Goal: Task Accomplishment & Management: Manage account settings

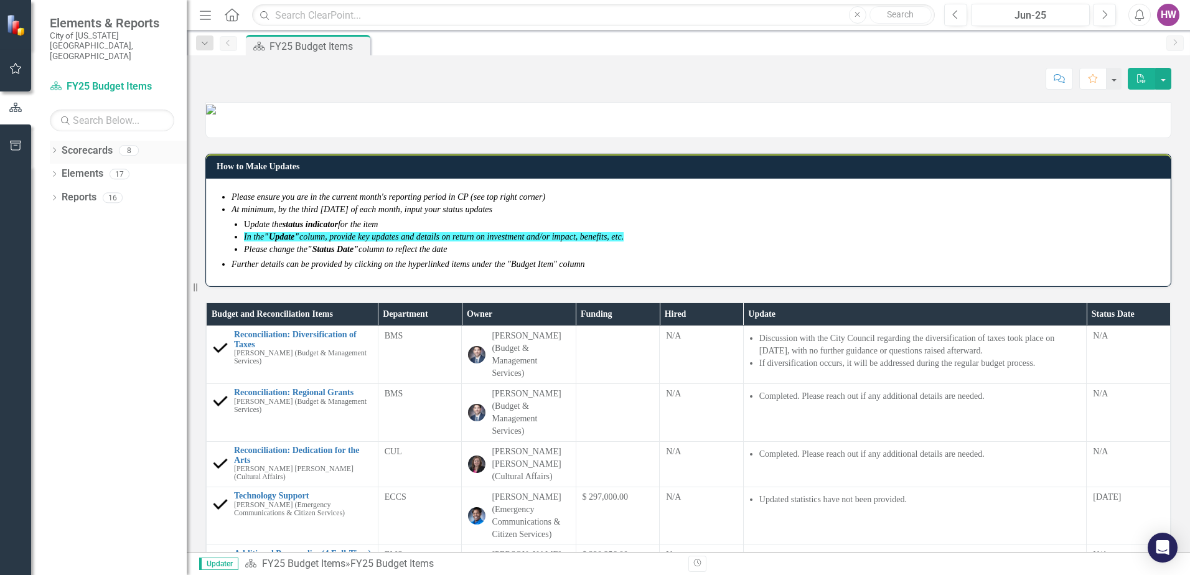
click at [58, 148] on icon "Dropdown" at bounding box center [54, 151] width 9 height 7
click at [59, 194] on icon "Dropdown" at bounding box center [60, 197] width 9 height 7
click at [126, 214] on link "FY25-26 DPP_HNP" at bounding box center [134, 221] width 106 height 14
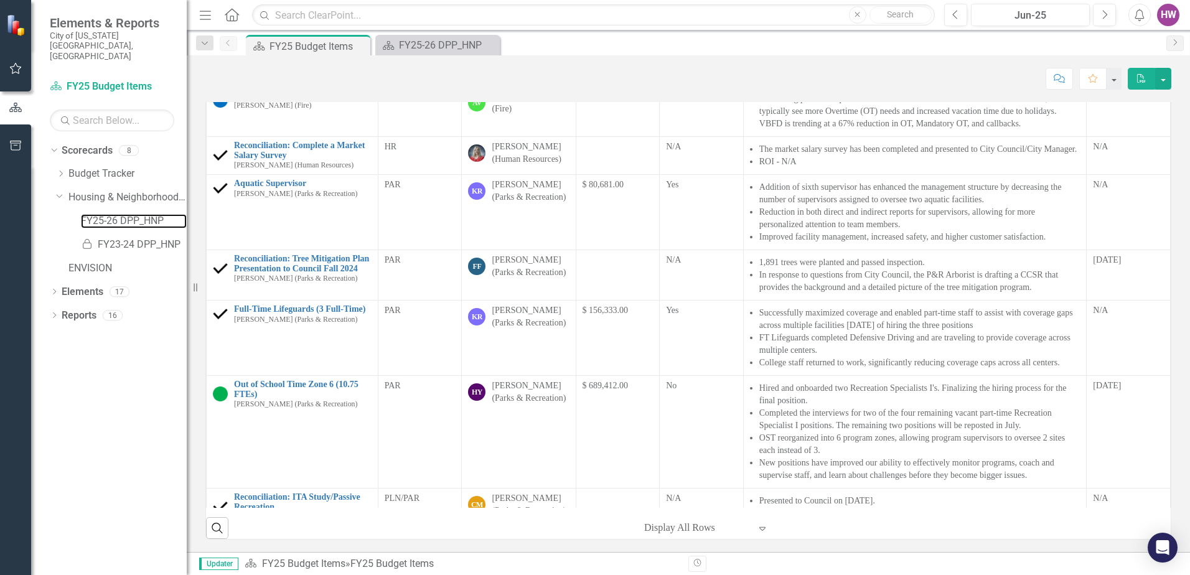
scroll to position [816, 0]
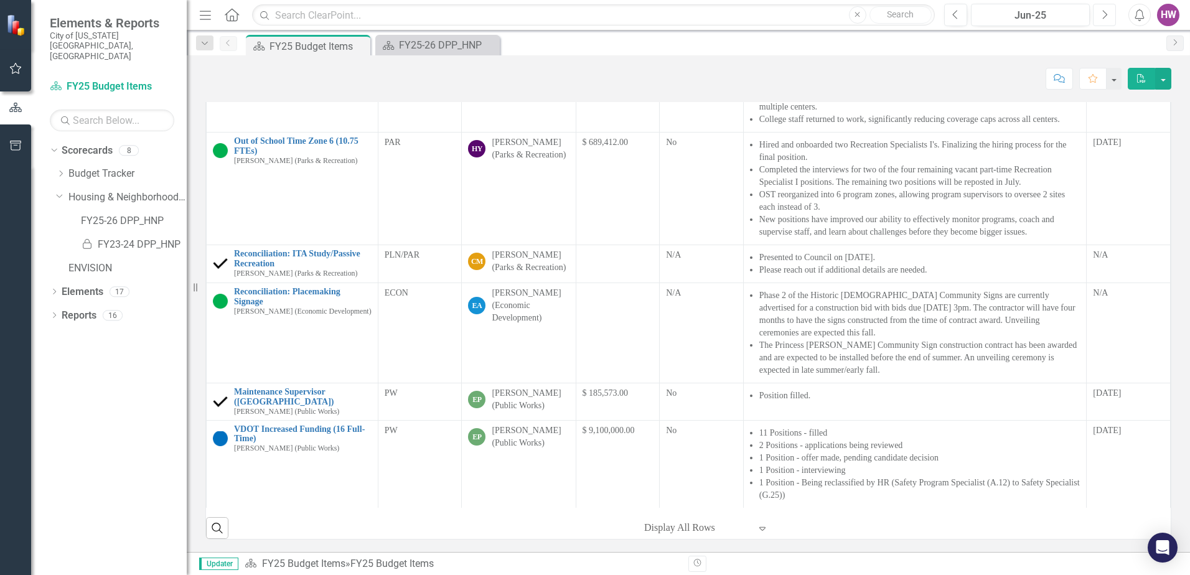
click at [1111, 17] on button "Next" at bounding box center [1104, 15] width 23 height 22
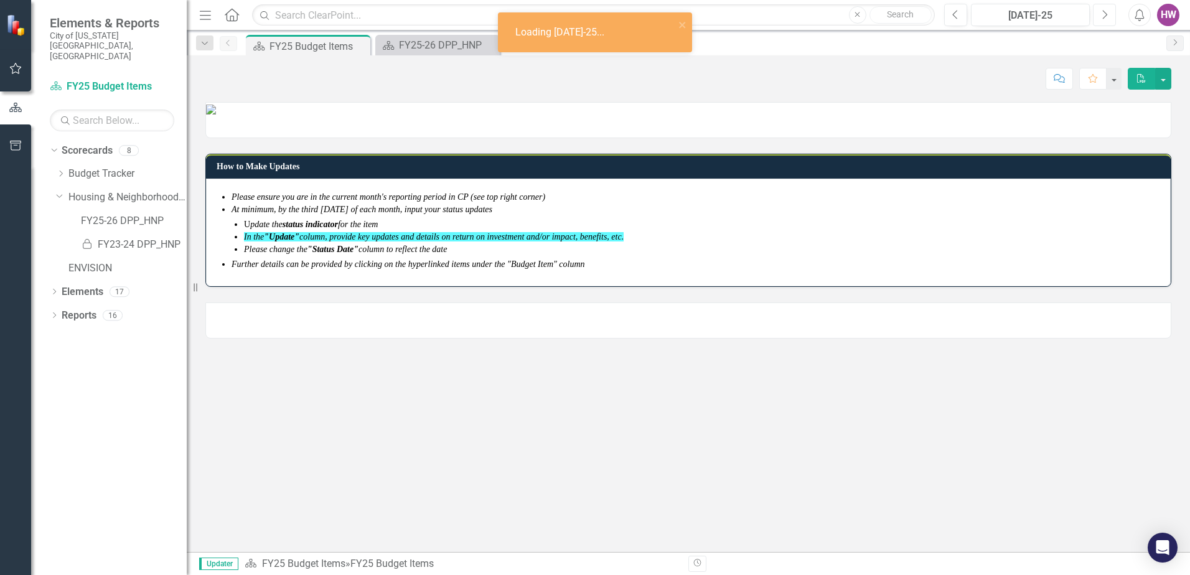
click at [1109, 17] on button "Next" at bounding box center [1104, 15] width 23 height 22
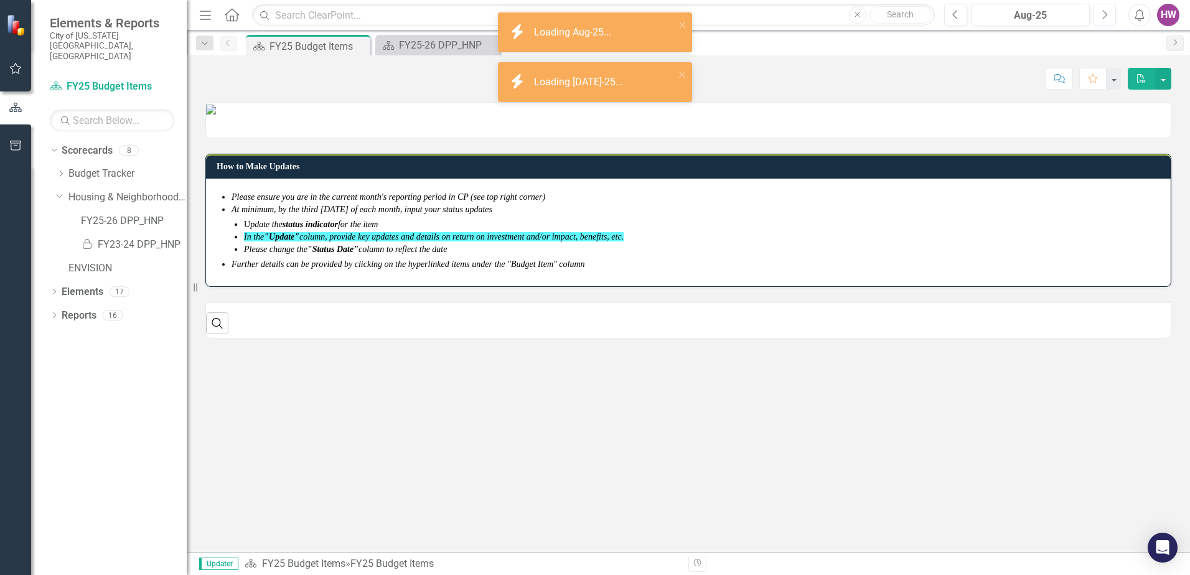
click at [1109, 17] on button "Next" at bounding box center [1104, 15] width 23 height 22
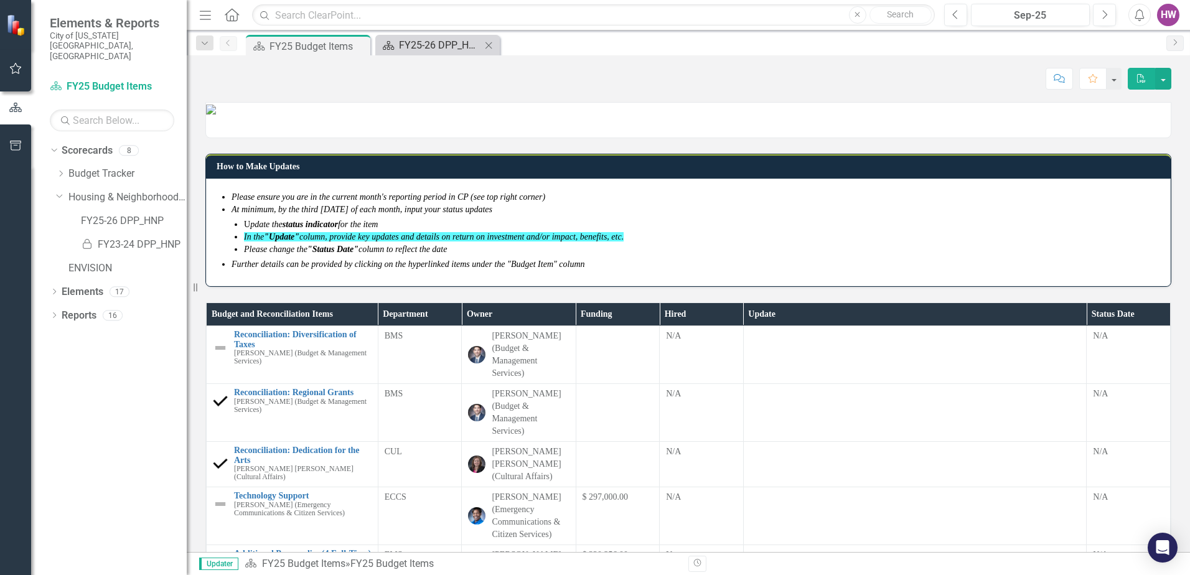
click at [446, 42] on div "FY25-26 DPP_HNP" at bounding box center [440, 45] width 82 height 16
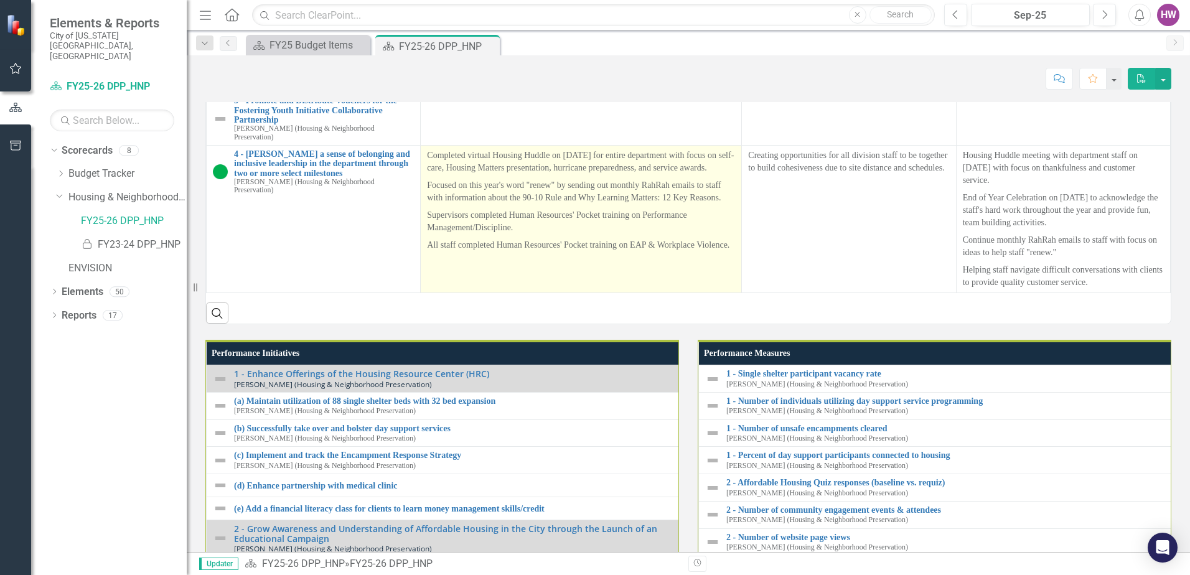
scroll to position [1220, 0]
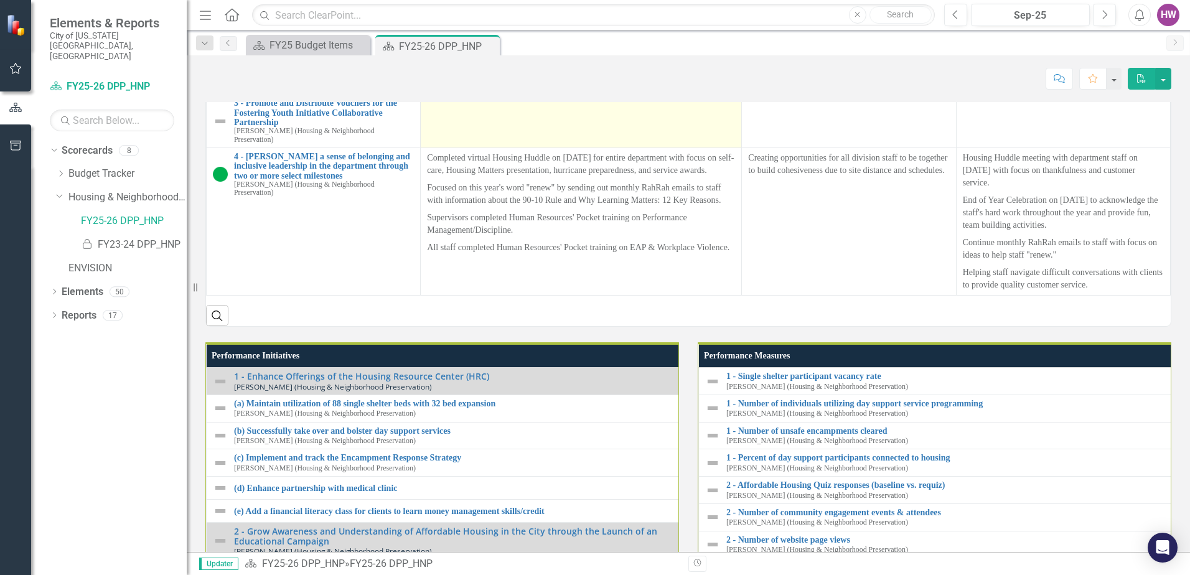
click at [481, 113] on div at bounding box center [581, 105] width 308 height 15
click at [473, 113] on div at bounding box center [581, 105] width 308 height 15
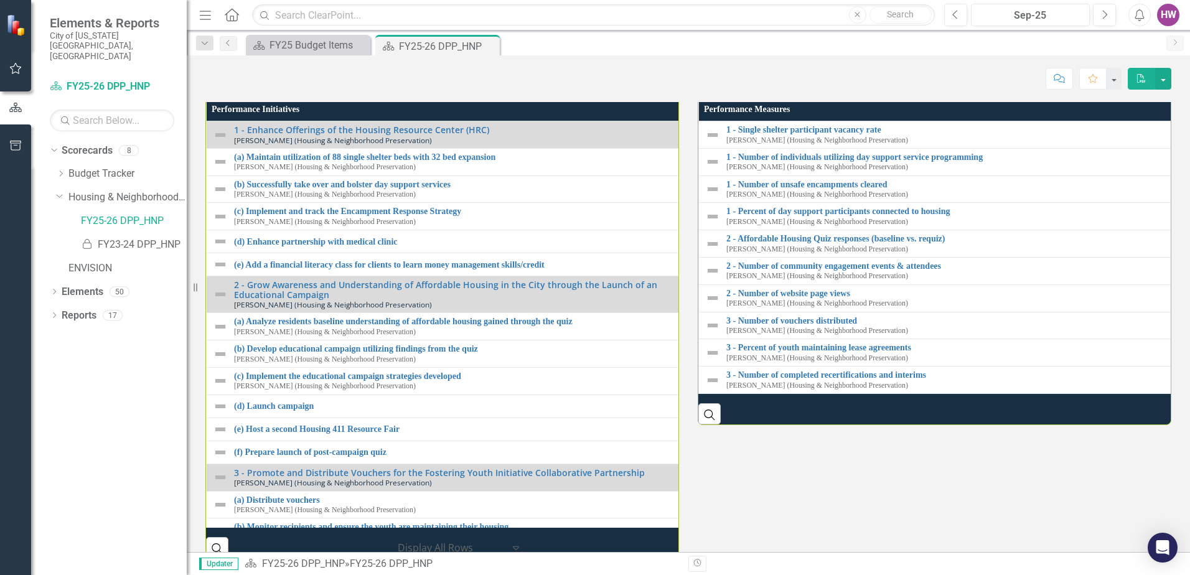
scroll to position [1342, 0]
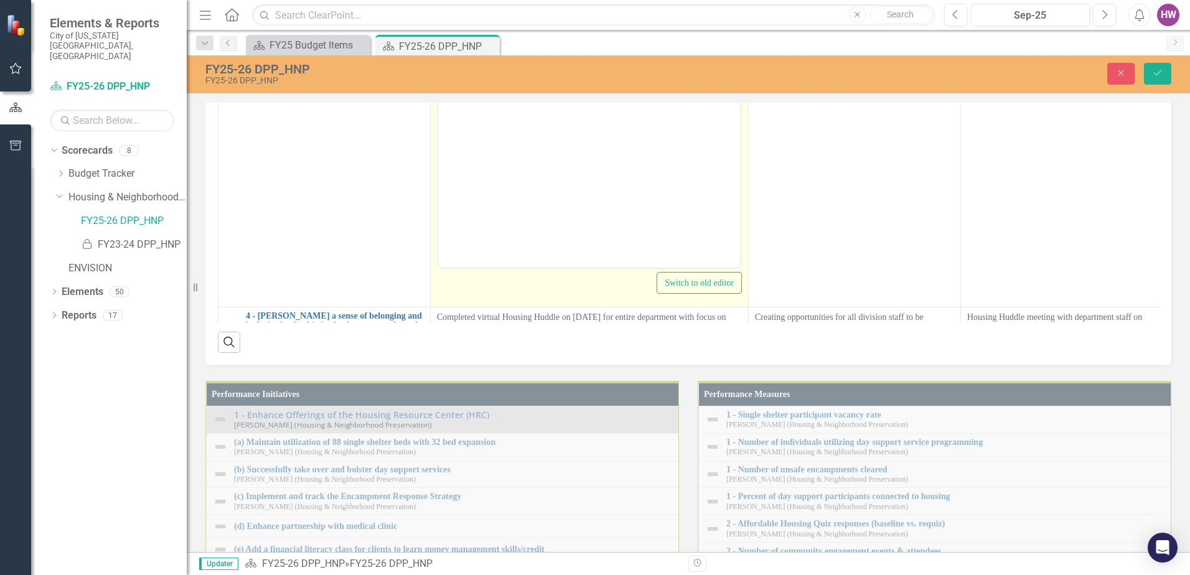
scroll to position [0, 0]
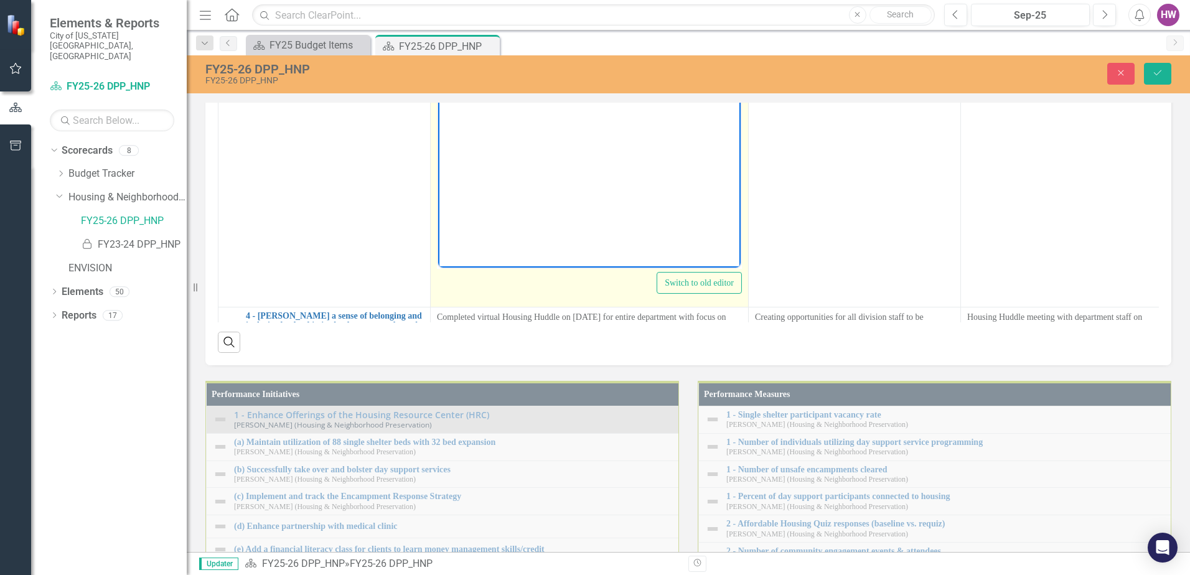
click at [522, 130] on body "Rich Text Area. Press ALT-0 for help." at bounding box center [589, 143] width 303 height 187
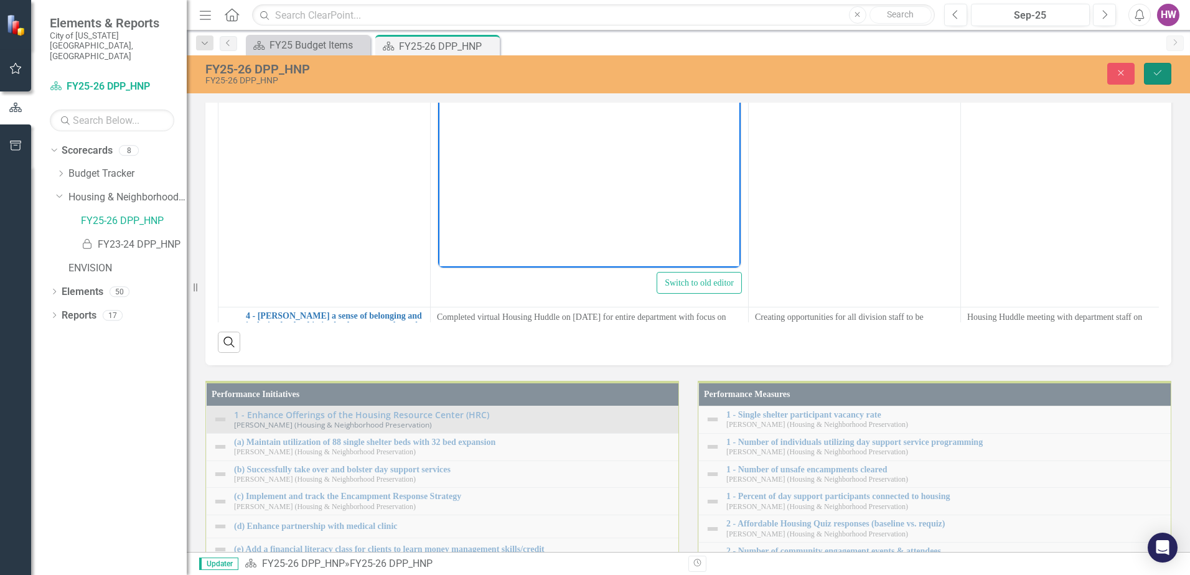
drag, startPoint x: 1155, startPoint y: 70, endPoint x: 1172, endPoint y: 195, distance: 126.4
click at [1156, 70] on icon "Save" at bounding box center [1157, 72] width 11 height 9
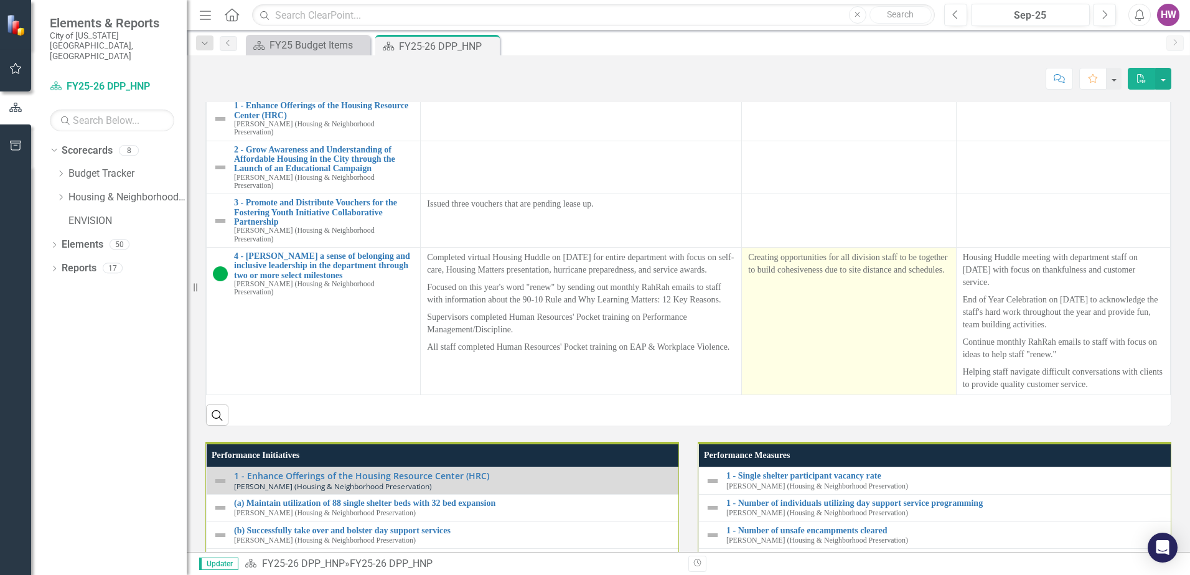
scroll to position [1245, 0]
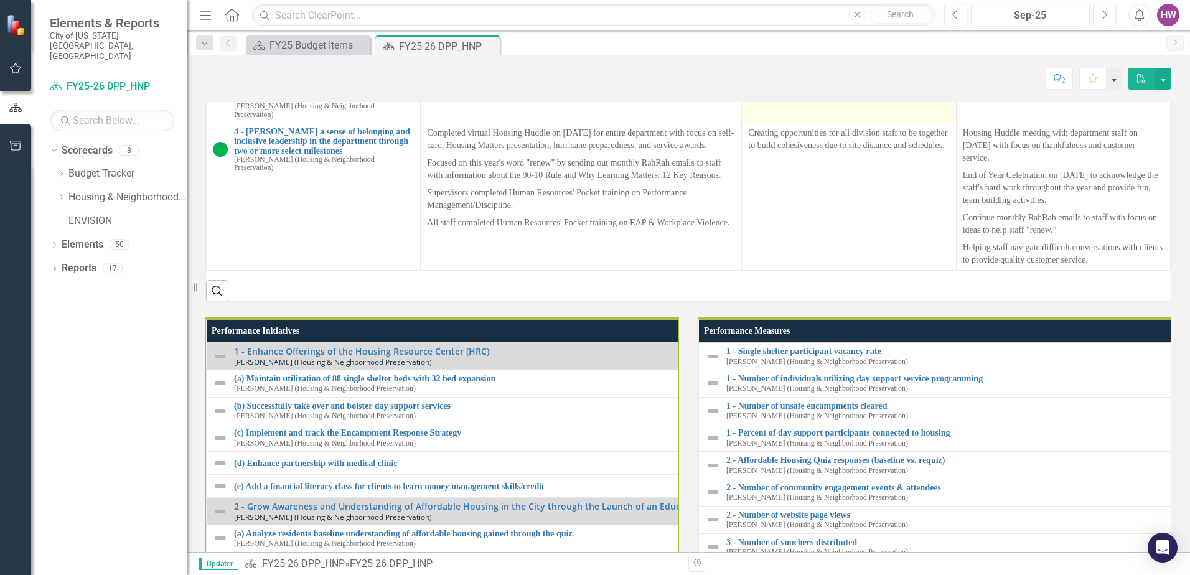
click at [776, 88] on div at bounding box center [848, 80] width 201 height 15
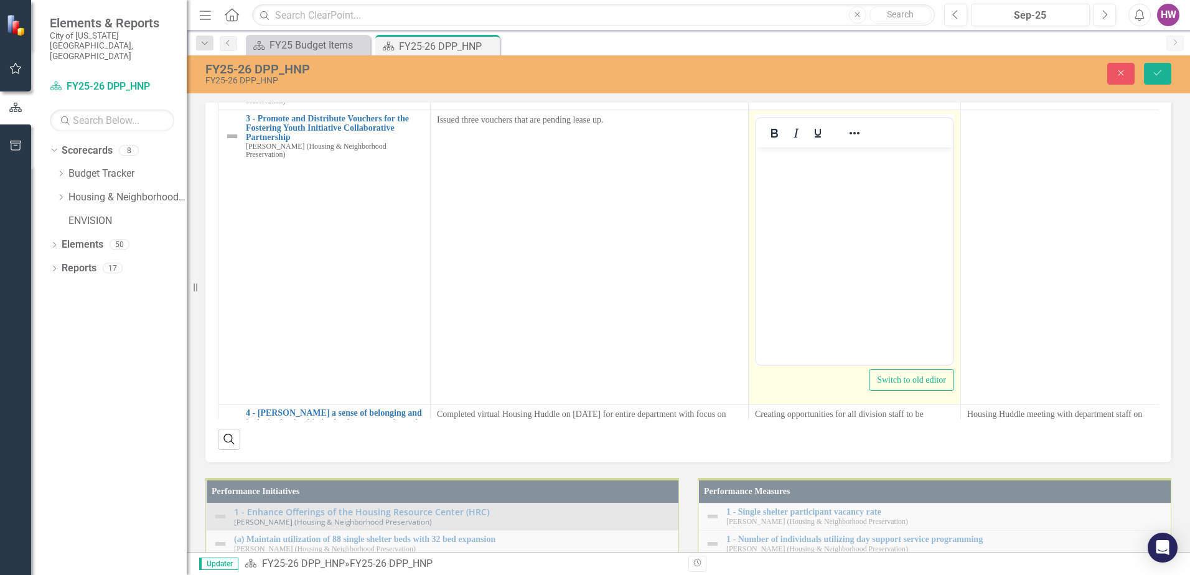
scroll to position [0, 0]
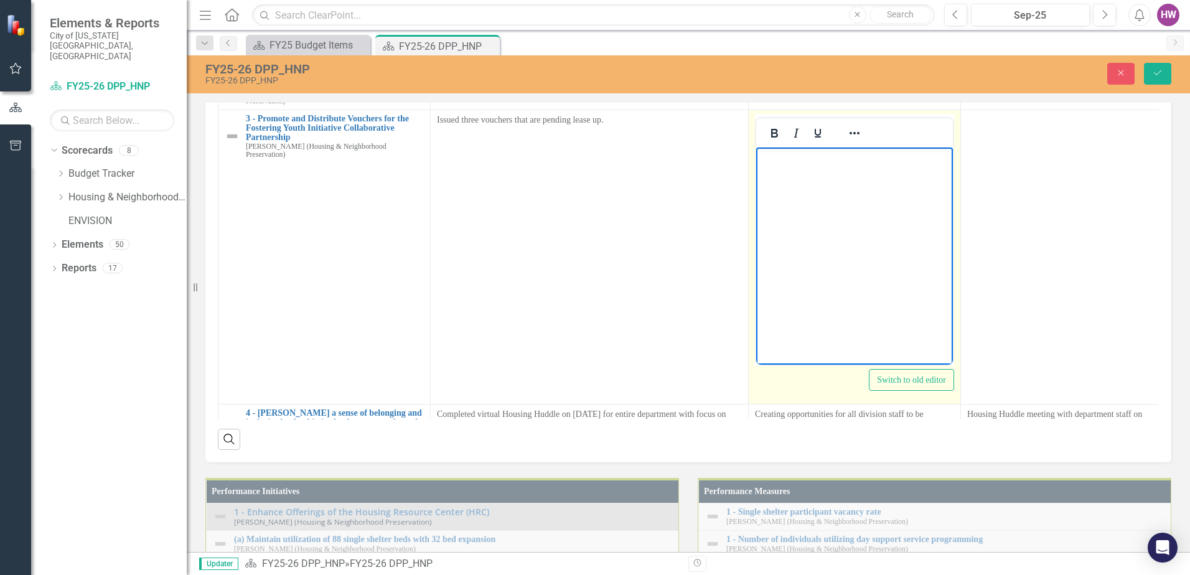
click at [819, 203] on body "Rich Text Area. Press ALT-0 for help." at bounding box center [854, 240] width 197 height 187
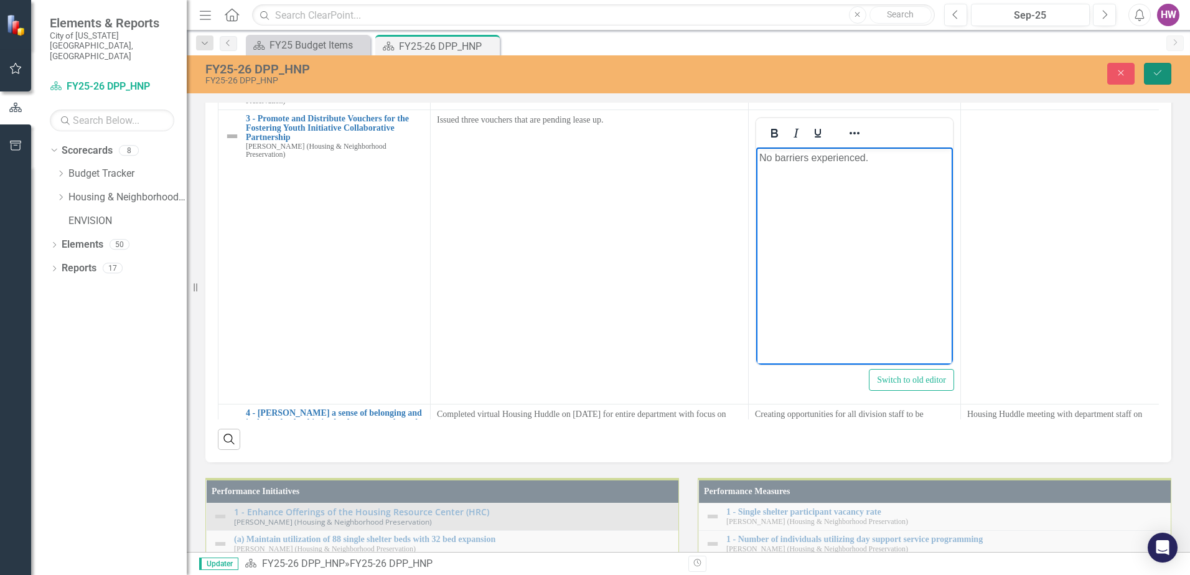
click at [1162, 70] on icon "Save" at bounding box center [1157, 72] width 11 height 9
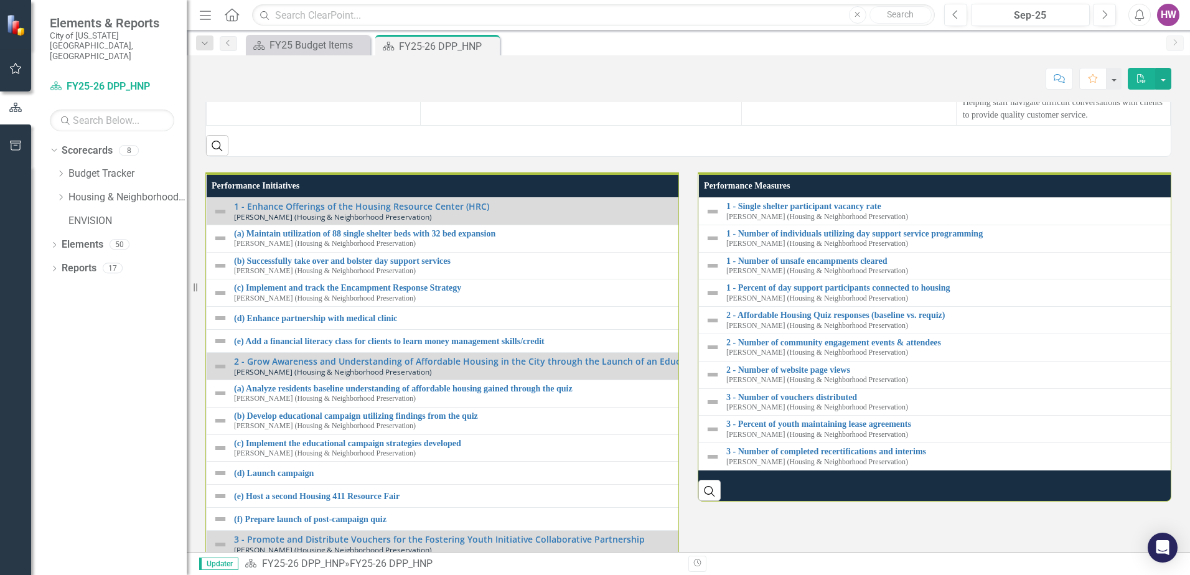
scroll to position [1370, 0]
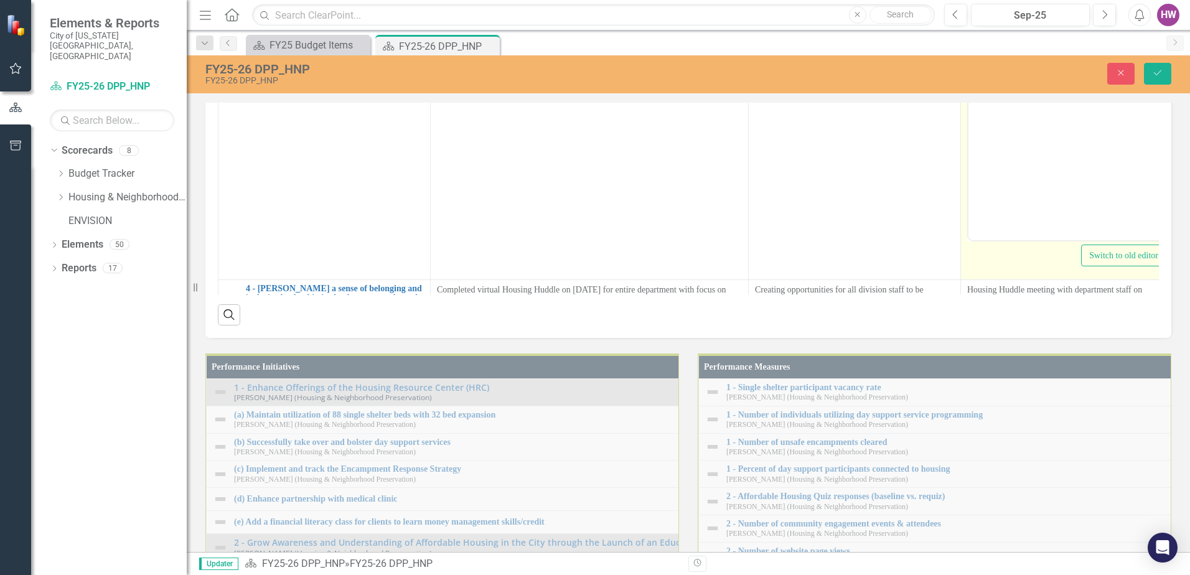
scroll to position [0, 0]
click at [1022, 88] on body "Rich Text Area. Press ALT-0 for help." at bounding box center [1067, 115] width 197 height 187
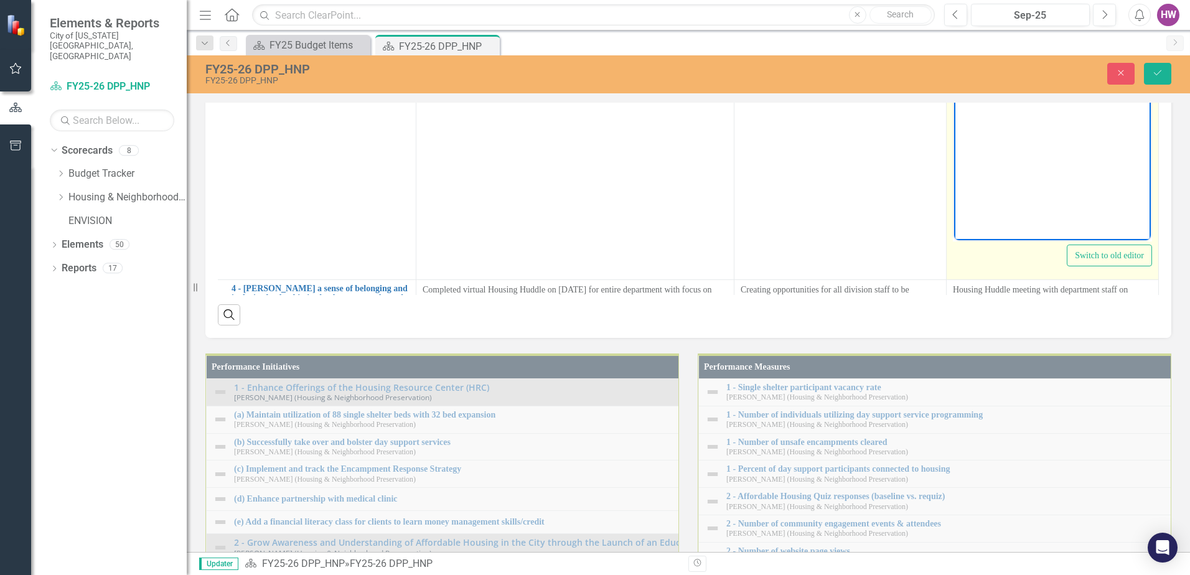
scroll to position [0, 19]
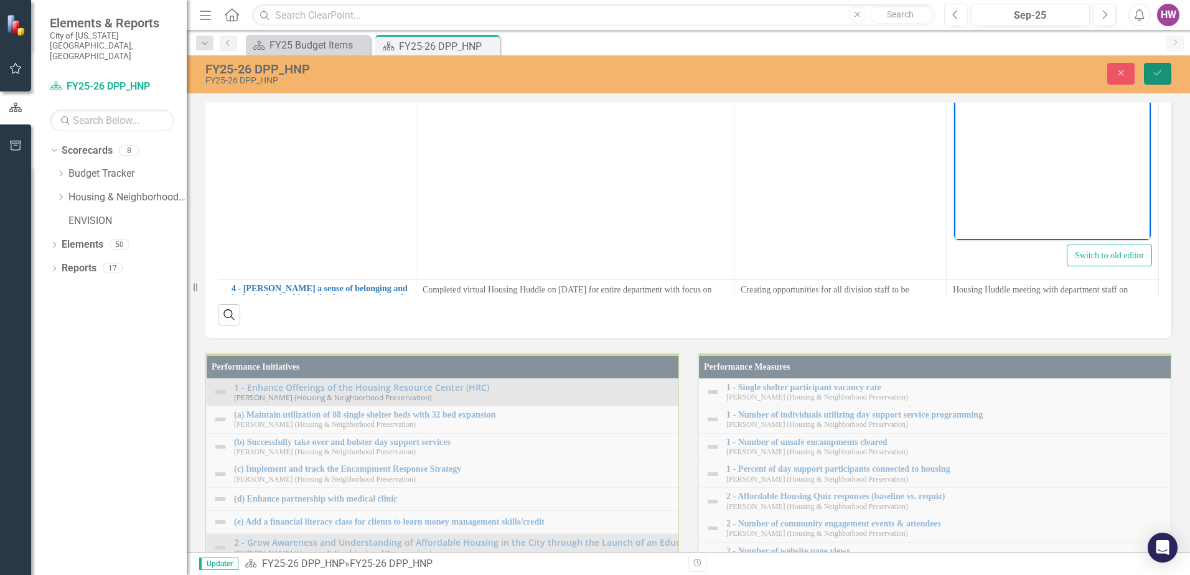
click at [1155, 75] on icon "Save" at bounding box center [1157, 72] width 11 height 9
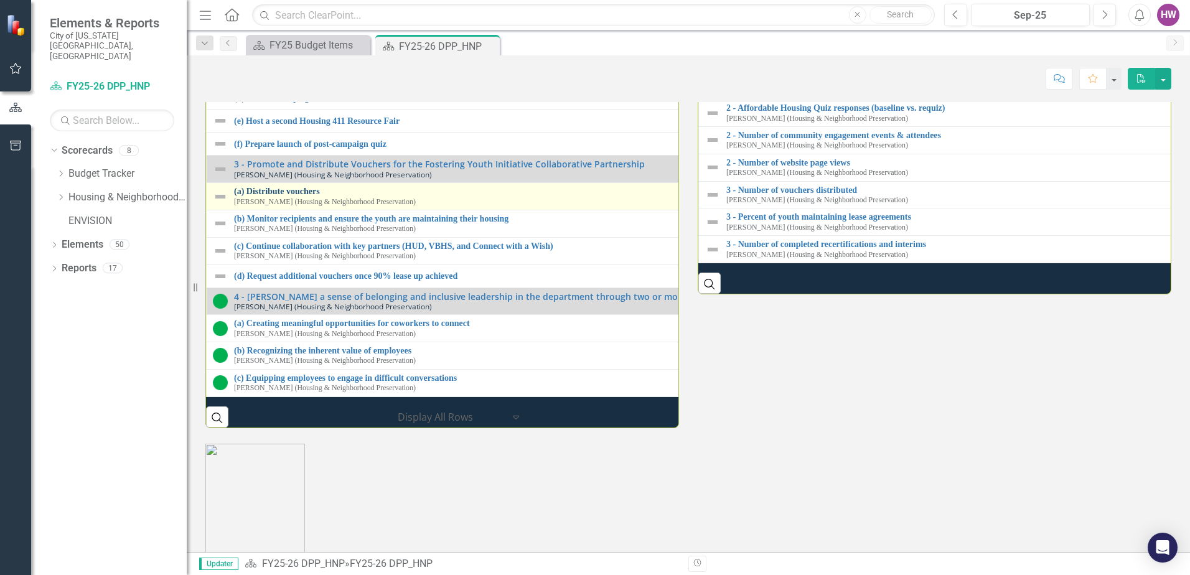
scroll to position [1619, 0]
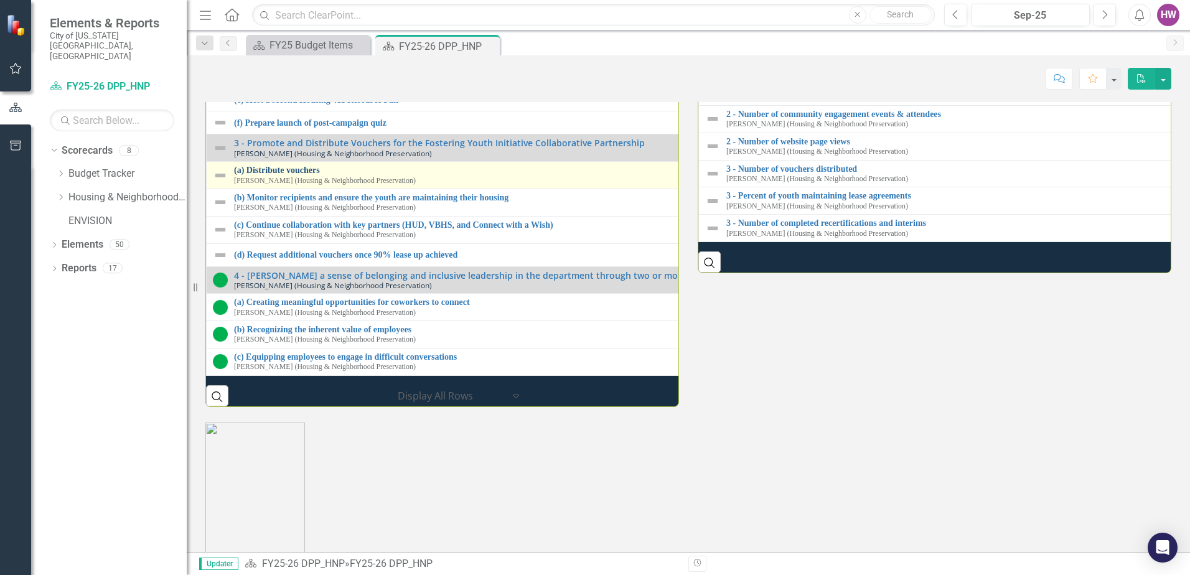
click at [299, 175] on link "(a) Distribute vouchers" at bounding box center [698, 170] width 928 height 9
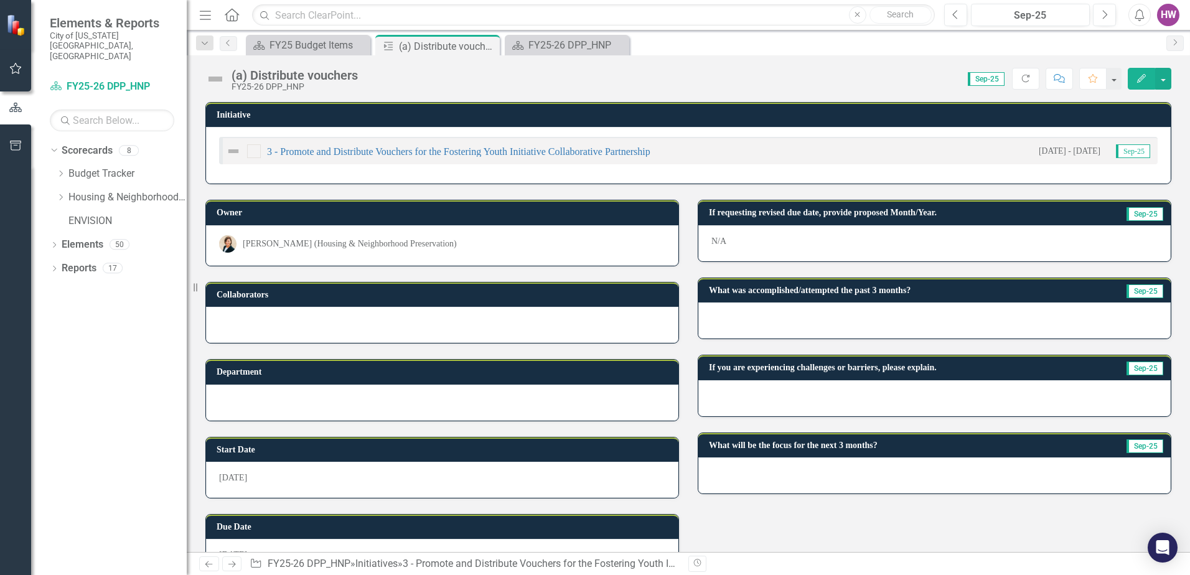
click at [806, 324] on div at bounding box center [935, 321] width 473 height 36
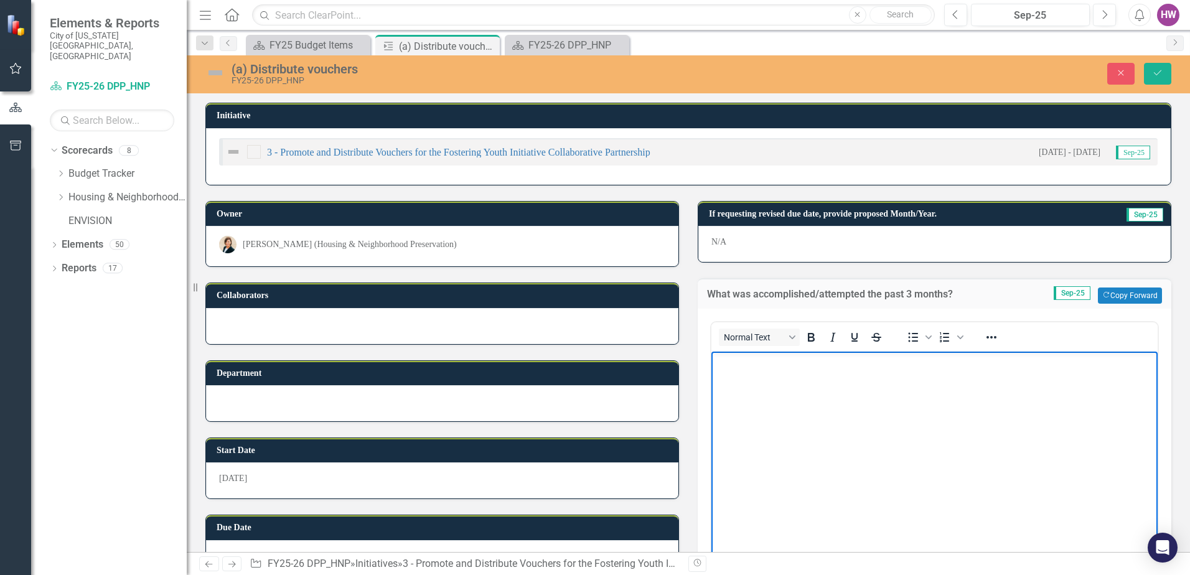
click at [785, 389] on body "Rich Text Area. Press ALT-0 for help." at bounding box center [935, 445] width 446 height 187
click at [1156, 73] on icon "Save" at bounding box center [1157, 72] width 11 height 9
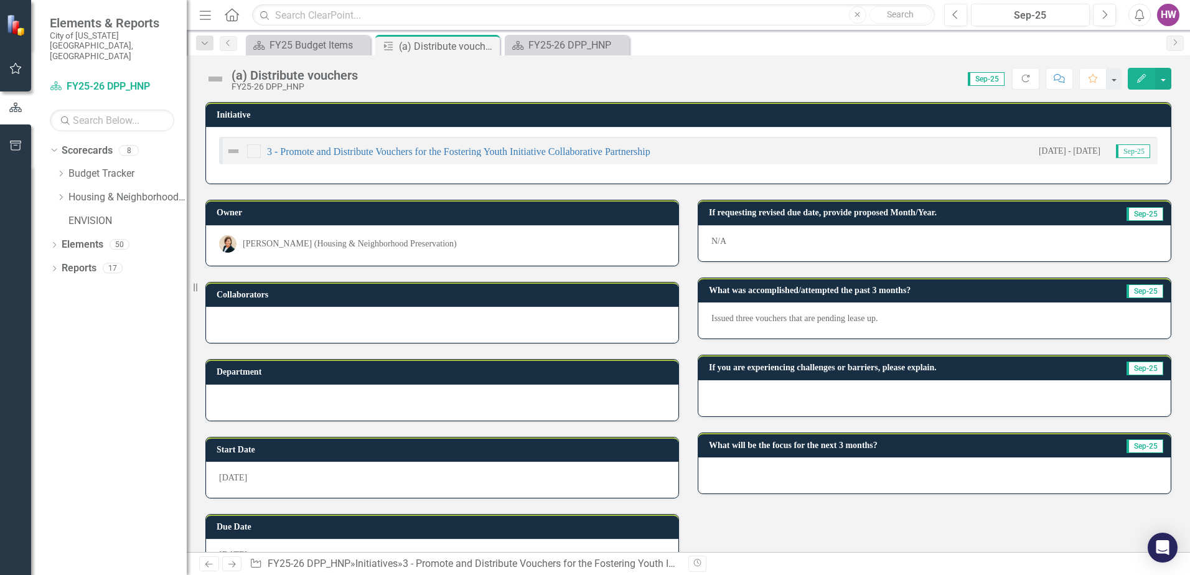
click at [769, 401] on div at bounding box center [935, 398] width 473 height 36
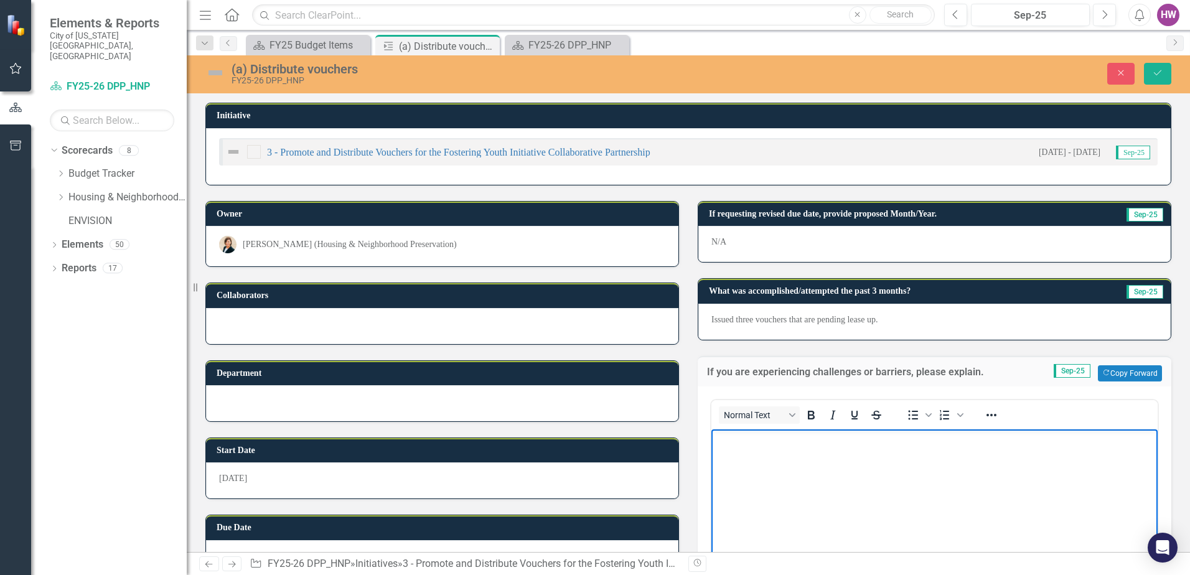
click at [790, 470] on body "Rich Text Area. Press ALT-0 for help." at bounding box center [935, 522] width 446 height 187
click at [1155, 70] on icon "Save" at bounding box center [1157, 72] width 11 height 9
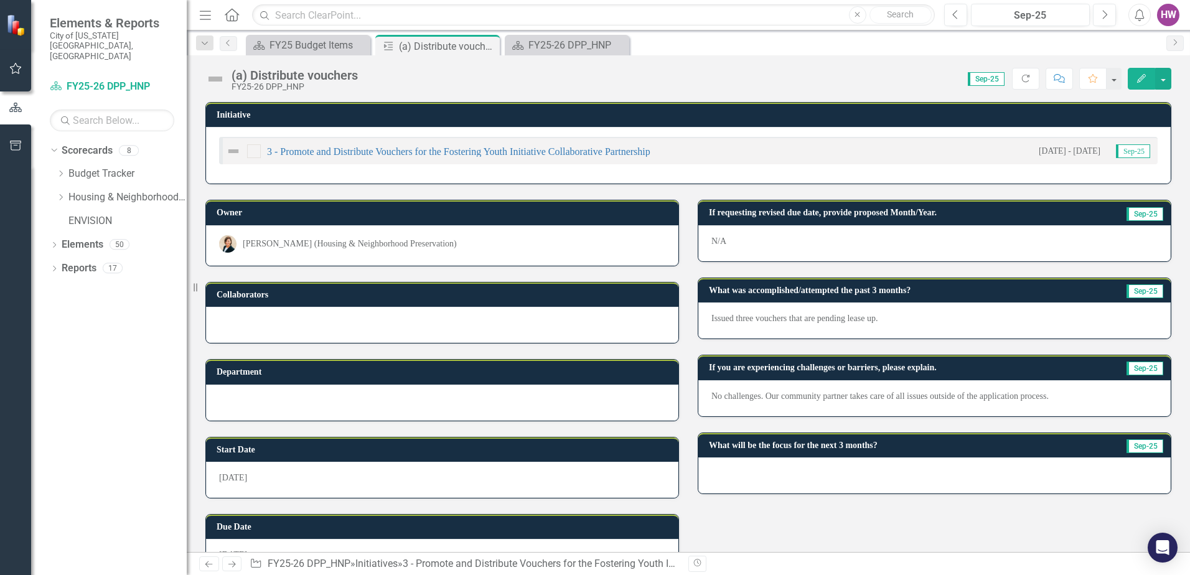
click at [791, 478] on div at bounding box center [935, 476] width 473 height 36
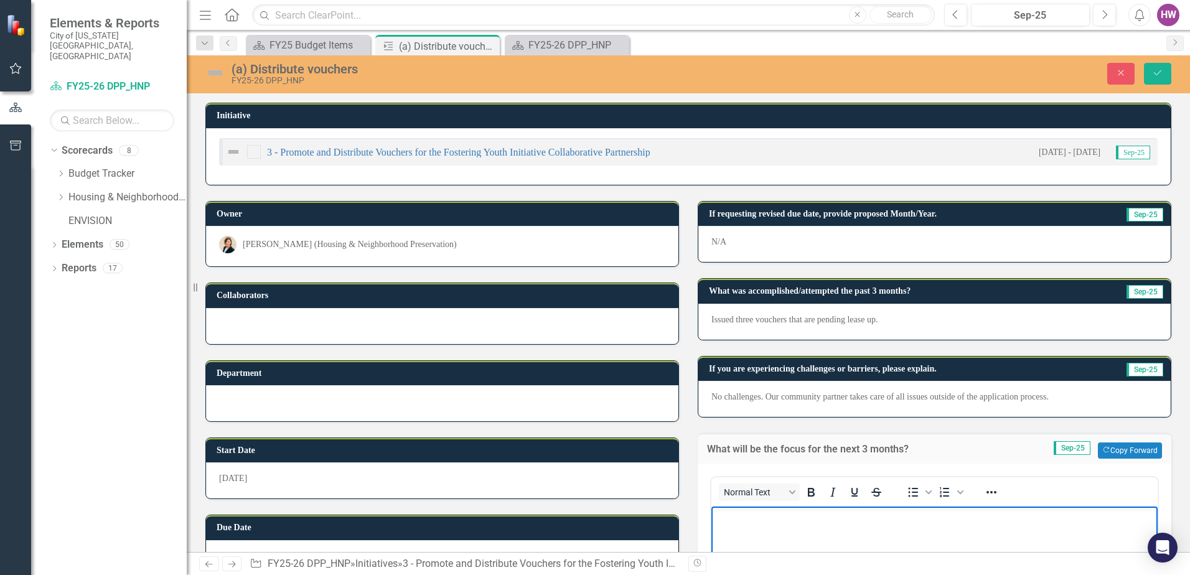
click at [1022, 514] on p "Ensuring the issued vouchers are leased up. Units have been located' pending th…" at bounding box center [935, 517] width 440 height 15
click at [1111, 514] on p "Ensuring the issued vouchers are leased up. Units have been located; pending th…" at bounding box center [935, 517] width 440 height 15
click at [1157, 69] on icon "Save" at bounding box center [1157, 72] width 11 height 9
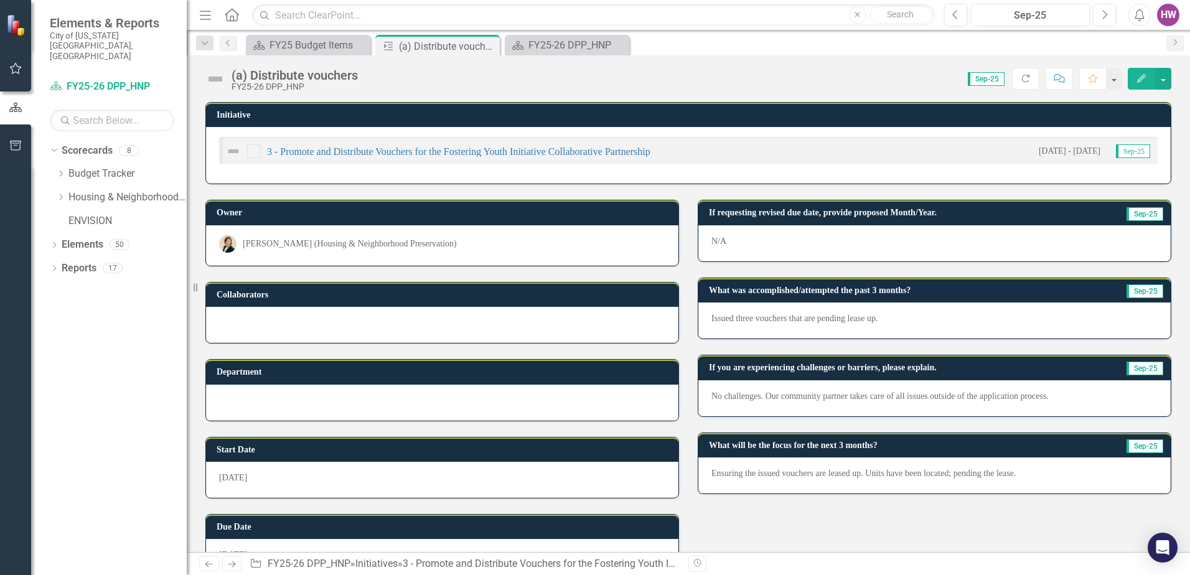
click at [814, 402] on div "No challenges. Our community partner takes care of all issues outside of the ap…" at bounding box center [935, 398] width 473 height 36
click at [814, 402] on p "No challenges. Our community partner takes care of all issues outside of the ap…" at bounding box center [935, 396] width 446 height 12
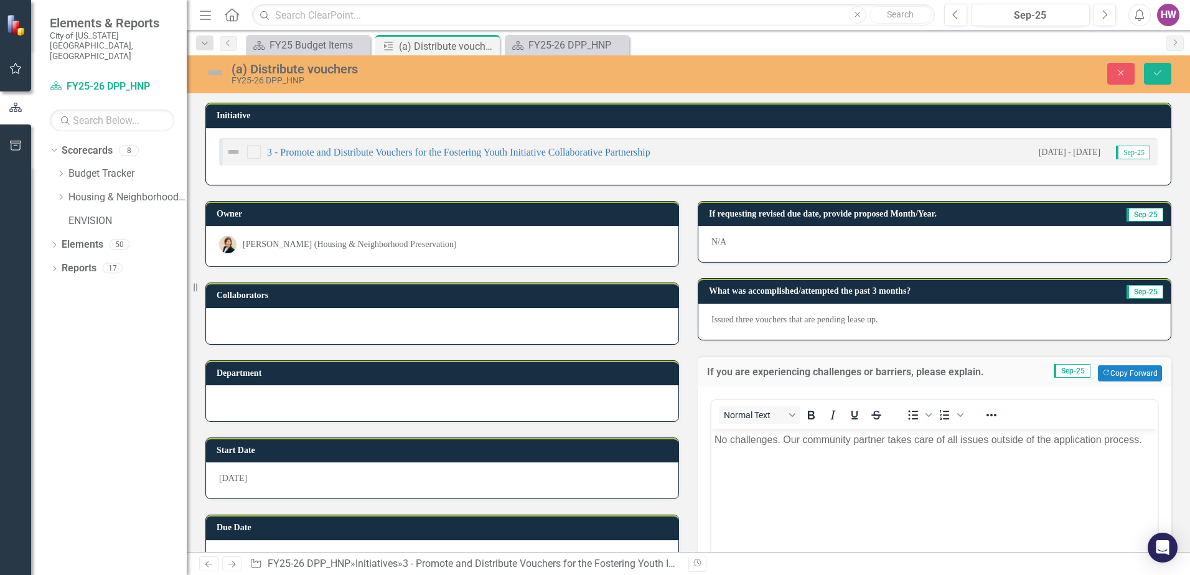
click at [803, 441] on p "No challenges. Our community partner takes care of all issues outside of the ap…" at bounding box center [935, 439] width 440 height 15
click at [1133, 440] on p "No challenges. Community partner takes care of all issues outside of the applic…" at bounding box center [935, 439] width 440 height 15
click at [1153, 77] on icon "Save" at bounding box center [1157, 72] width 11 height 9
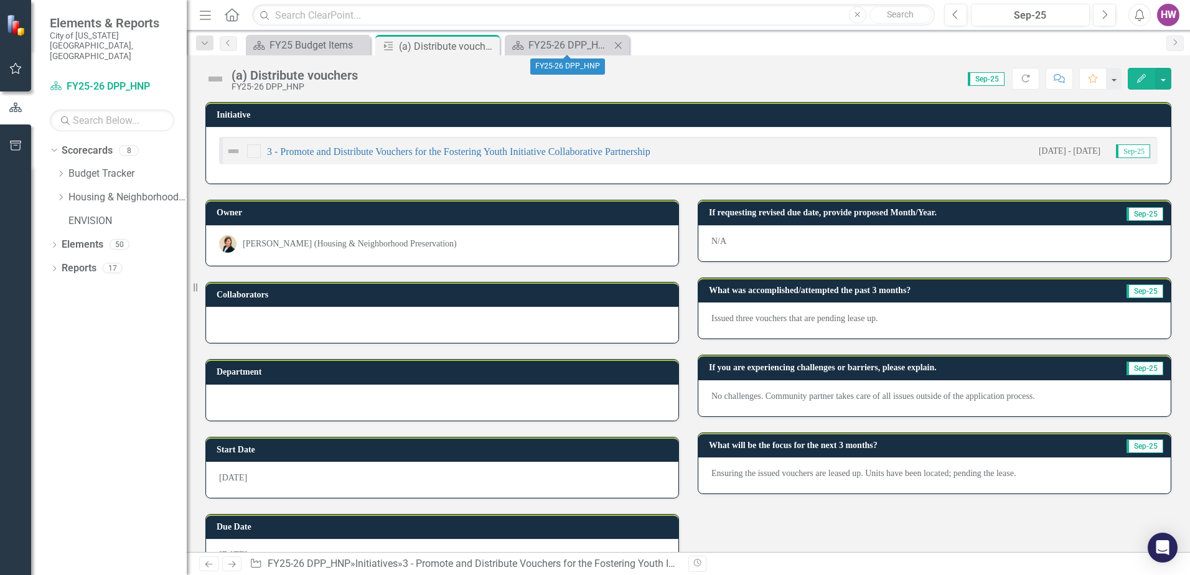
click at [621, 45] on icon "Close" at bounding box center [618, 45] width 12 height 10
click at [0, 0] on icon "Close" at bounding box center [0, 0] width 0 height 0
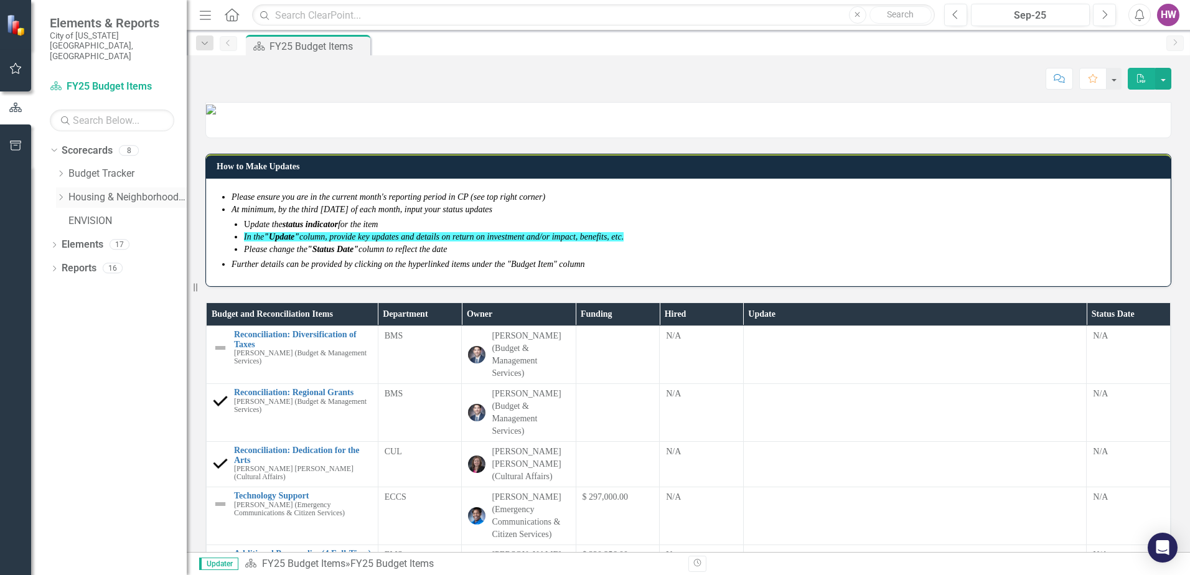
click at [59, 194] on icon "Dropdown" at bounding box center [60, 197] width 9 height 7
click at [94, 214] on link "FY25-26 DPP_HNP" at bounding box center [134, 221] width 106 height 14
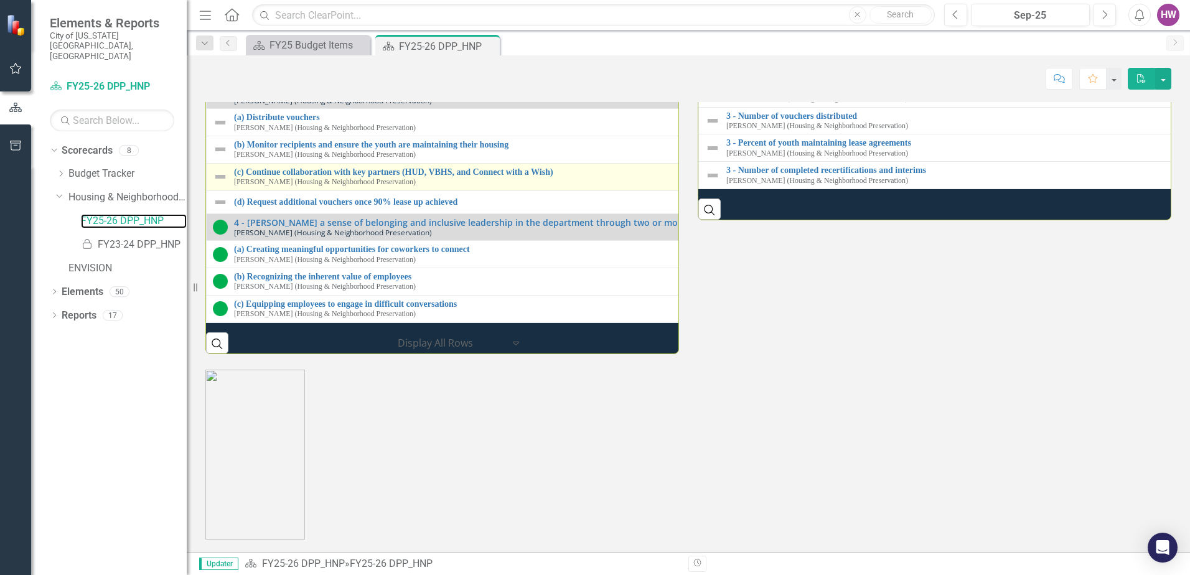
scroll to position [1681, 0]
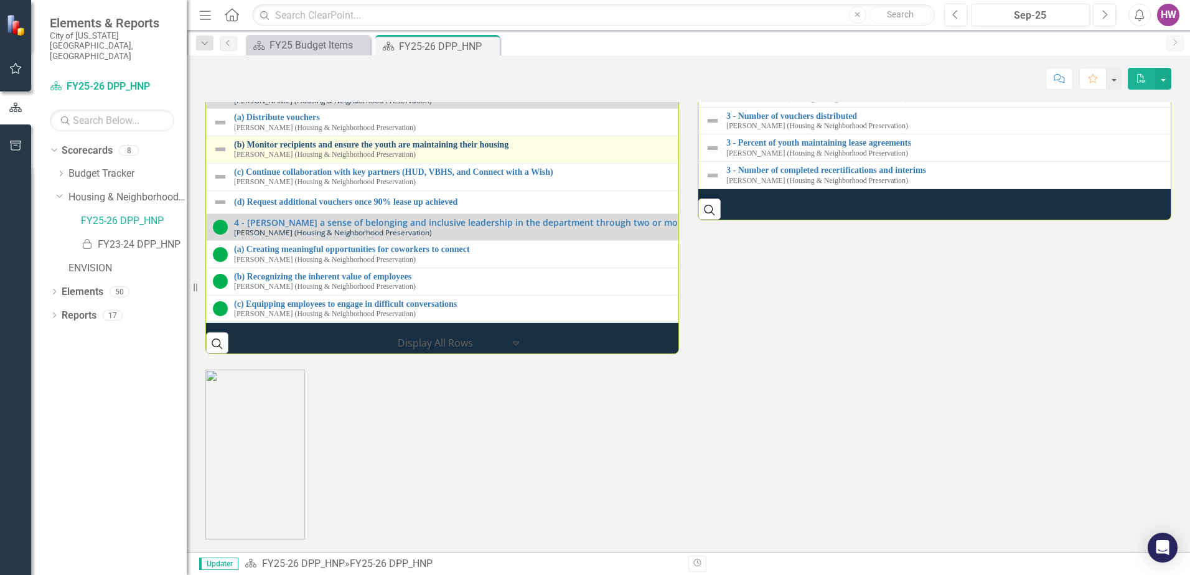
click at [335, 149] on link "(b) Monitor recipients and ensure the youth are maintaining their housing" at bounding box center [700, 144] width 932 height 9
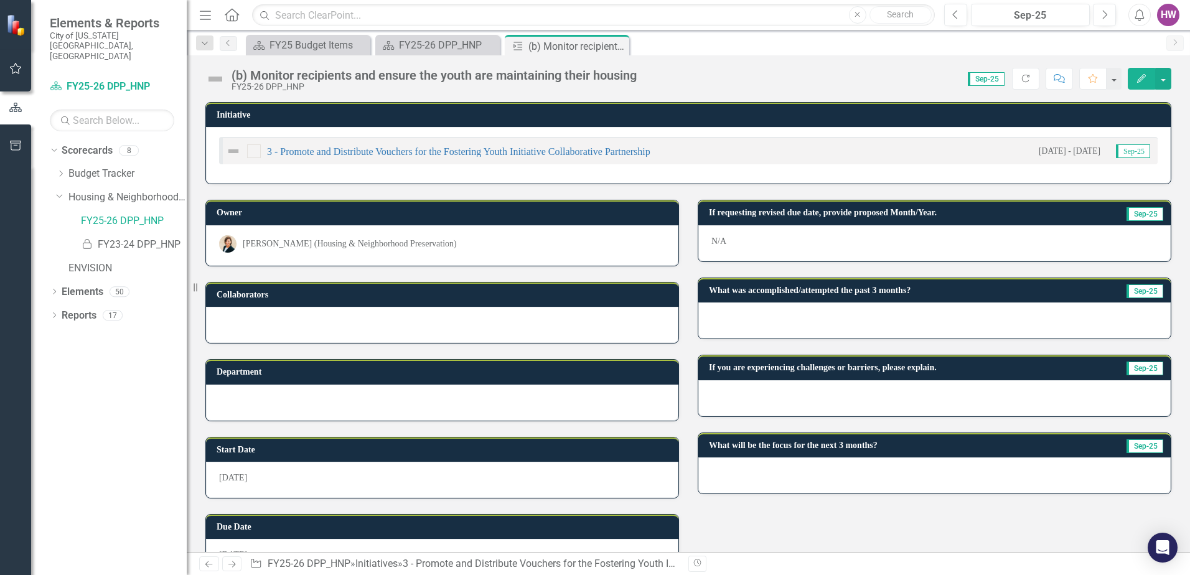
click at [740, 319] on div at bounding box center [935, 321] width 473 height 36
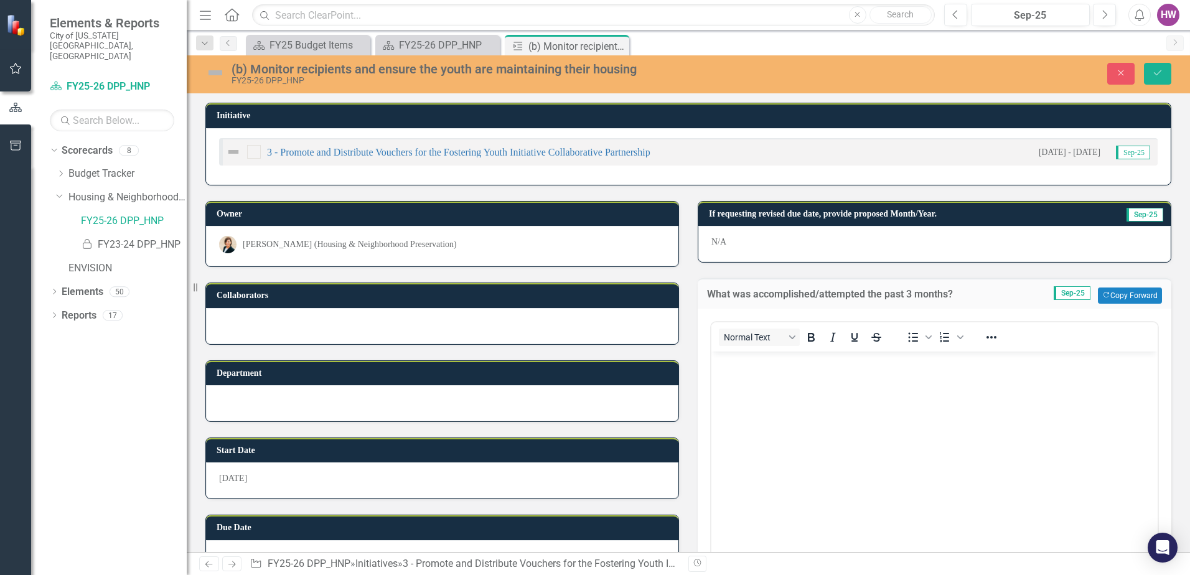
click at [761, 394] on body "Rich Text Area. Press ALT-0 for help." at bounding box center [935, 445] width 446 height 187
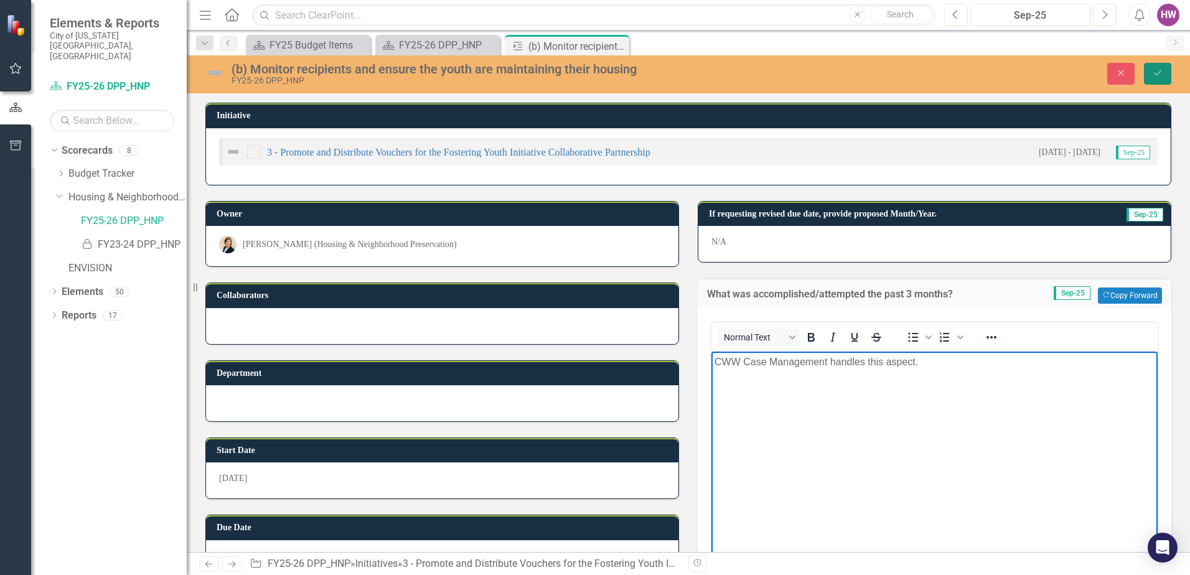
click at [1161, 68] on button "Save" at bounding box center [1157, 74] width 27 height 22
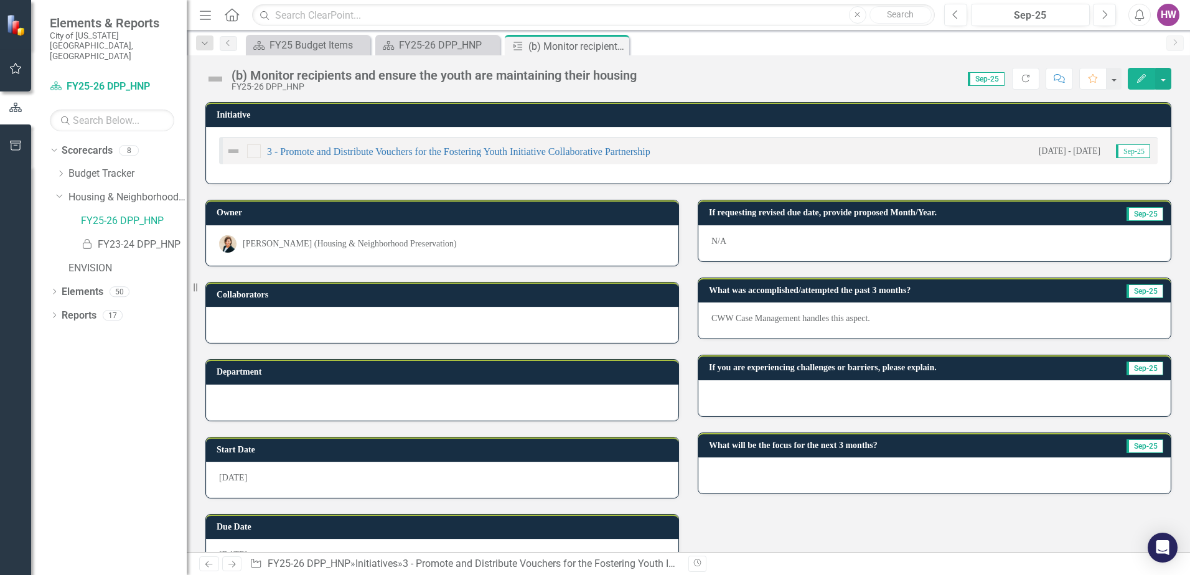
click at [742, 399] on div at bounding box center [935, 398] width 473 height 36
click at [742, 398] on div at bounding box center [935, 398] width 473 height 36
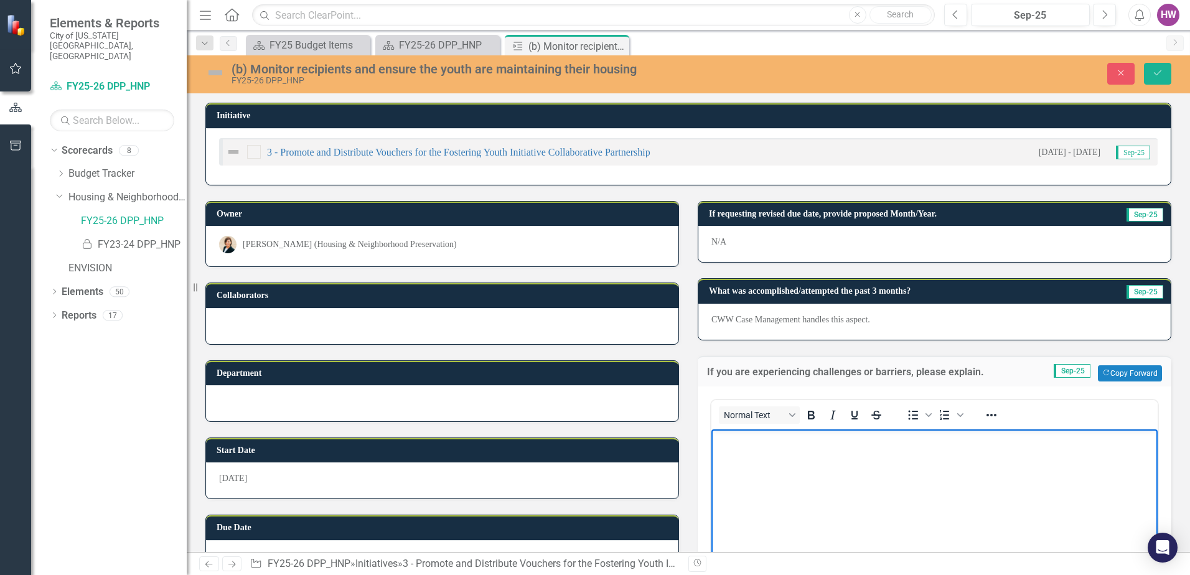
click at [770, 464] on body "Rich Text Area. Press ALT-0 for help." at bounding box center [935, 522] width 446 height 187
click at [1150, 70] on button "Save" at bounding box center [1157, 74] width 27 height 22
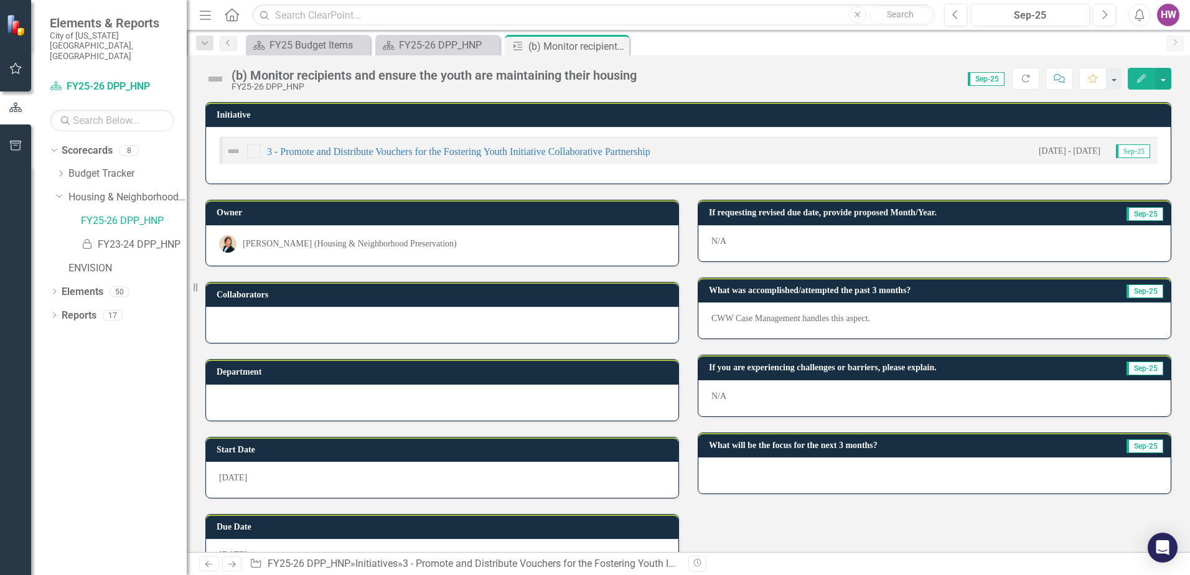
click at [764, 474] on div at bounding box center [935, 476] width 473 height 36
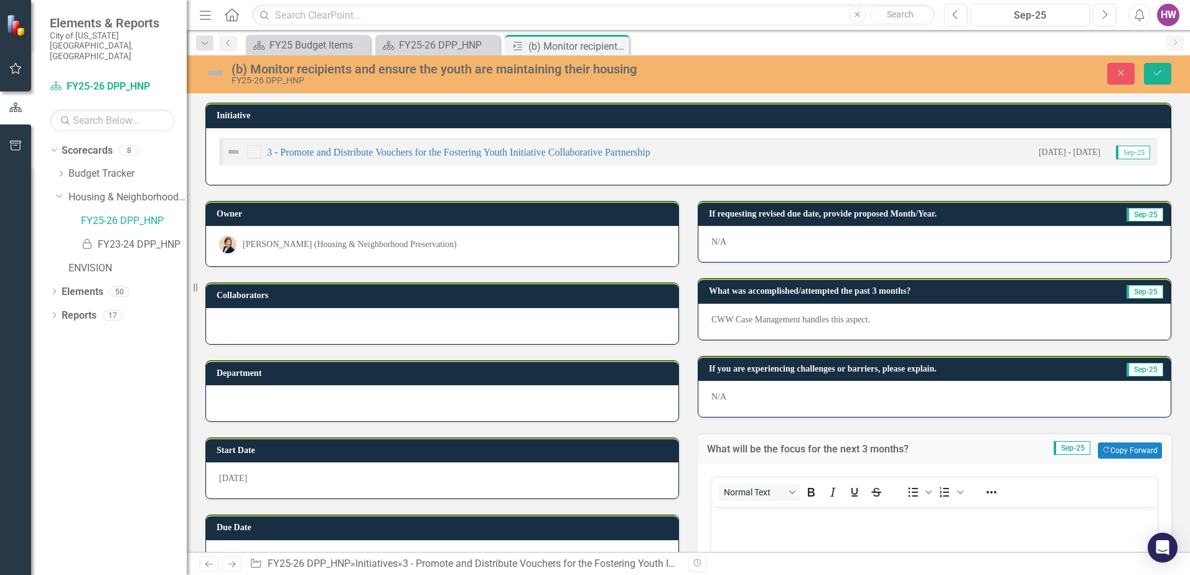
click at [1159, 74] on icon "Save" at bounding box center [1157, 72] width 11 height 9
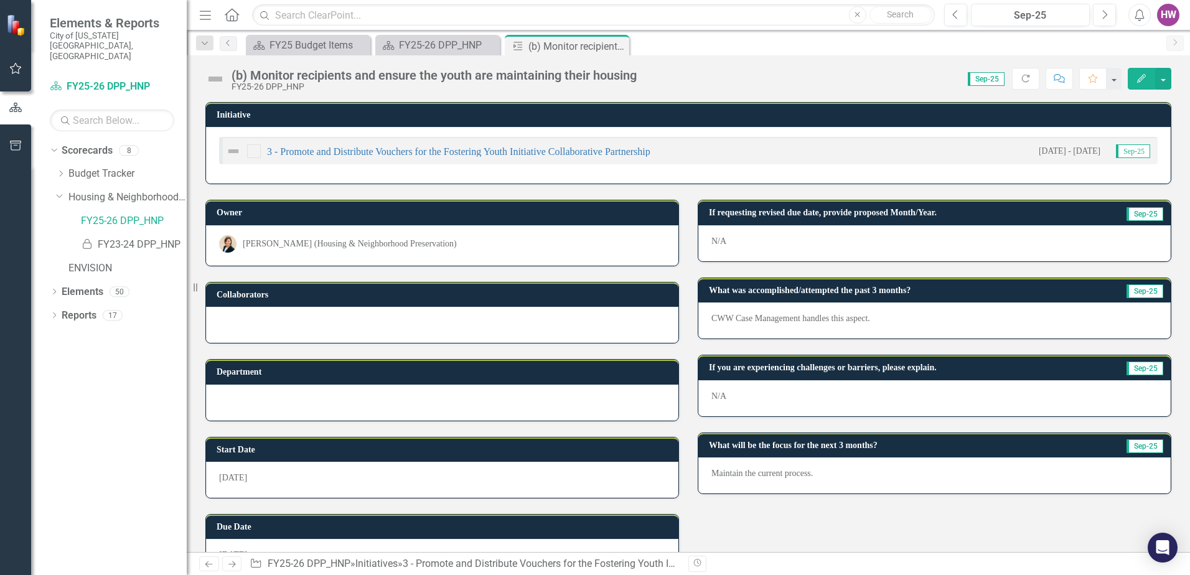
click at [0, 0] on icon at bounding box center [0, 0] width 0 height 0
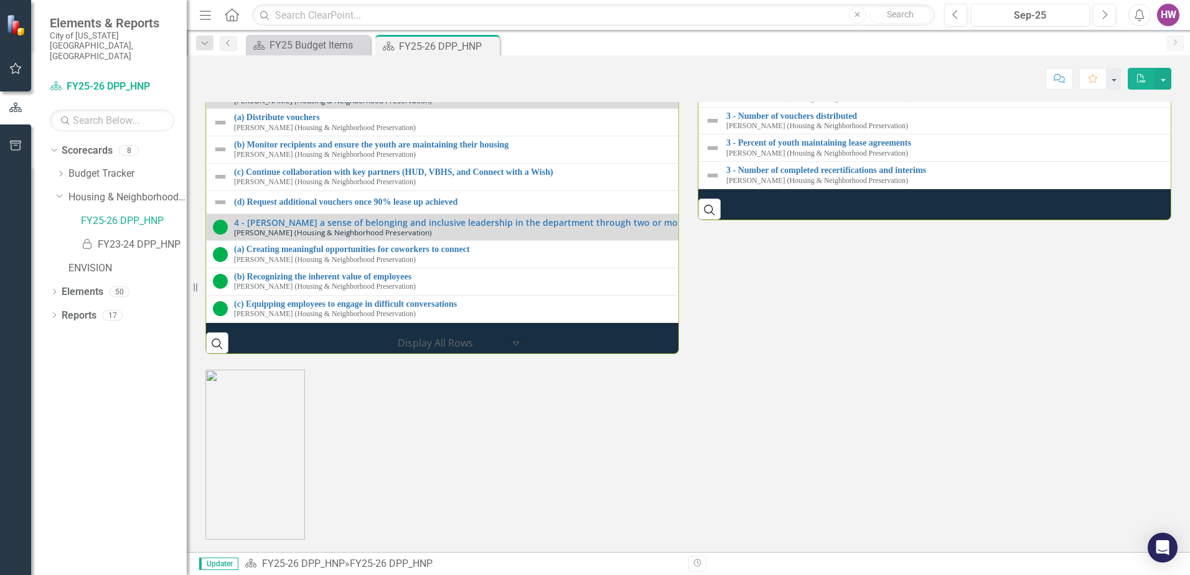
scroll to position [1743, 0]
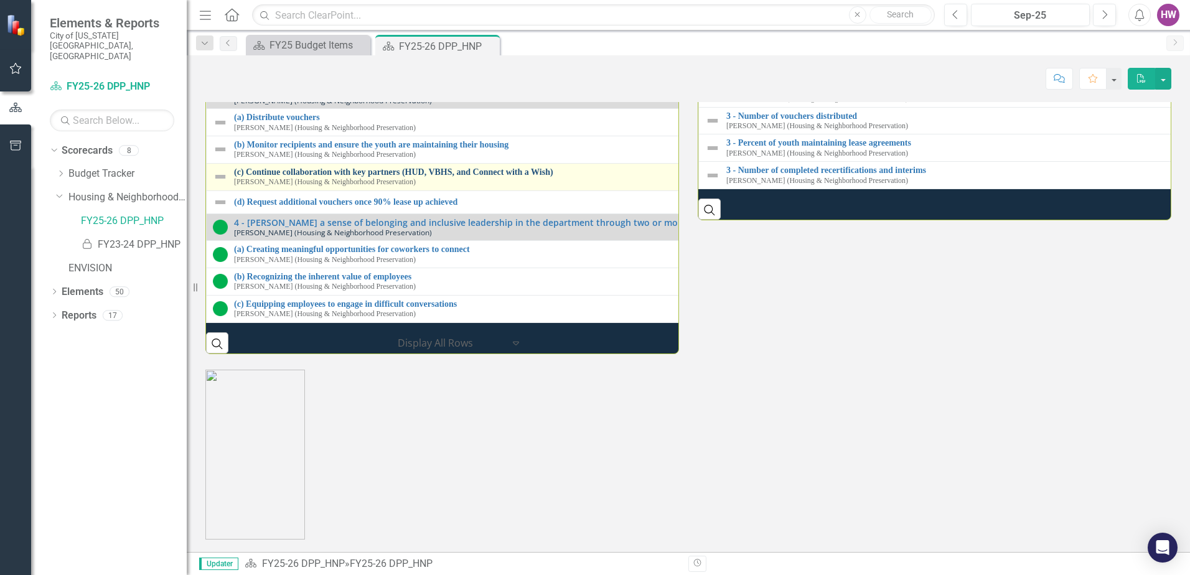
click at [337, 177] on link "(c) Continue collaboration with key partners (HUD, VBHS, and Connect with a Wis…" at bounding box center [700, 171] width 933 height 9
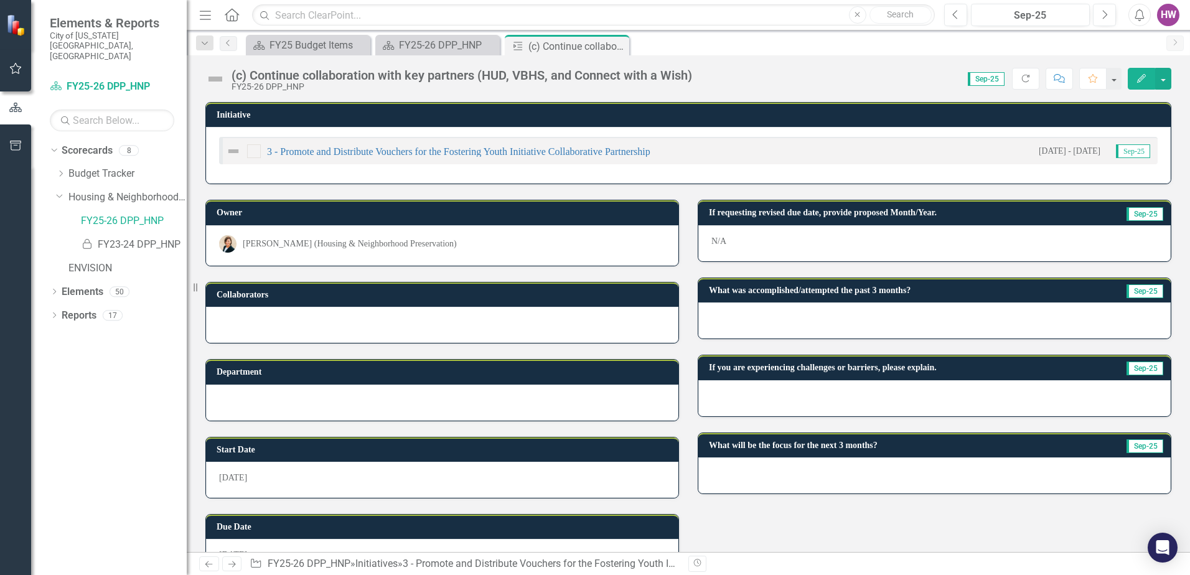
click at [780, 320] on div at bounding box center [935, 321] width 473 height 36
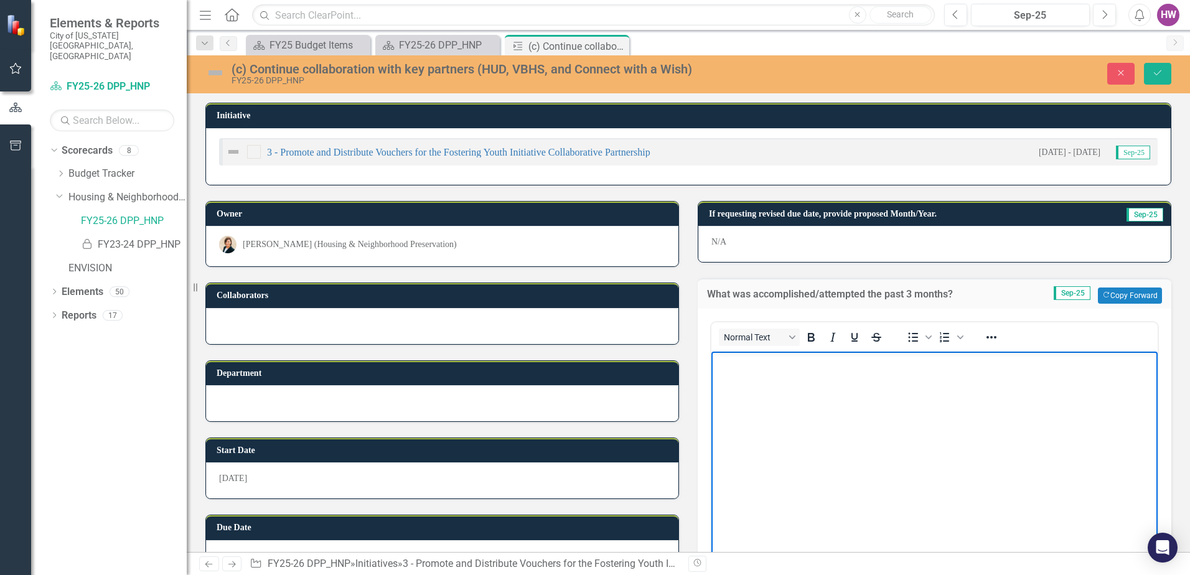
click at [778, 421] on body "Rich Text Area. Press ALT-0 for help." at bounding box center [935, 445] width 446 height 187
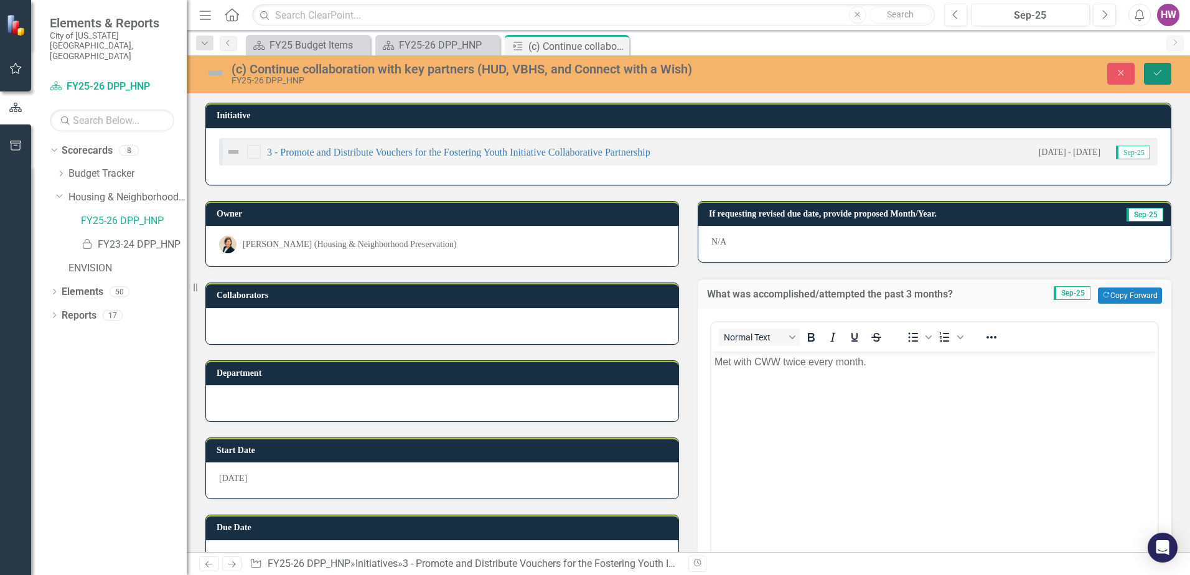
click at [1160, 74] on icon "Save" at bounding box center [1157, 72] width 11 height 9
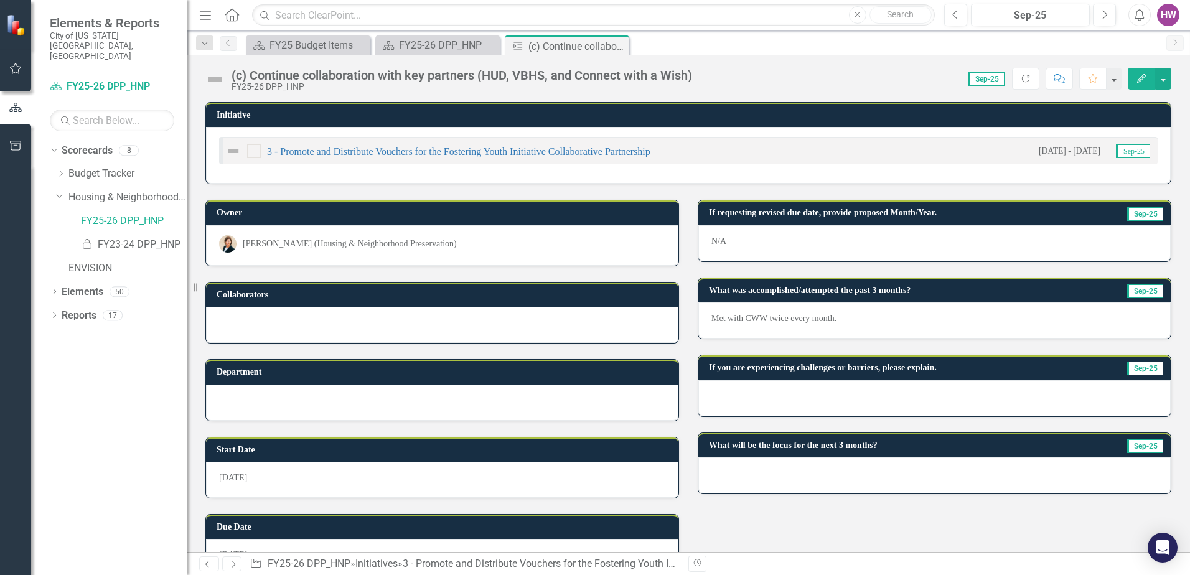
click at [776, 397] on div at bounding box center [935, 398] width 473 height 36
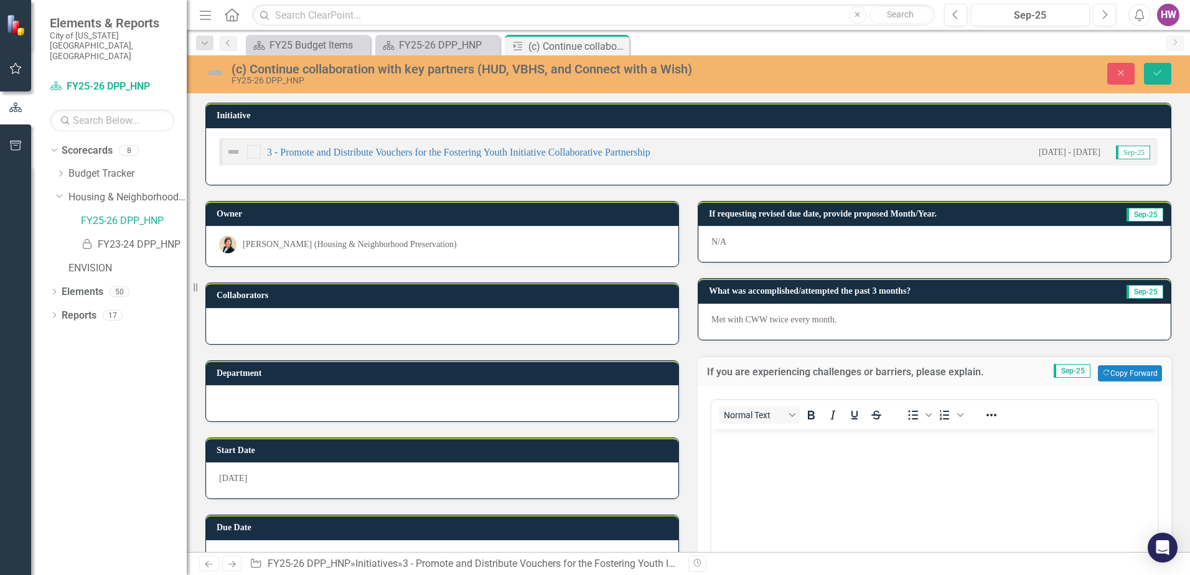
click at [780, 463] on body "Rich Text Area. Press ALT-0 for help." at bounding box center [935, 522] width 446 height 187
click at [1157, 78] on button "Save" at bounding box center [1157, 74] width 27 height 22
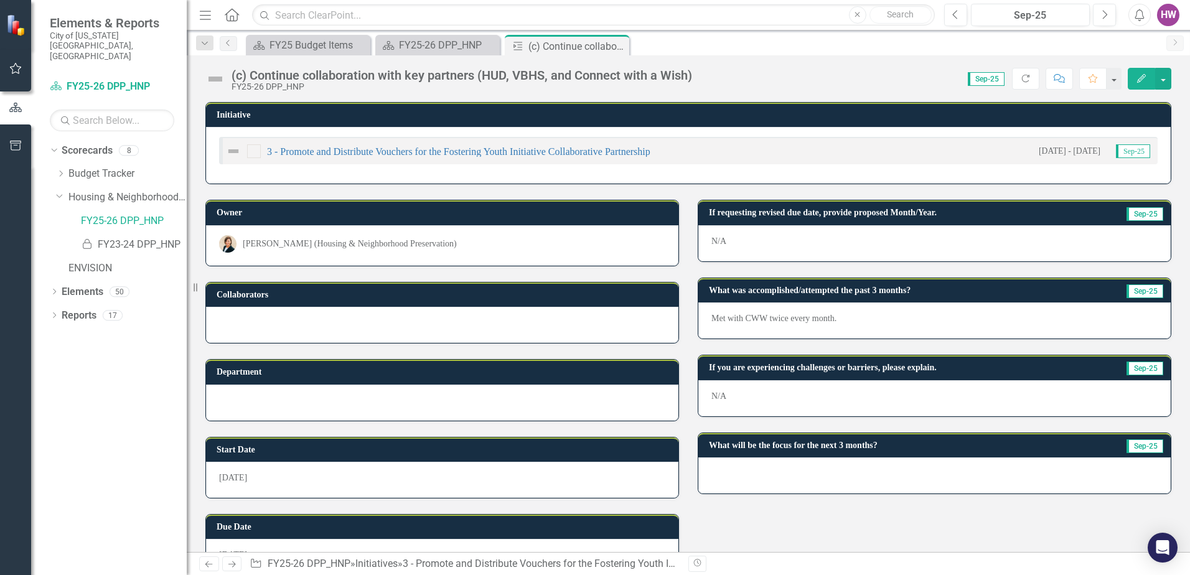
click at [766, 479] on div at bounding box center [935, 476] width 473 height 36
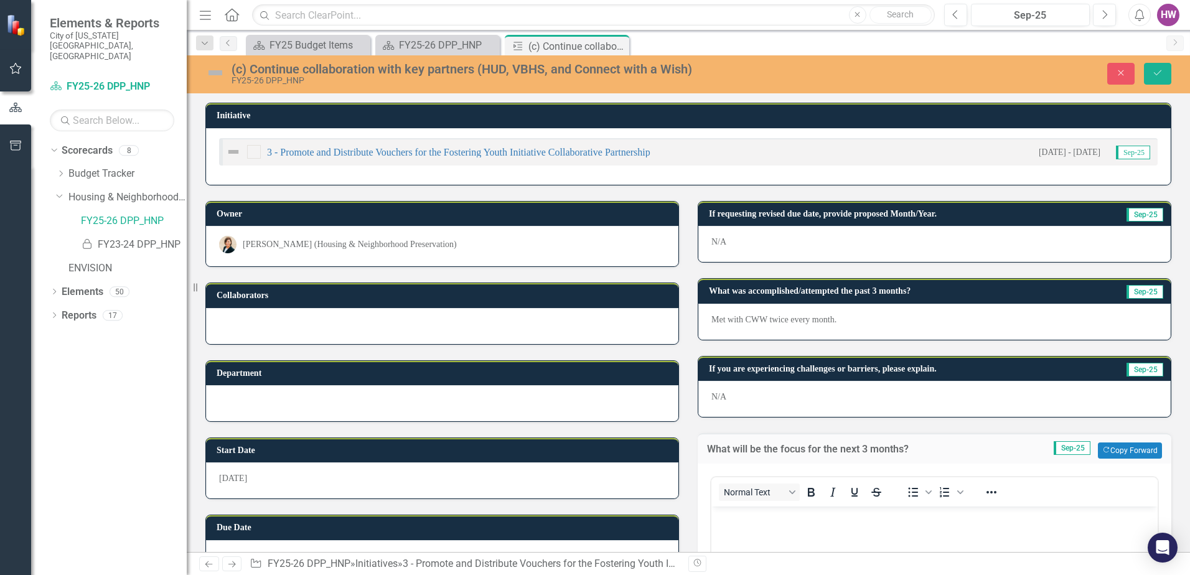
click at [1158, 71] on icon "Save" at bounding box center [1157, 72] width 11 height 9
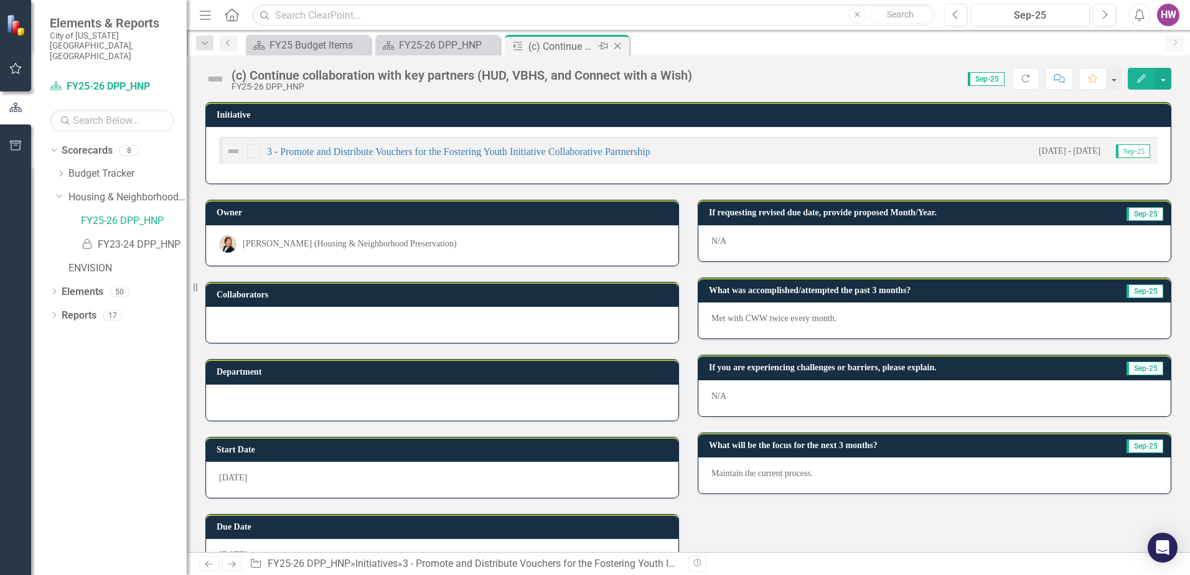
click at [621, 45] on icon "Close" at bounding box center [617, 46] width 12 height 10
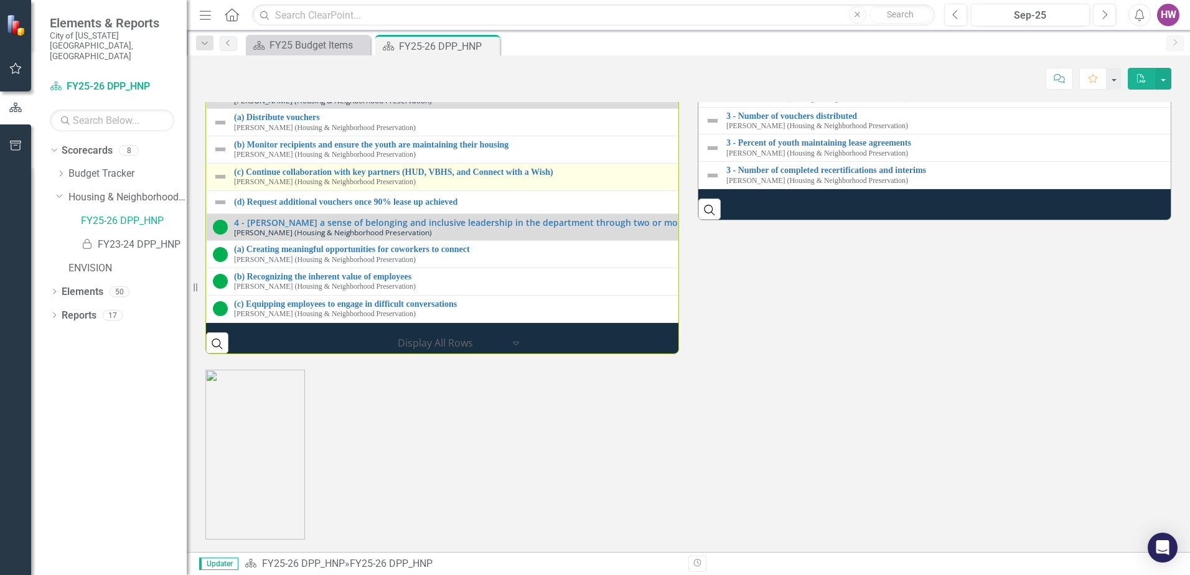
scroll to position [1743, 0]
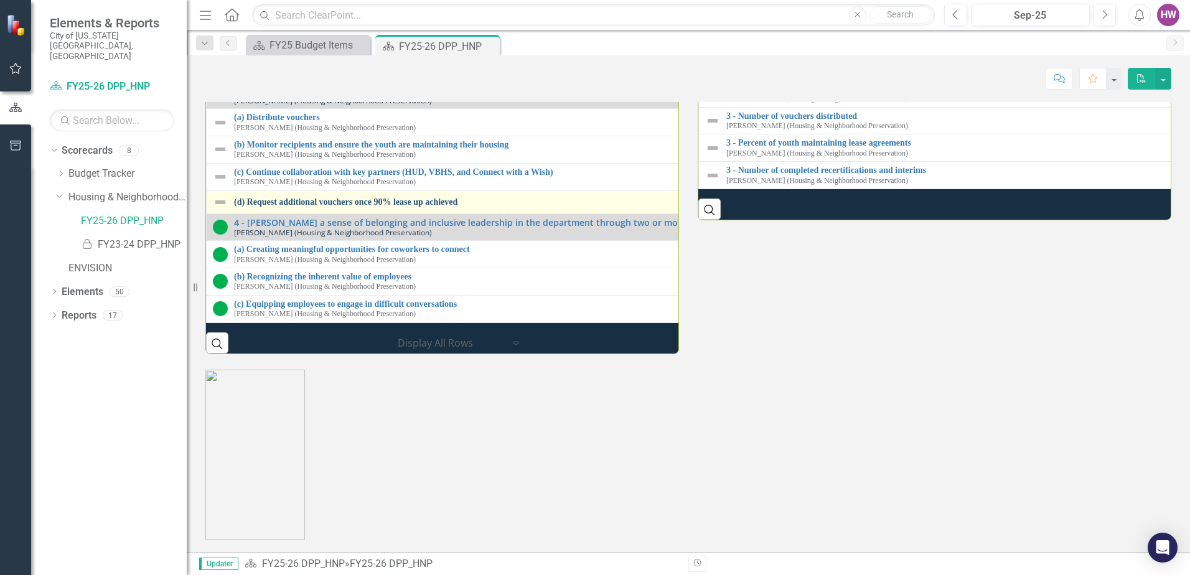
click at [283, 207] on link "(d) Request additional vouchers once 90% lease up achieved" at bounding box center [699, 201] width 931 height 9
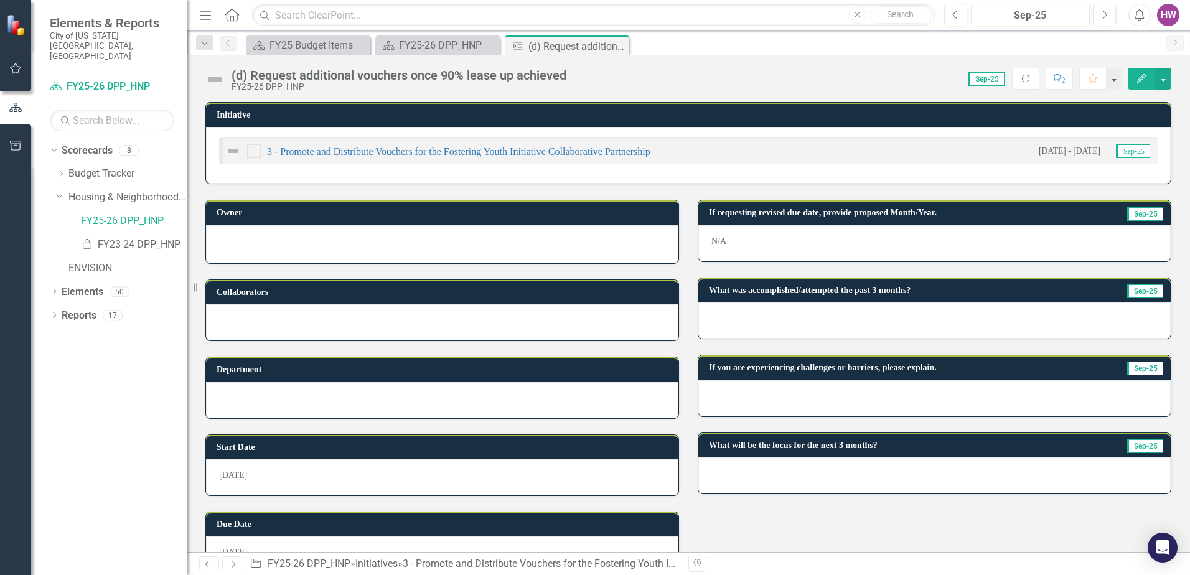
click at [824, 314] on div at bounding box center [935, 321] width 473 height 36
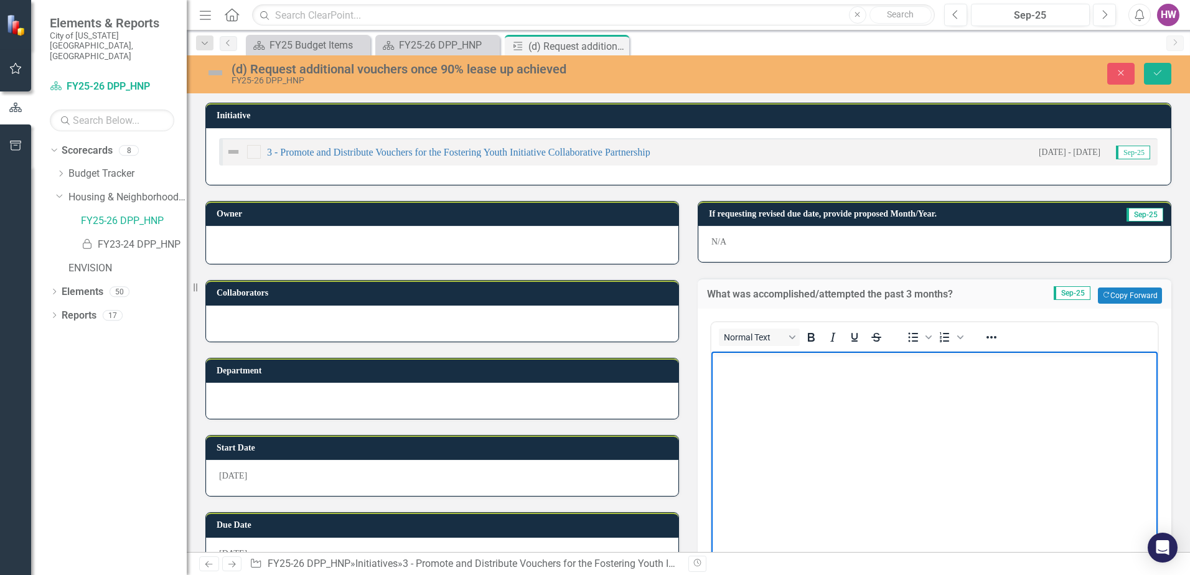
click at [780, 400] on body "Rich Text Area. Press ALT-0 for help." at bounding box center [935, 445] width 446 height 187
click at [1161, 71] on icon "Save" at bounding box center [1157, 72] width 11 height 9
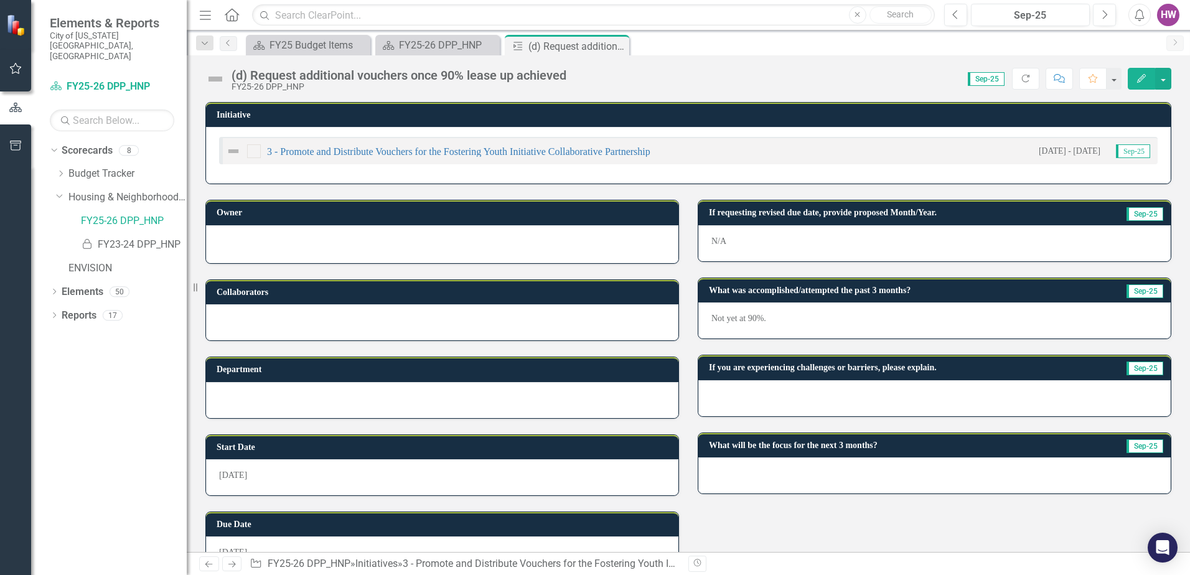
click at [742, 400] on div at bounding box center [935, 398] width 473 height 36
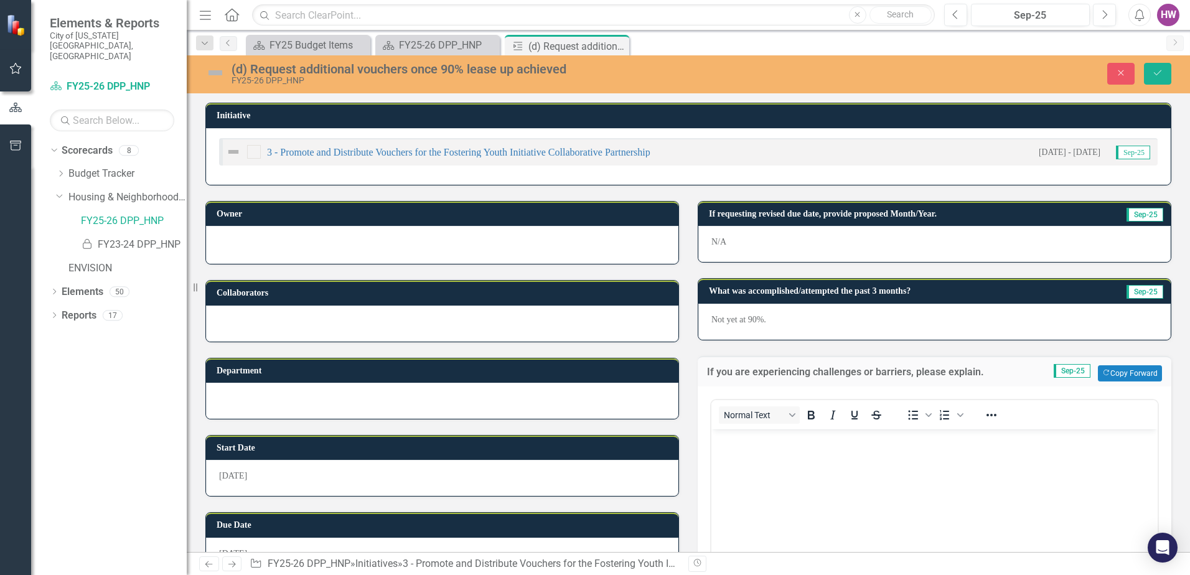
click at [801, 465] on body "Rich Text Area. Press ALT-0 for help." at bounding box center [935, 522] width 446 height 187
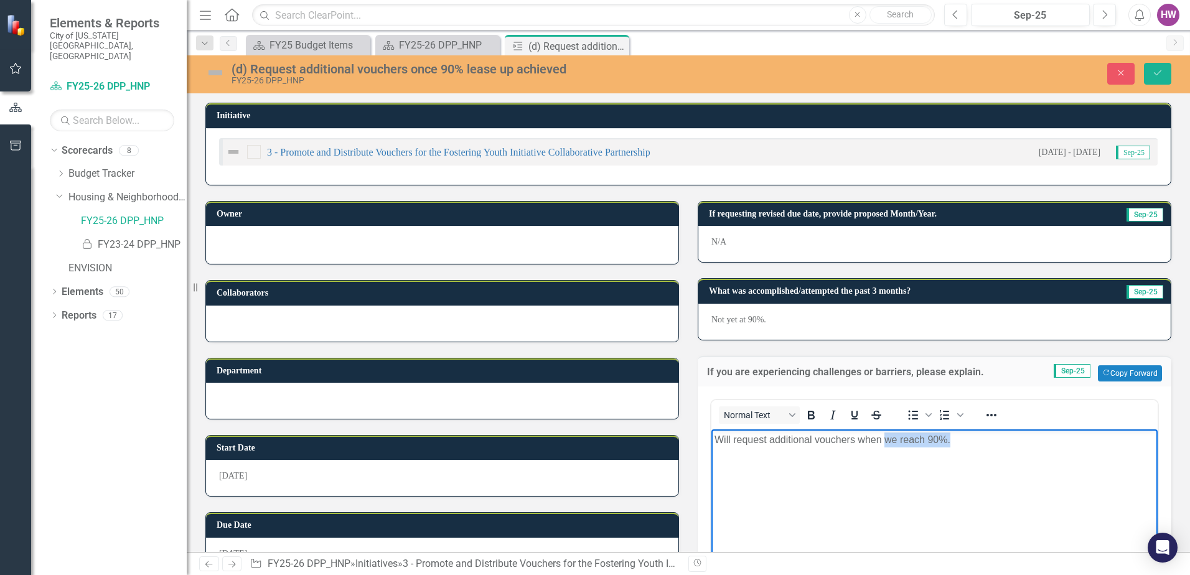
drag, startPoint x: 951, startPoint y: 437, endPoint x: 884, endPoint y: 440, distance: 66.7
click at [884, 440] on p "Will request additional vouchers when we reach 90%." at bounding box center [935, 439] width 440 height 15
click at [1155, 73] on icon "Save" at bounding box center [1157, 72] width 11 height 9
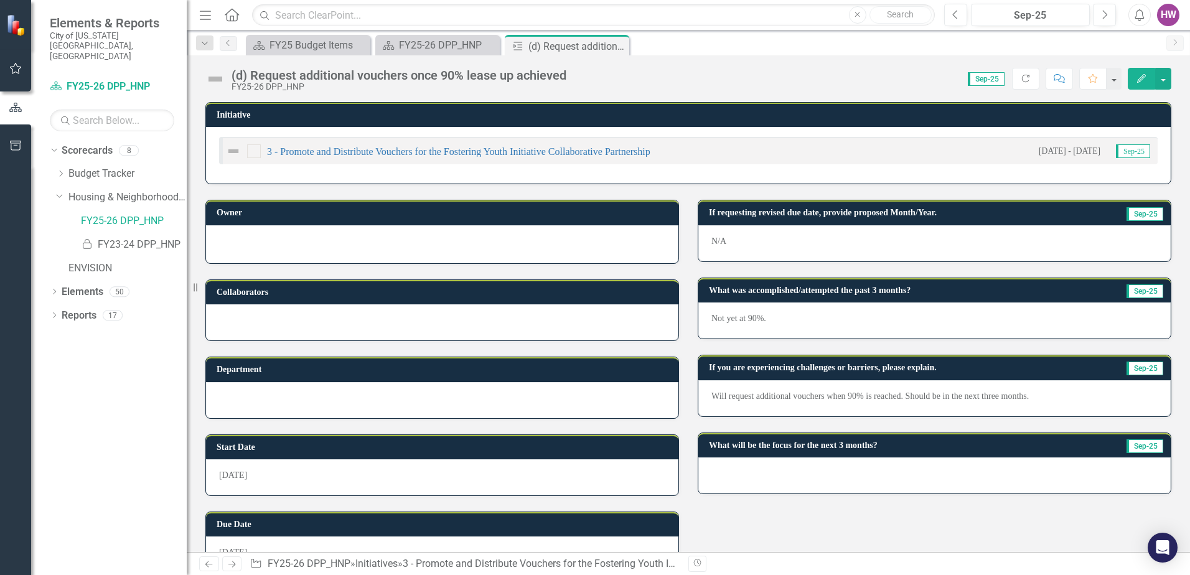
click at [755, 474] on div at bounding box center [935, 476] width 473 height 36
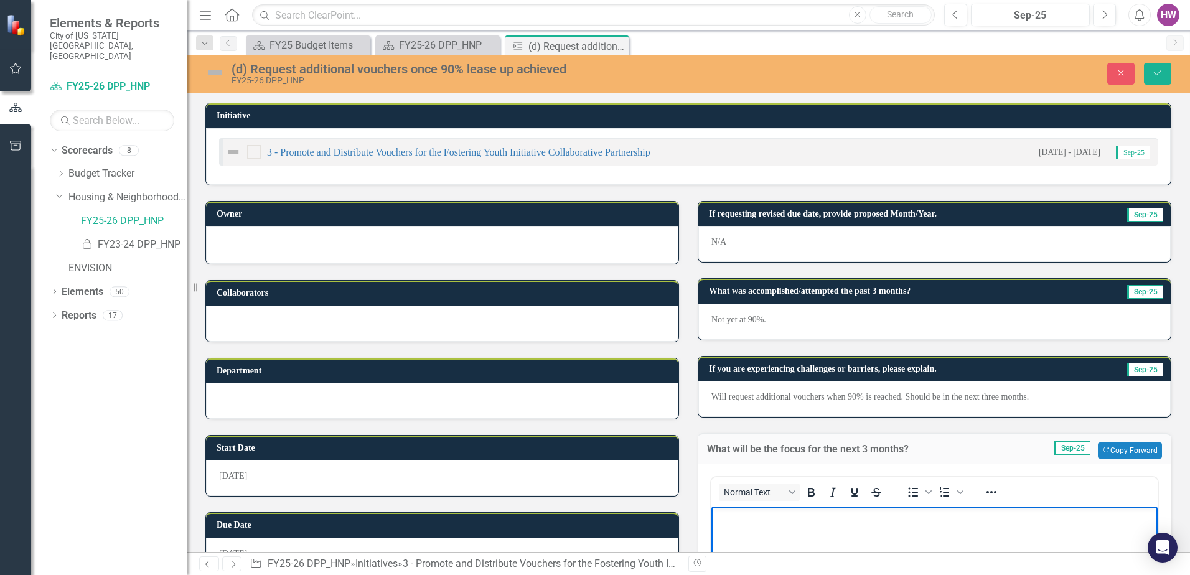
click at [1158, 68] on button "Save" at bounding box center [1157, 74] width 27 height 22
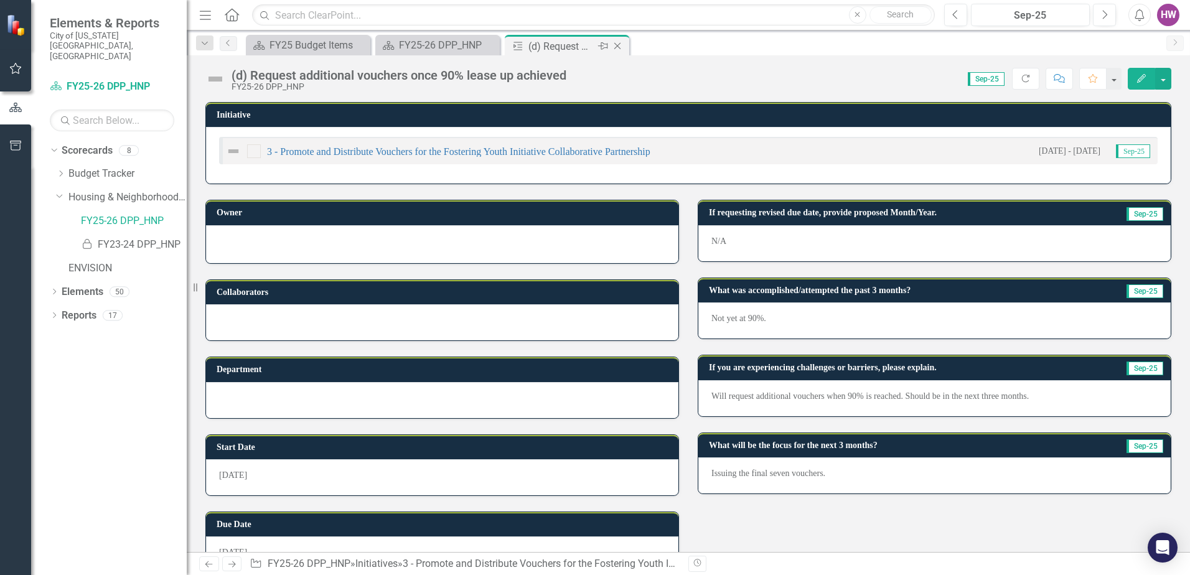
click at [620, 46] on icon "Close" at bounding box center [617, 46] width 12 height 10
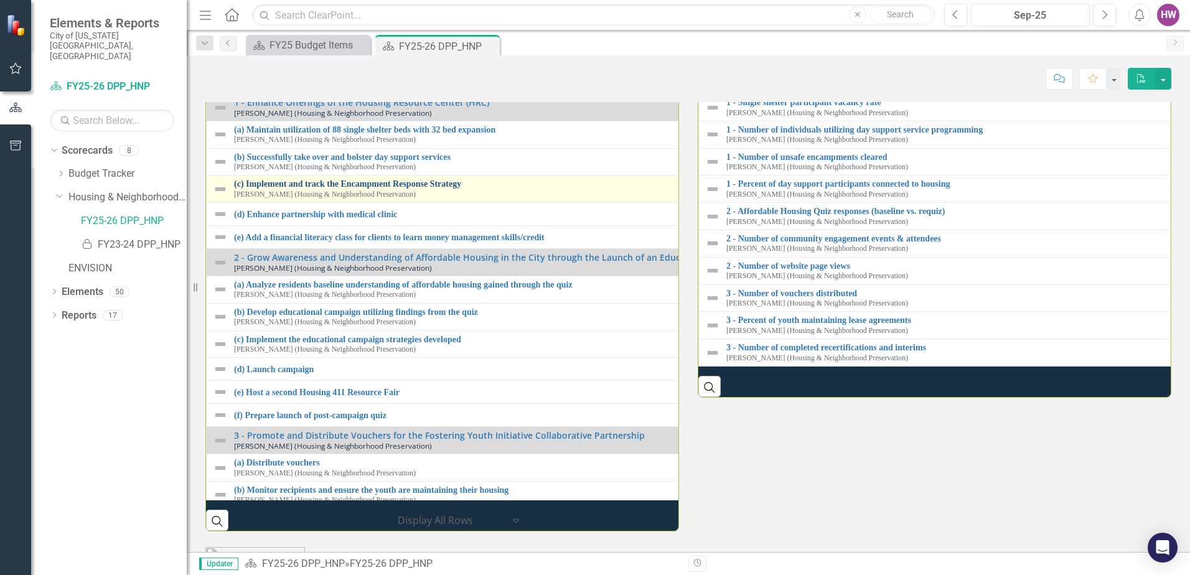
scroll to position [1370, 0]
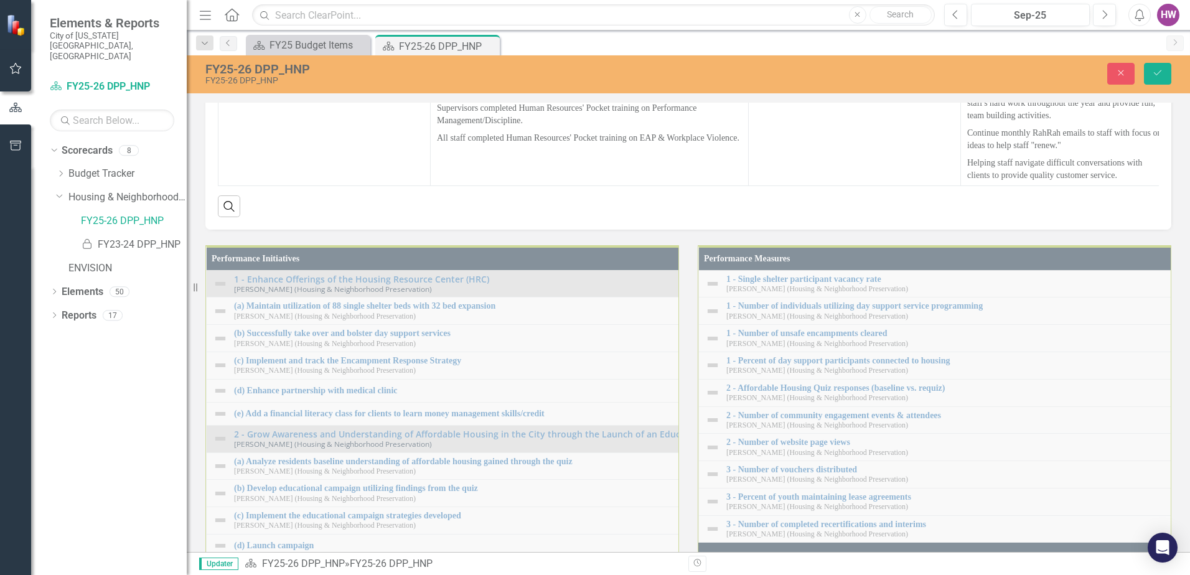
click at [255, 17] on icon "Expand" at bounding box center [252, 12] width 12 height 10
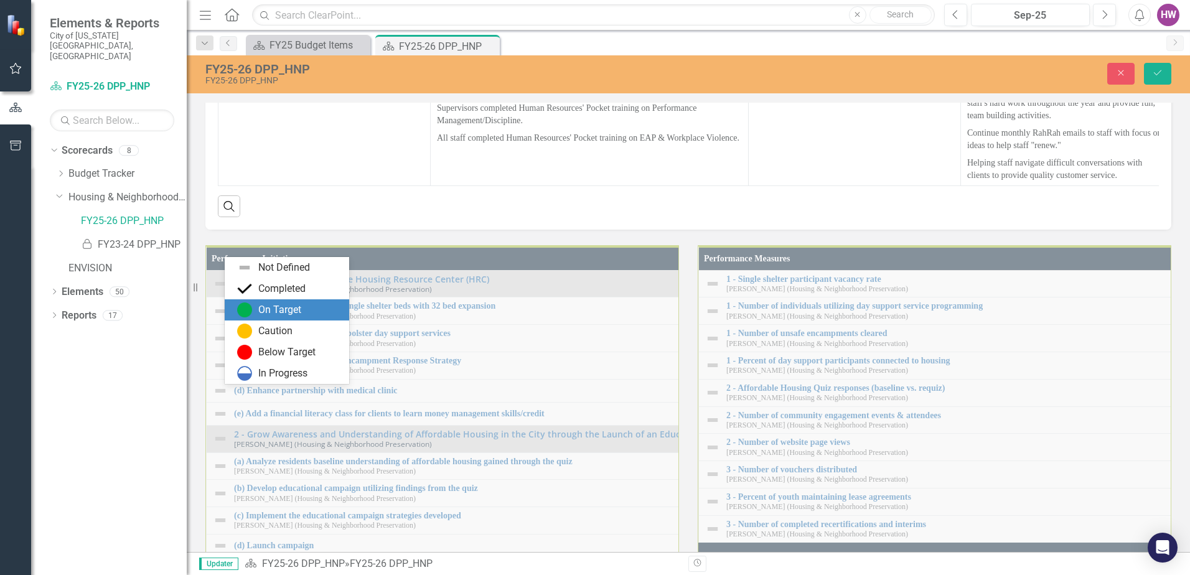
click at [252, 304] on div "On Target" at bounding box center [289, 310] width 105 height 15
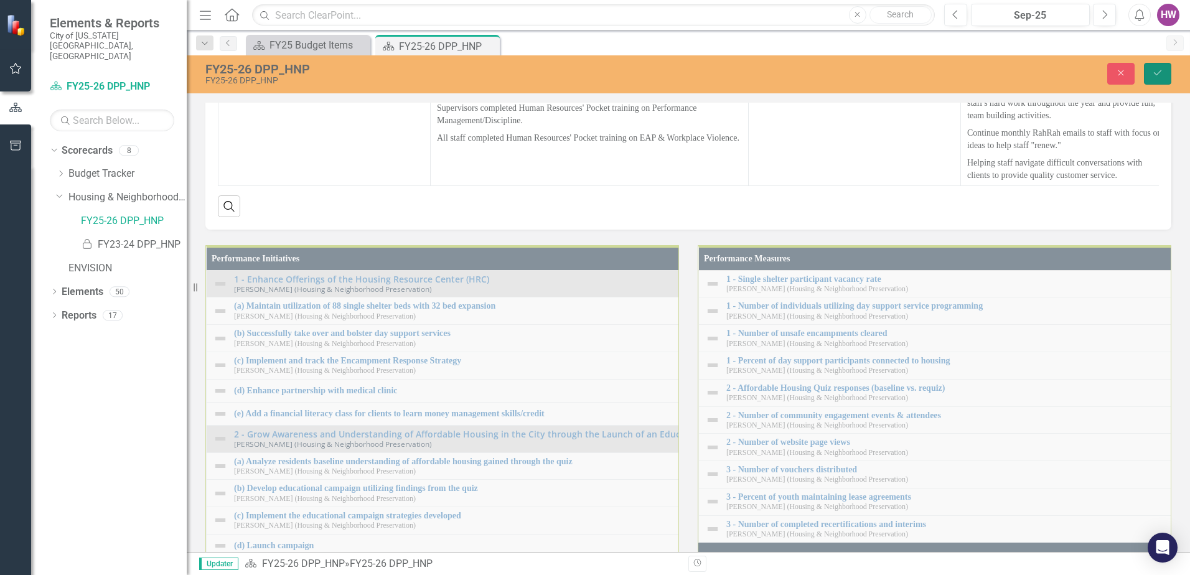
click at [1155, 72] on icon "Save" at bounding box center [1157, 72] width 11 height 9
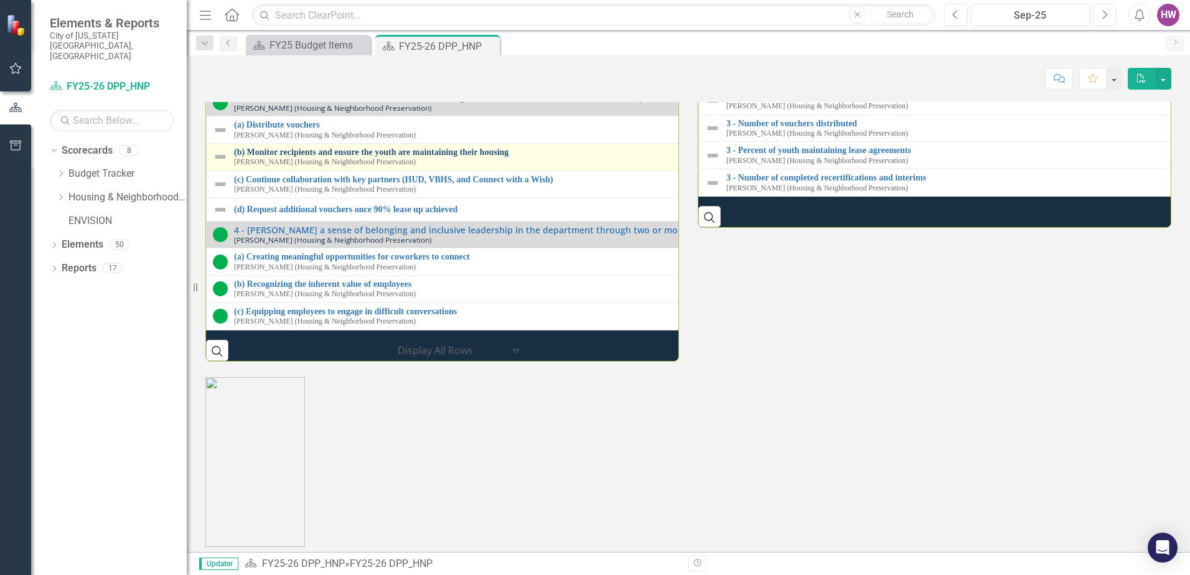
scroll to position [1743, 0]
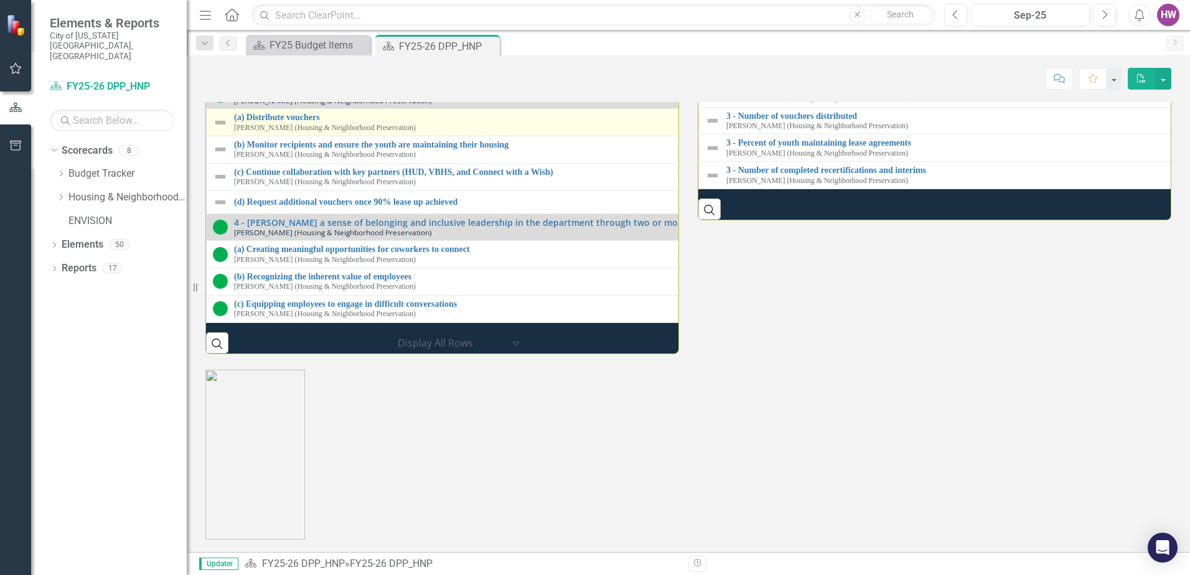
click at [219, 130] on img at bounding box center [220, 122] width 15 height 15
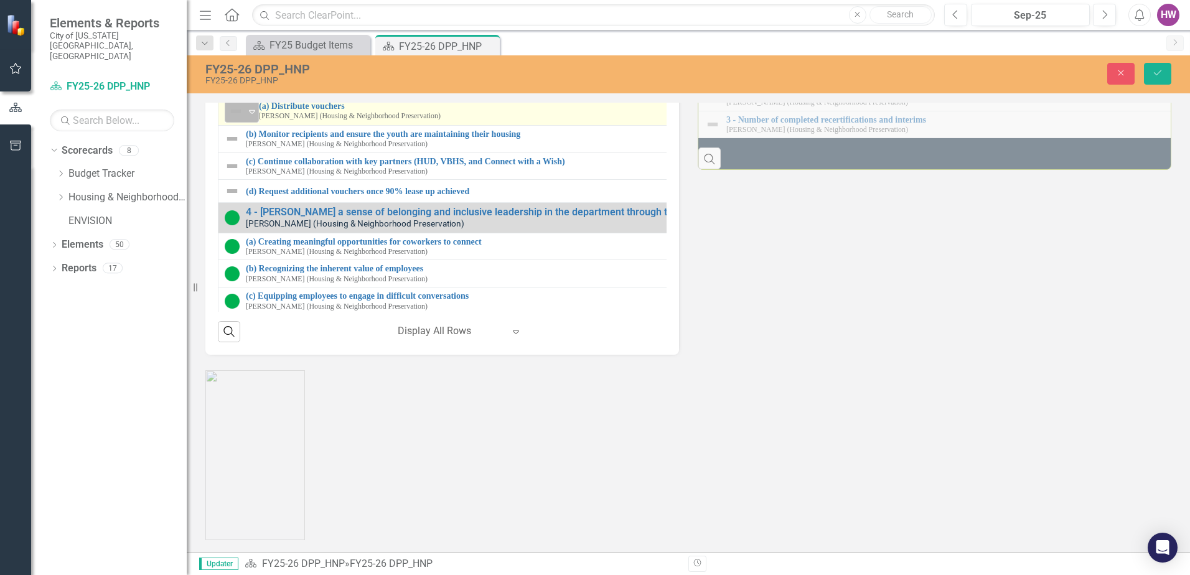
click at [250, 116] on icon "Expand" at bounding box center [252, 111] width 12 height 10
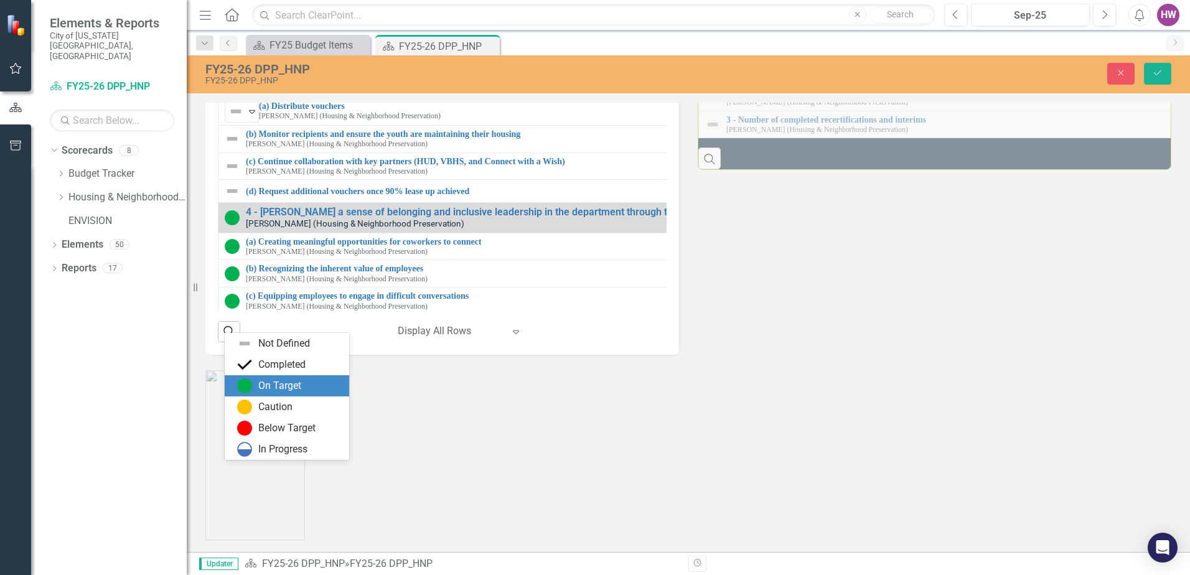
click at [242, 384] on img at bounding box center [244, 386] width 15 height 15
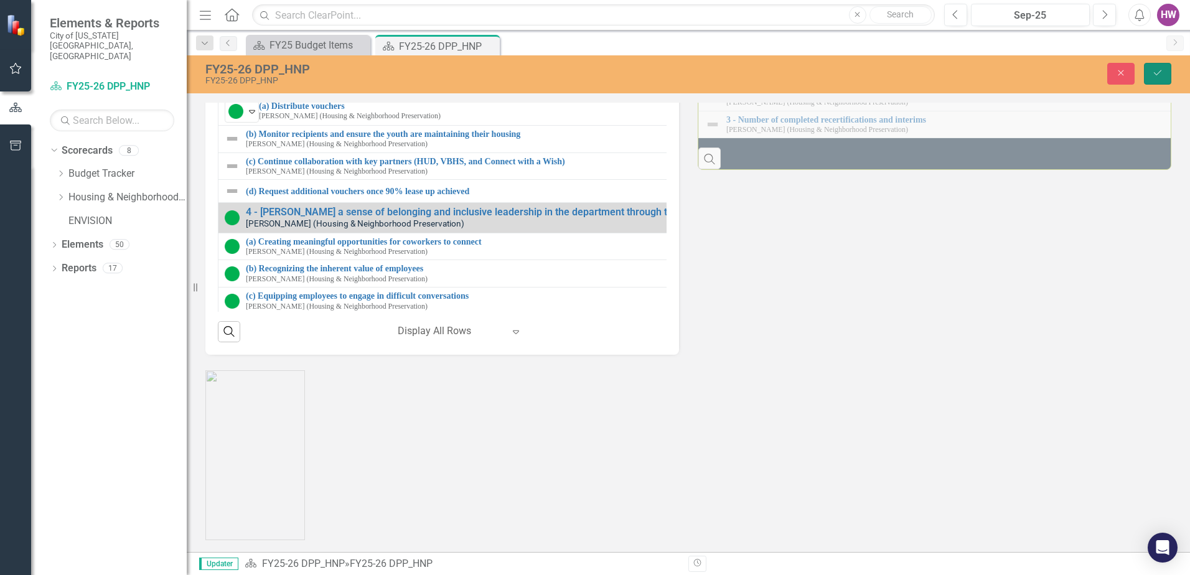
click at [1162, 73] on icon "Save" at bounding box center [1157, 72] width 11 height 9
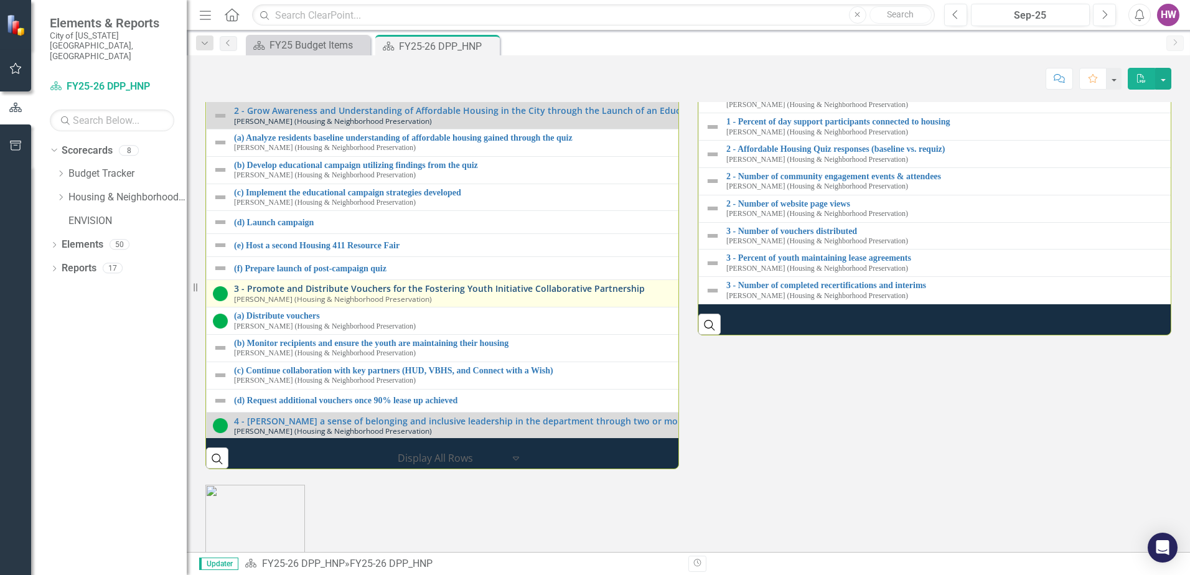
scroll to position [177, 0]
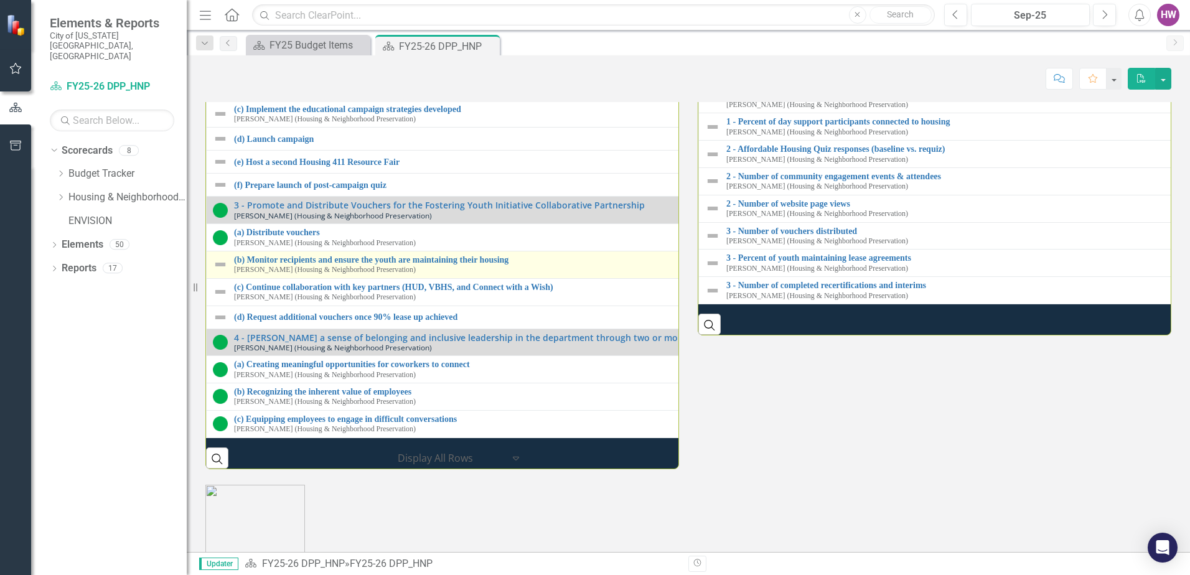
click at [223, 272] on img at bounding box center [220, 264] width 15 height 15
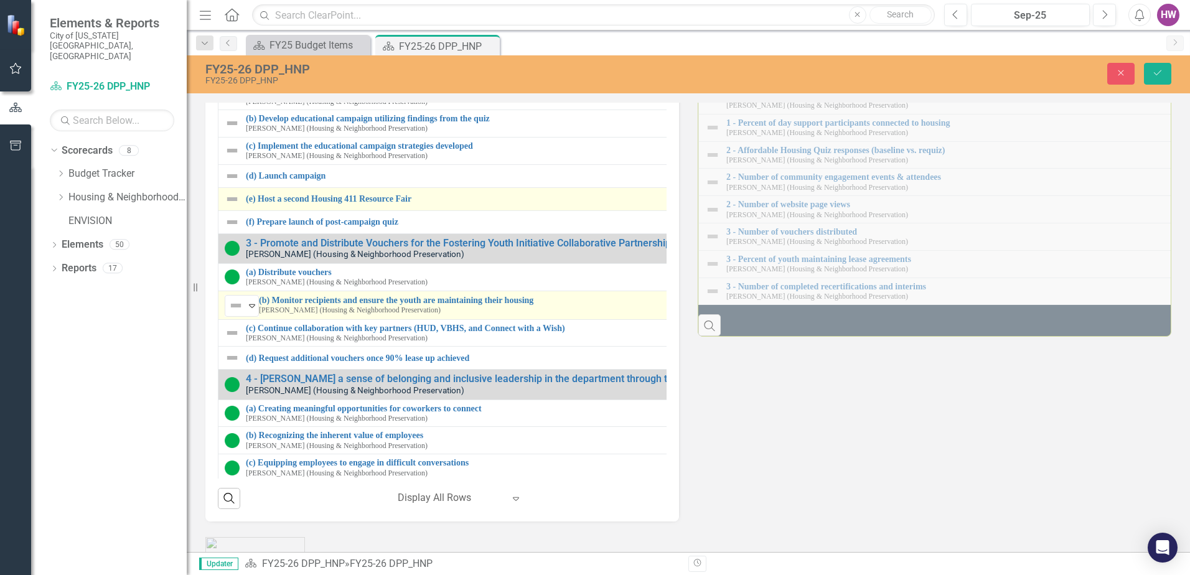
scroll to position [189, 0]
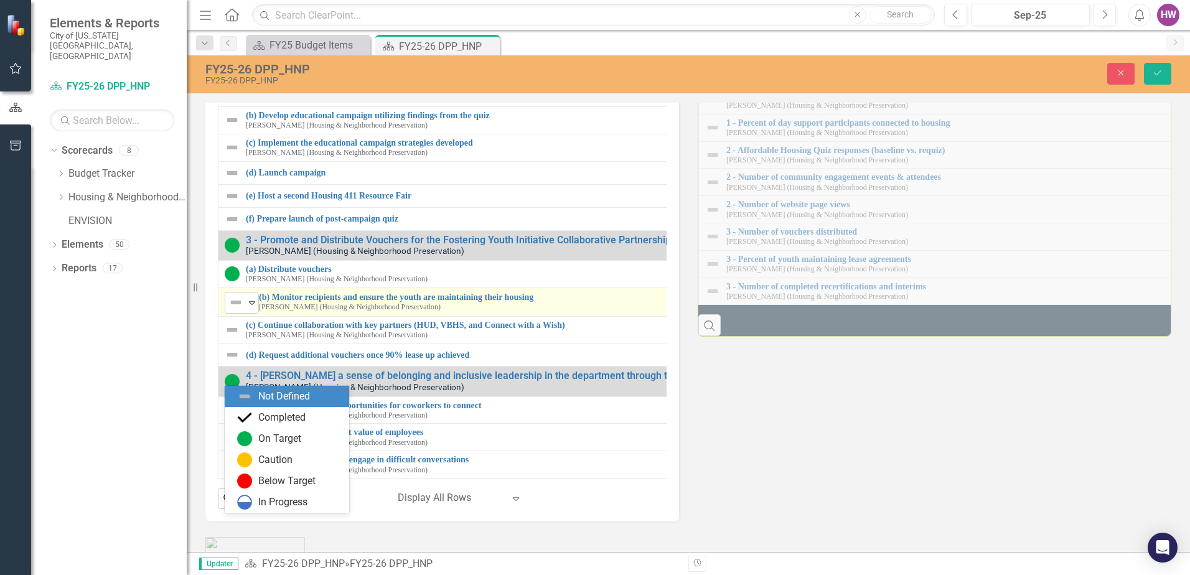
click at [255, 305] on icon at bounding box center [252, 303] width 6 height 4
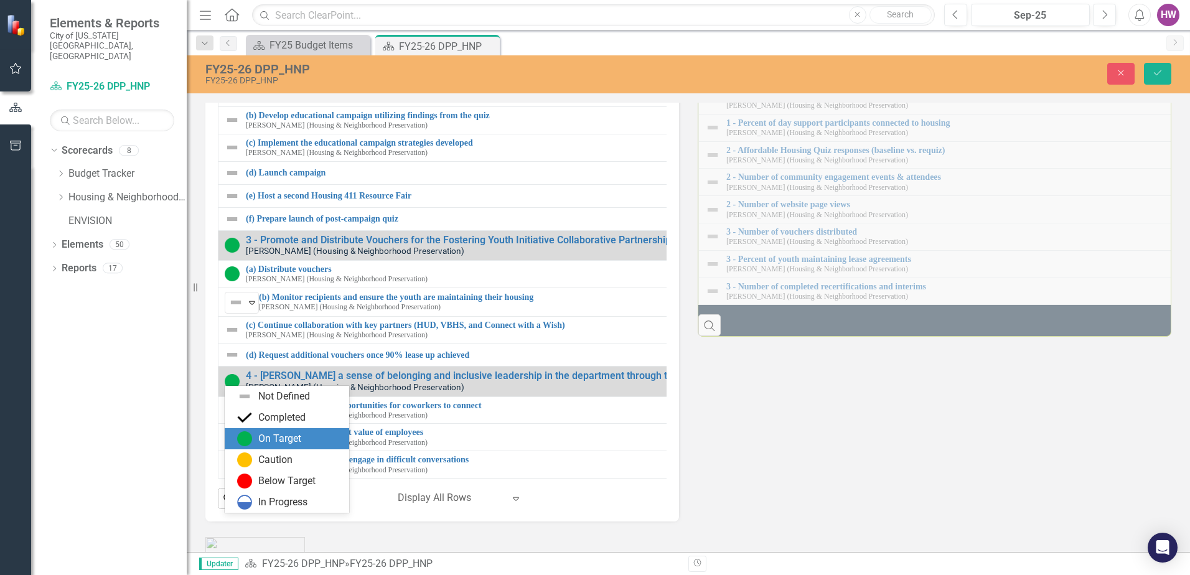
click at [258, 442] on div "On Target" at bounding box center [289, 438] width 105 height 15
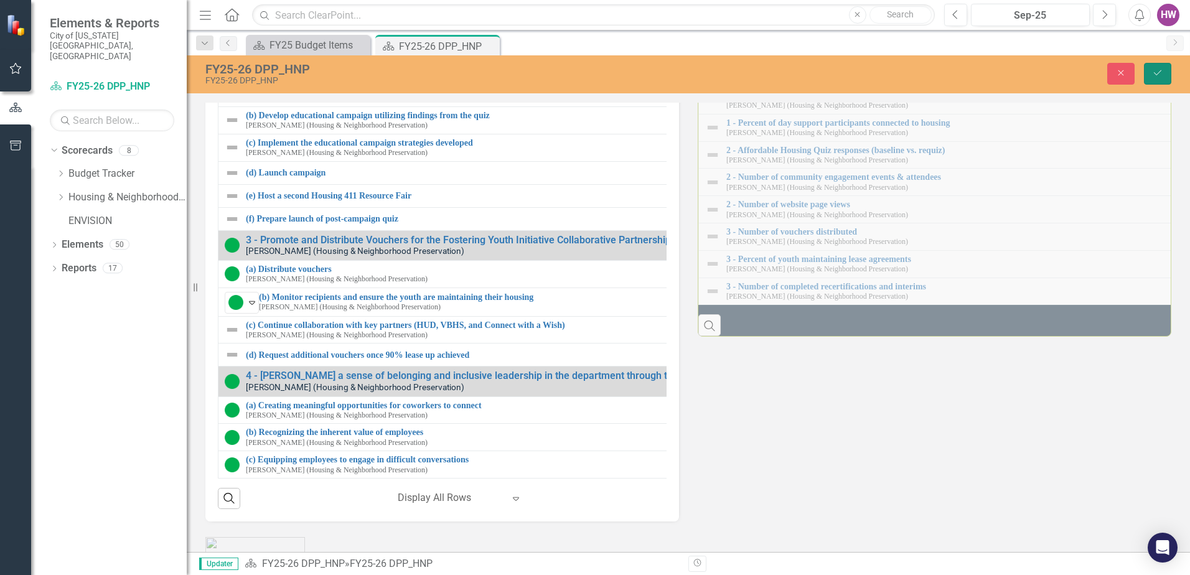
click at [1157, 77] on icon "Save" at bounding box center [1157, 72] width 11 height 9
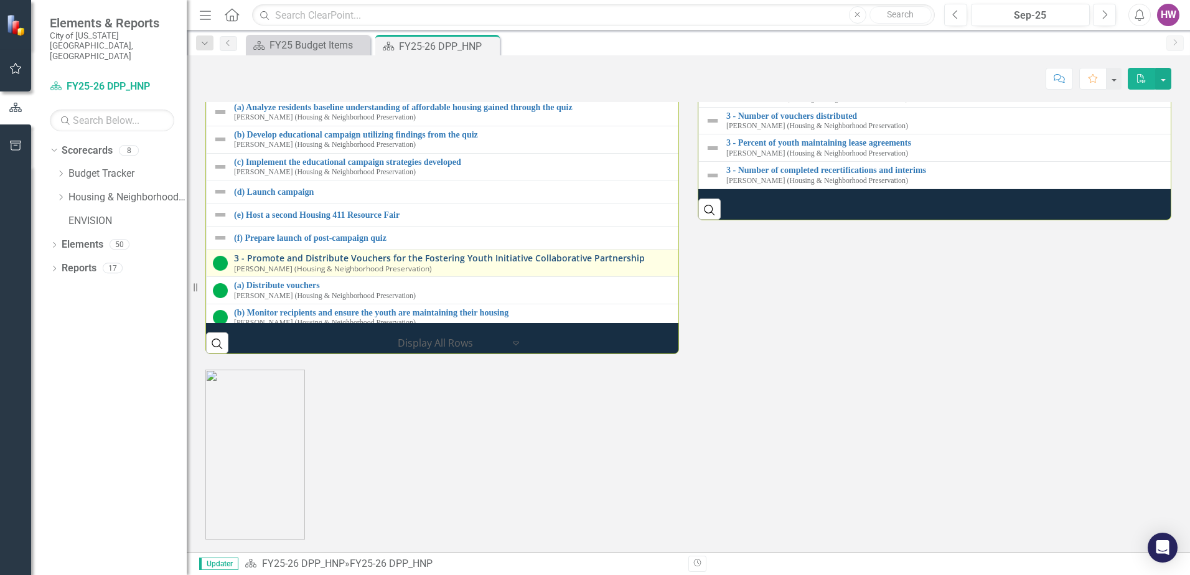
scroll to position [177, 0]
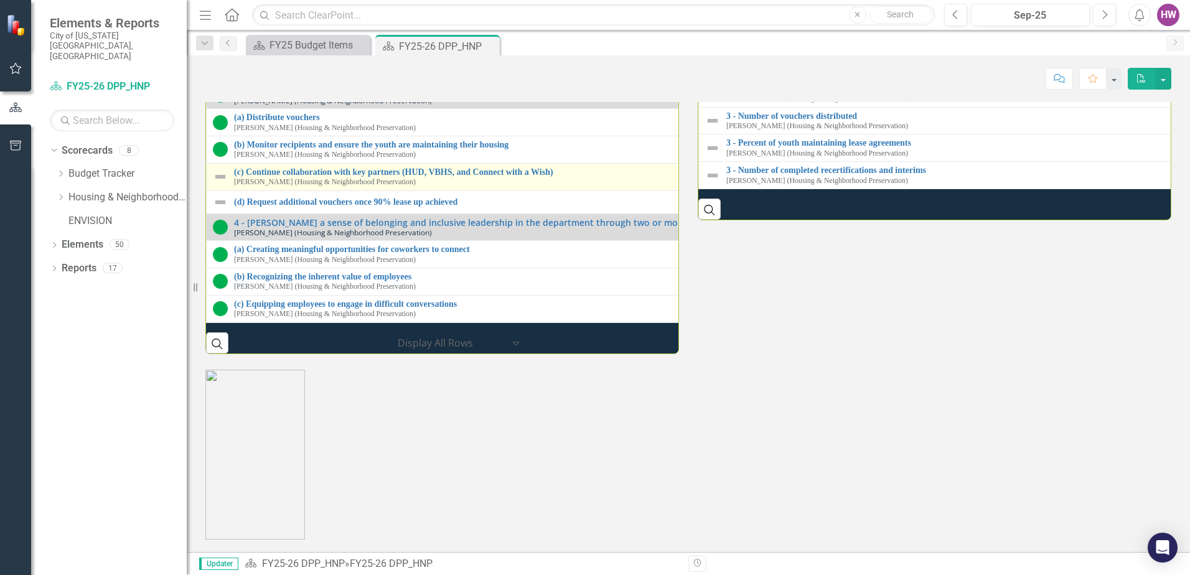
click at [217, 184] on img at bounding box center [220, 176] width 15 height 15
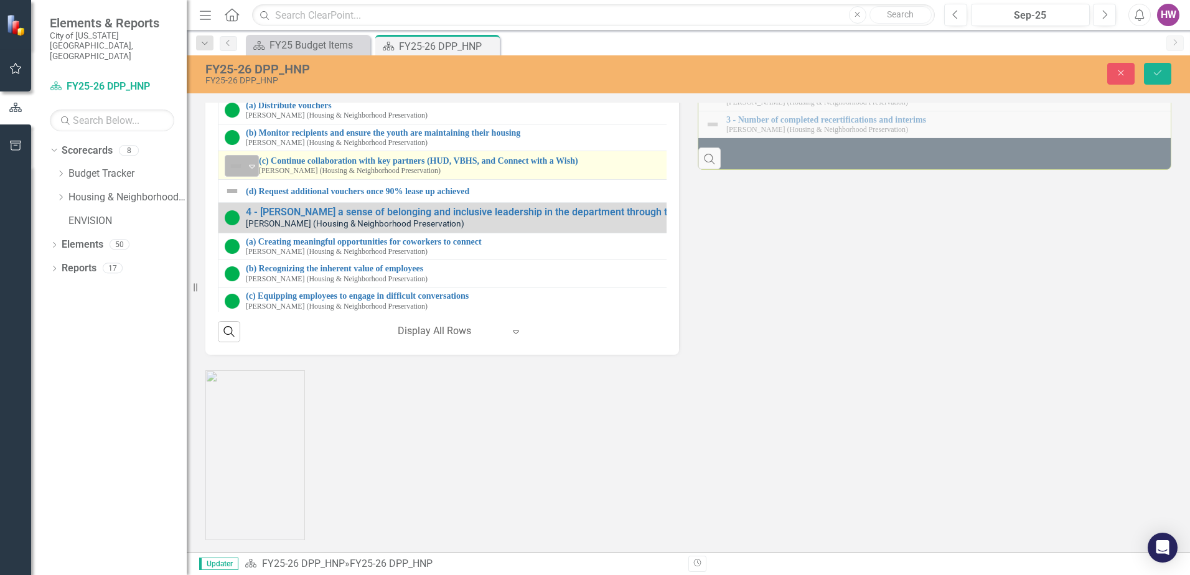
click at [252, 171] on icon "Expand" at bounding box center [252, 166] width 12 height 10
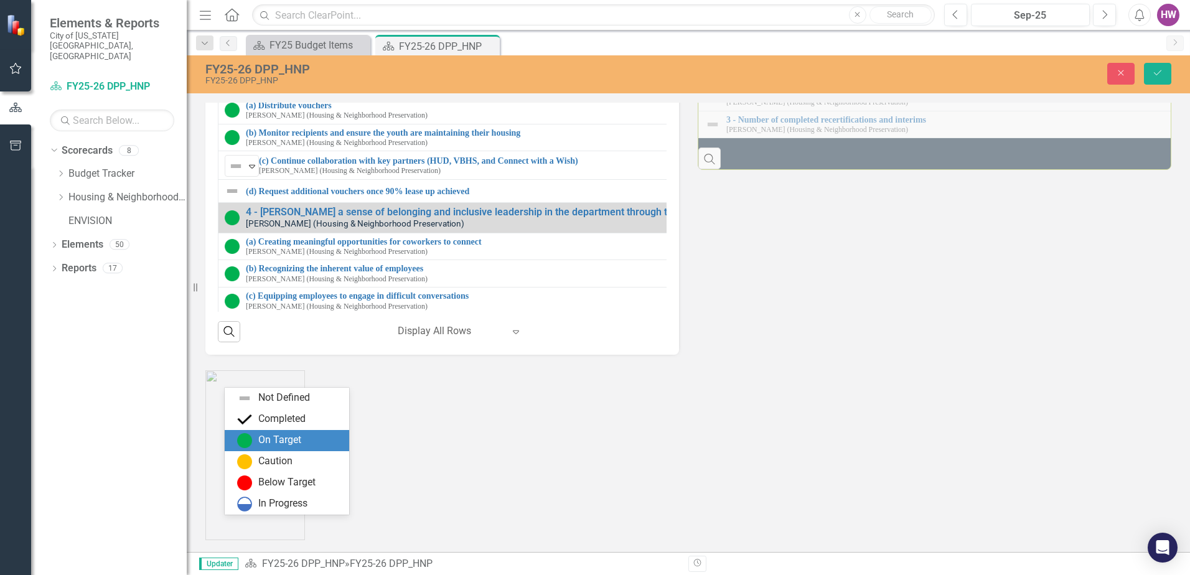
click at [249, 443] on img at bounding box center [244, 440] width 15 height 15
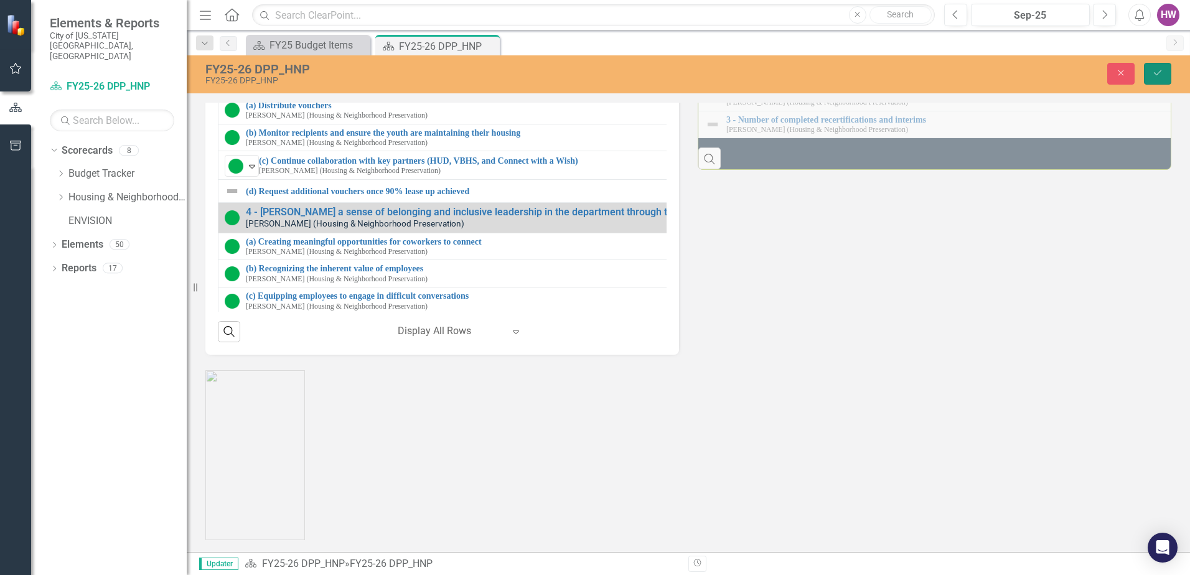
click at [1162, 73] on icon "Save" at bounding box center [1157, 72] width 11 height 9
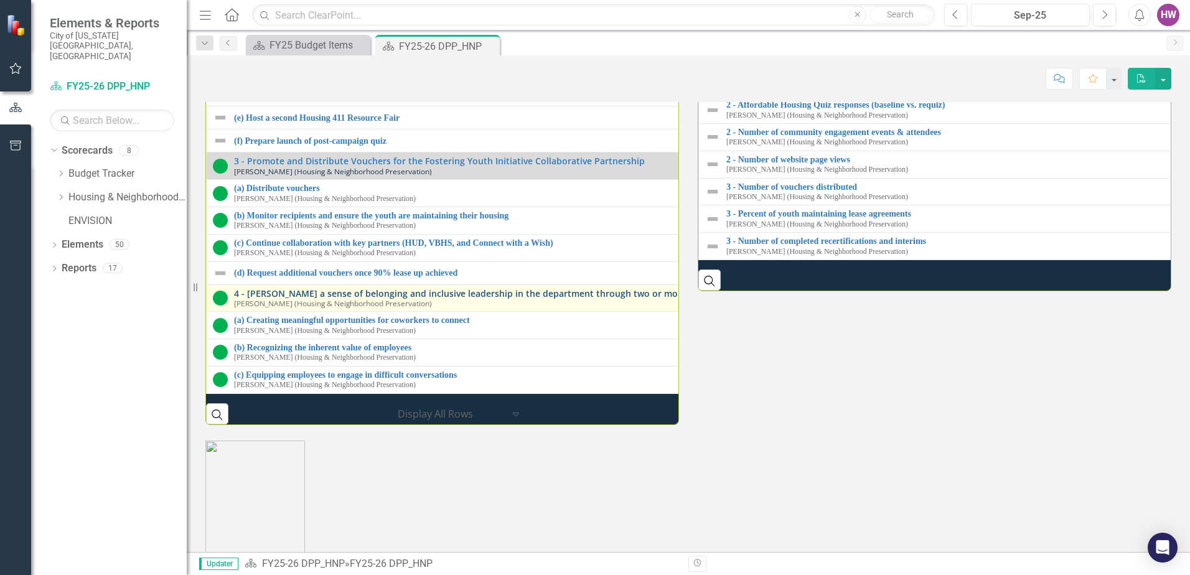
scroll to position [1868, 0]
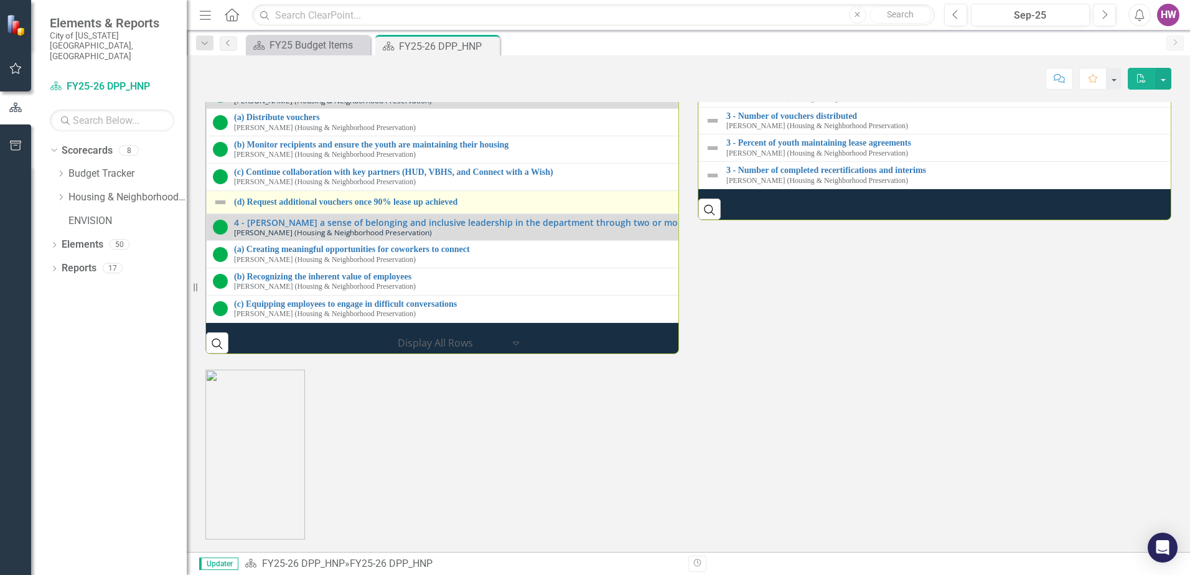
click at [222, 210] on img at bounding box center [220, 202] width 15 height 15
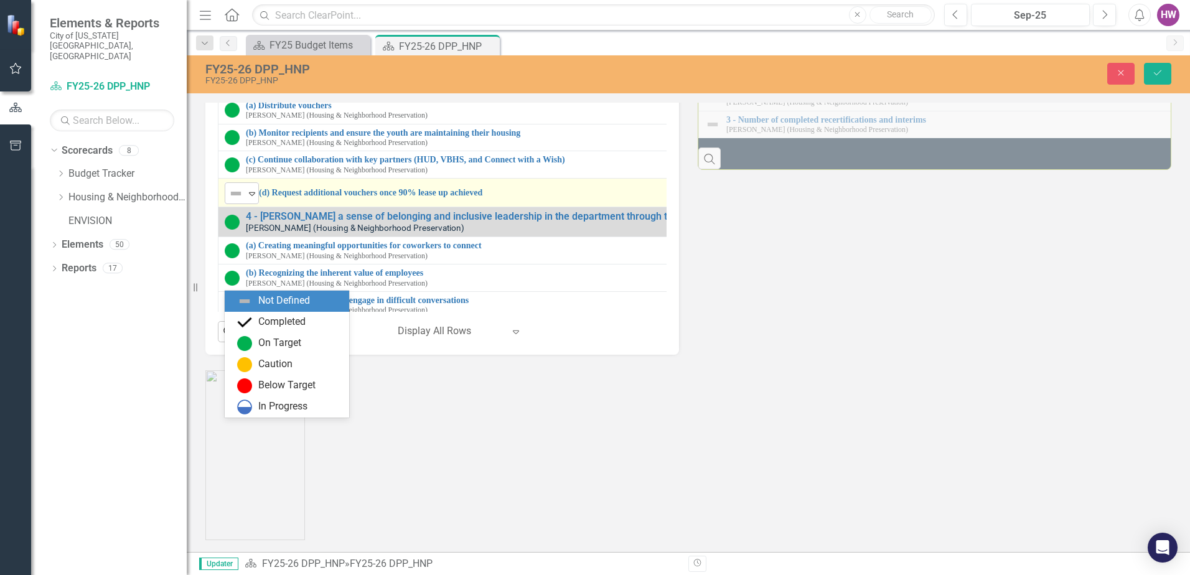
click at [252, 204] on div "Expand" at bounding box center [252, 193] width 12 height 21
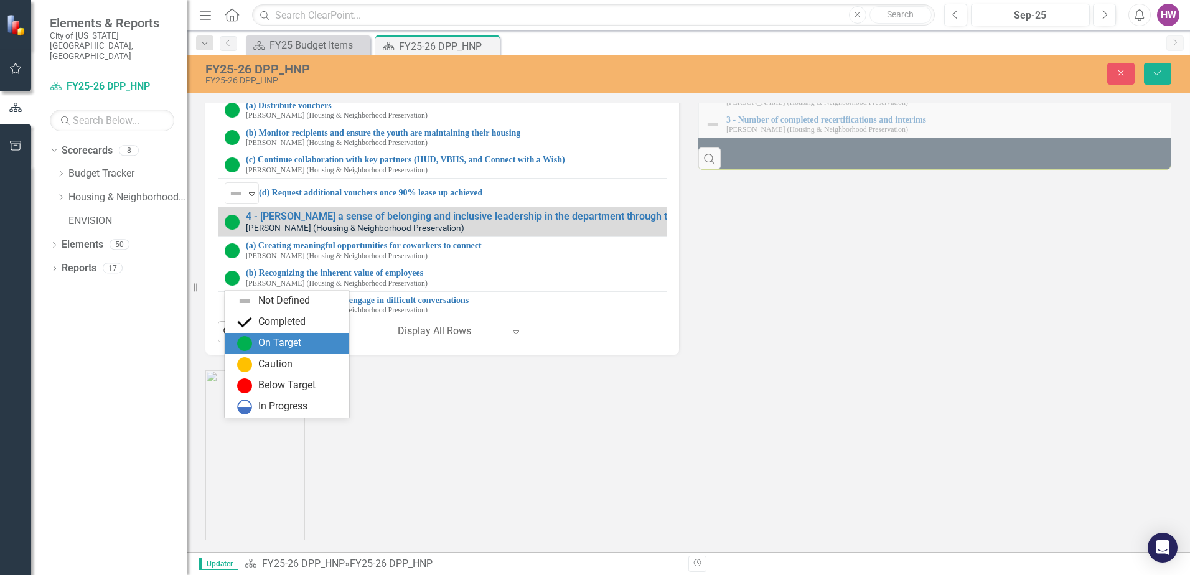
click at [252, 344] on div "On Target" at bounding box center [289, 343] width 105 height 15
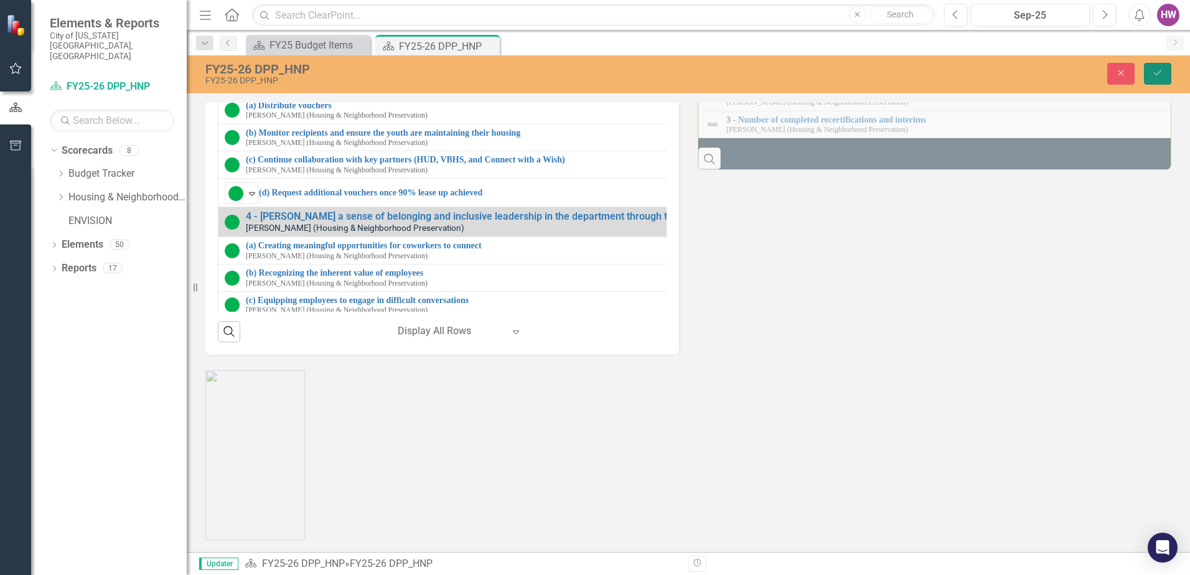
click at [1160, 73] on icon "Save" at bounding box center [1157, 72] width 11 height 9
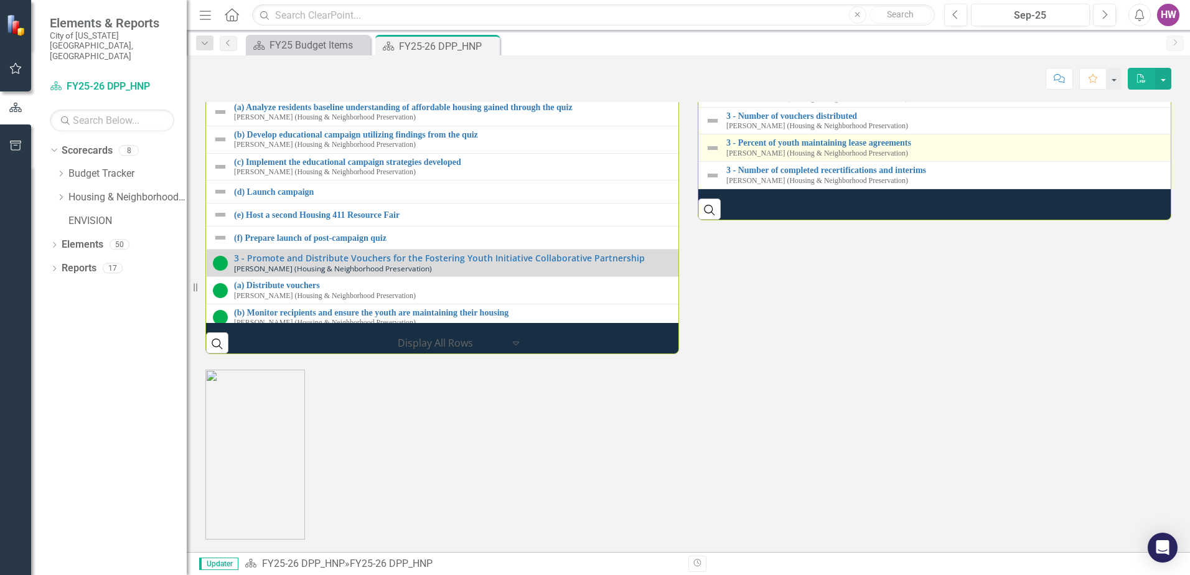
scroll to position [1840, 0]
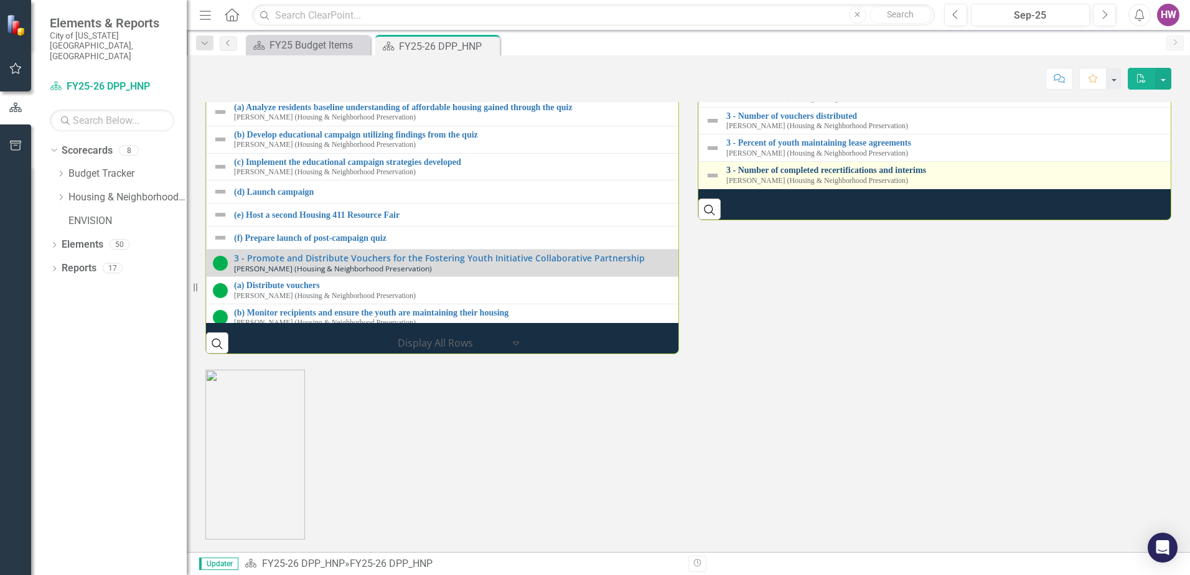
click at [813, 175] on link "3 - Number of completed recertifications and interims" at bounding box center [1196, 170] width 939 height 9
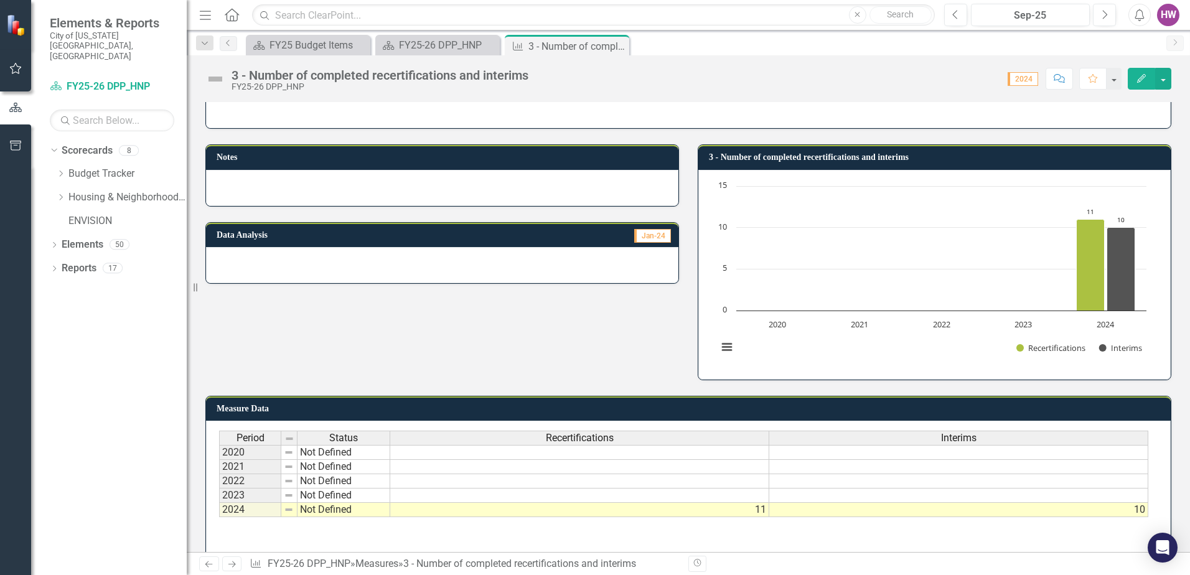
scroll to position [70, 0]
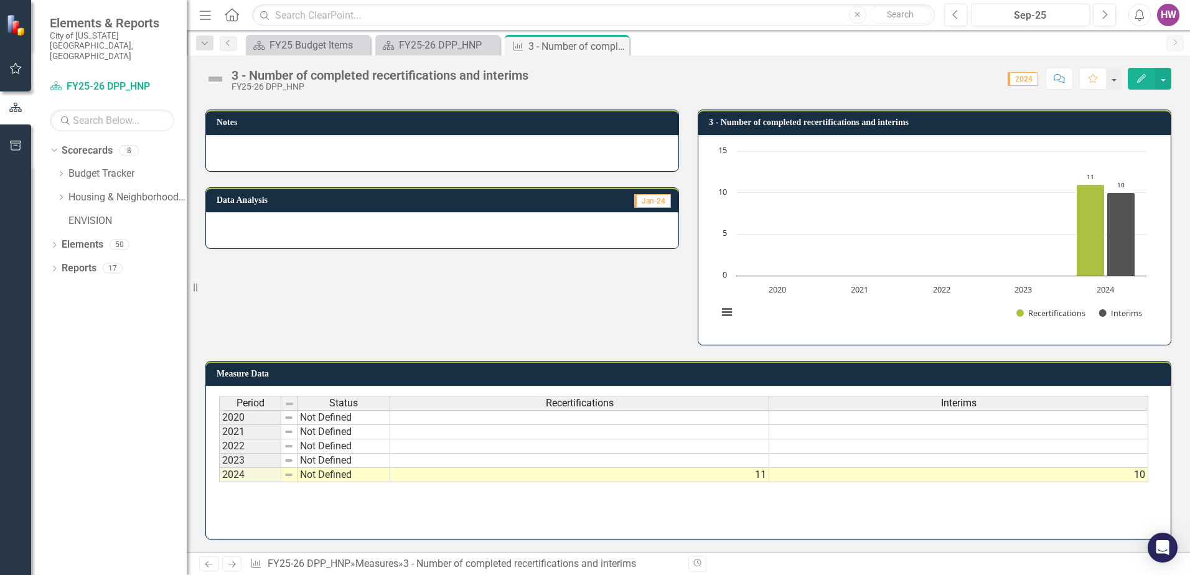
click at [0, 0] on icon "Close" at bounding box center [0, 0] width 0 height 0
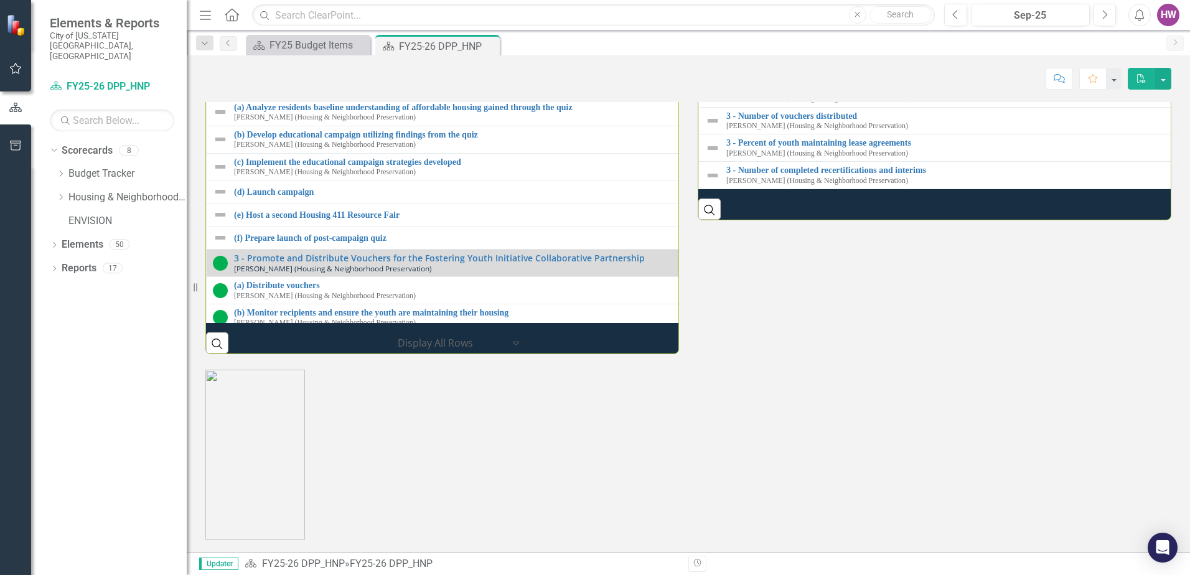
scroll to position [1778, 0]
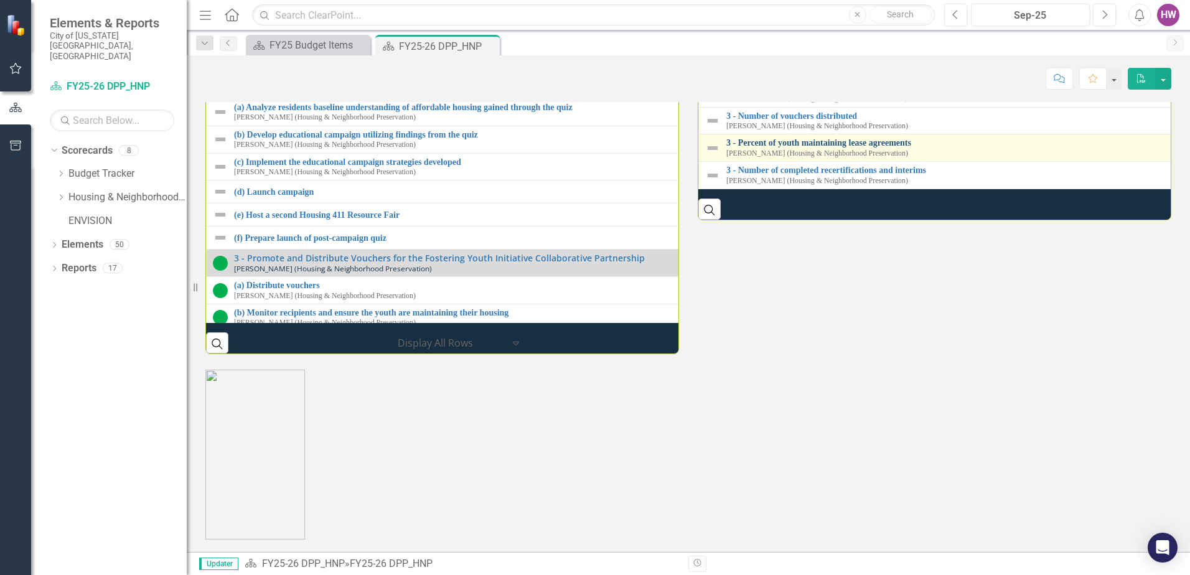
click at [818, 148] on link "3 - Percent of youth maintaining lease agreements" at bounding box center [1189, 142] width 925 height 9
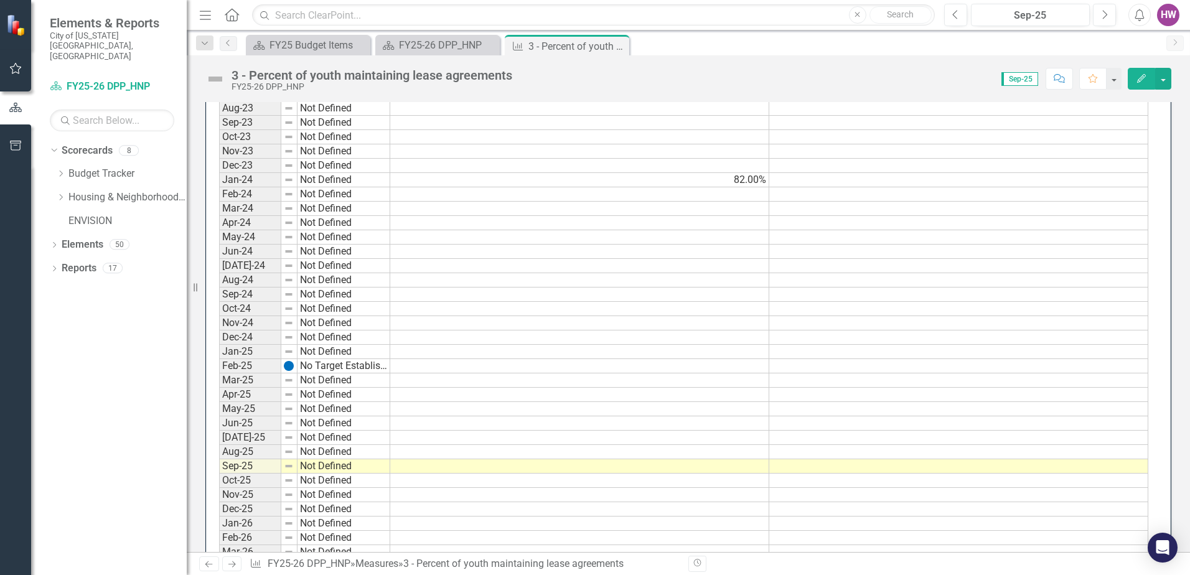
scroll to position [748, 0]
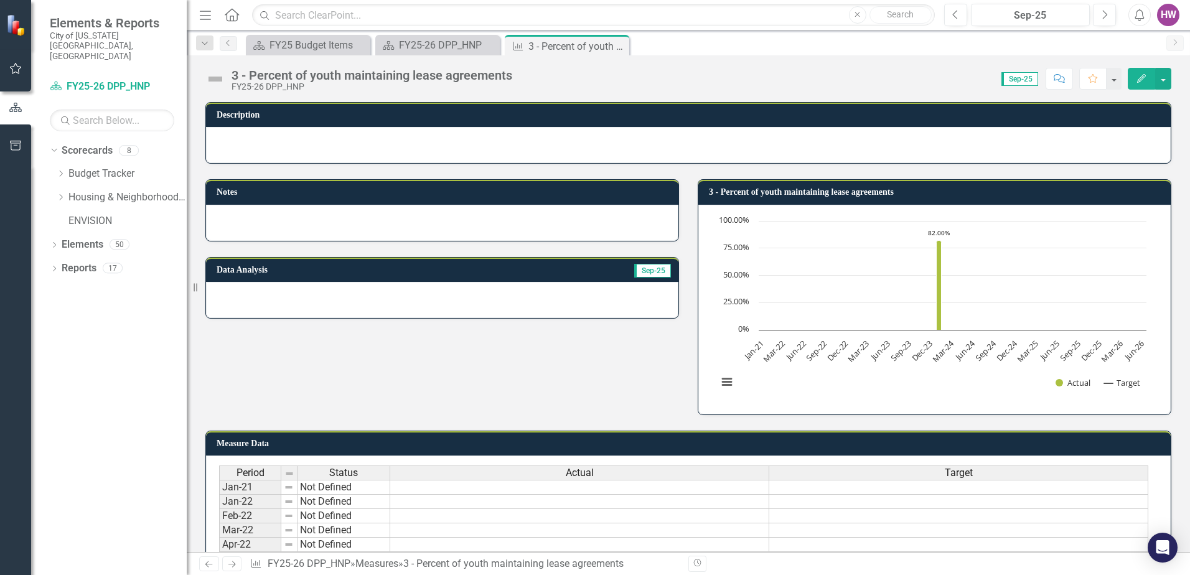
scroll to position [748, 0]
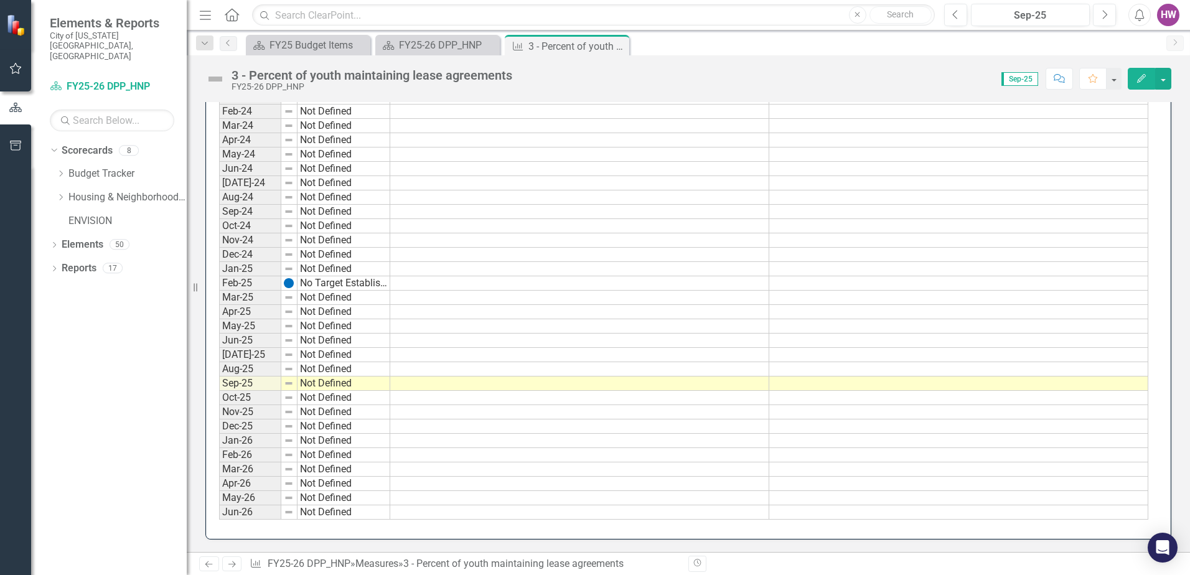
drag, startPoint x: 621, startPoint y: 45, endPoint x: 633, endPoint y: 55, distance: 14.6
click at [0, 0] on icon "Close" at bounding box center [0, 0] width 0 height 0
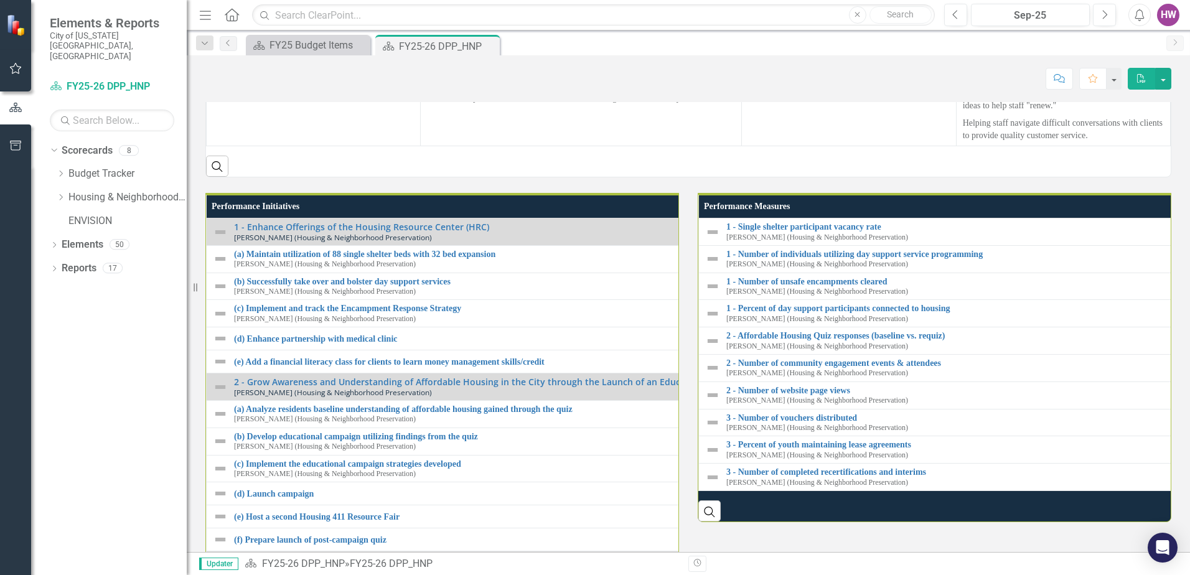
scroll to position [1681, 0]
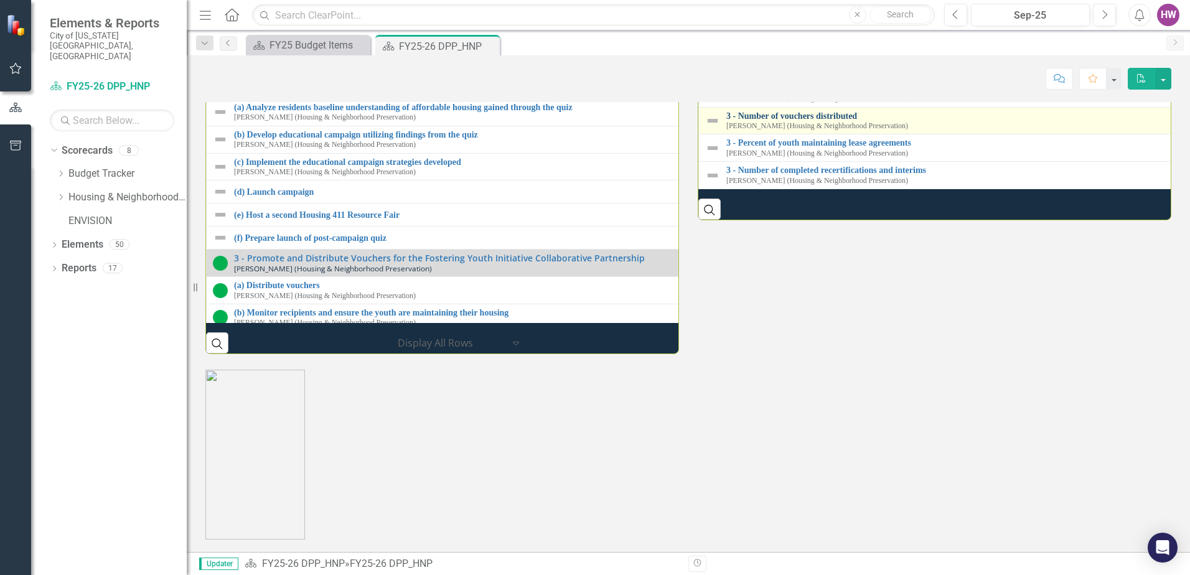
click at [818, 121] on link "3 - Number of vouchers distributed" at bounding box center [1189, 115] width 925 height 9
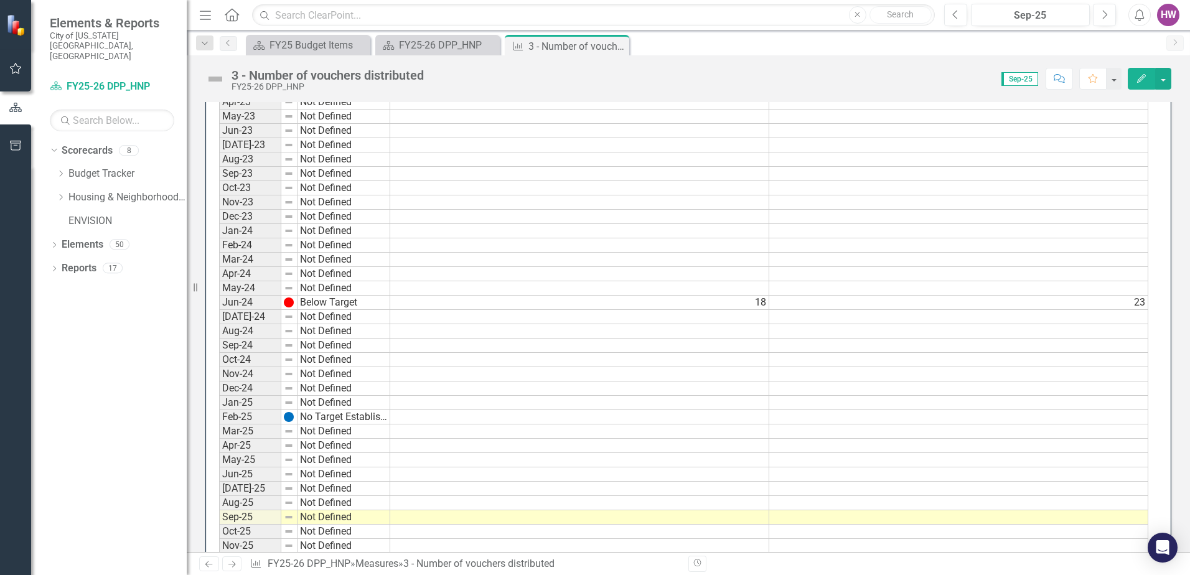
scroll to position [623, 0]
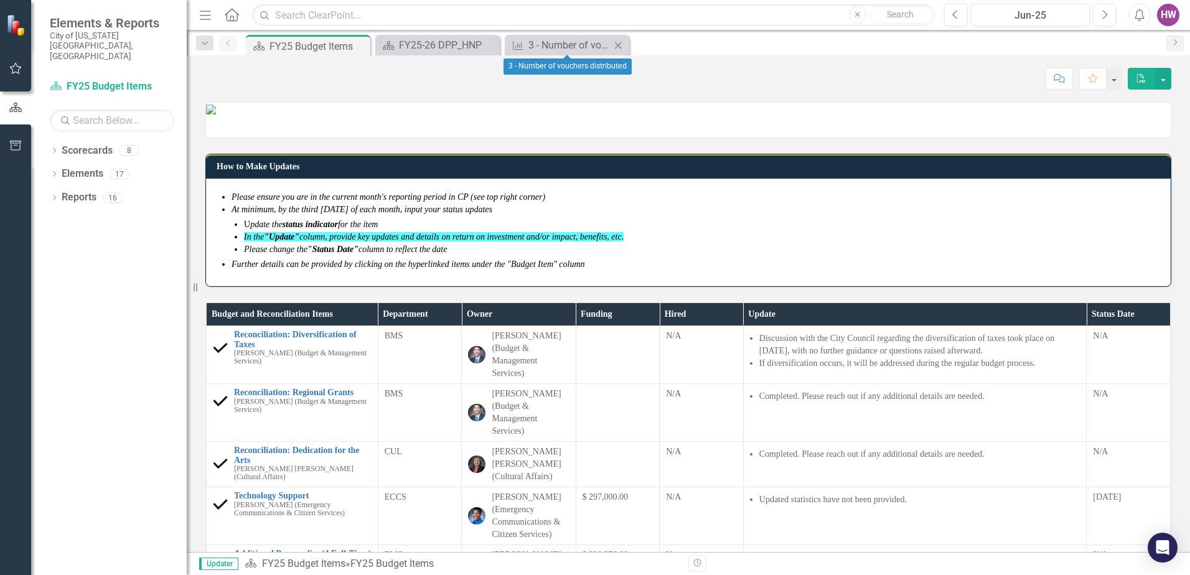
click at [619, 44] on icon "Close" at bounding box center [618, 45] width 12 height 10
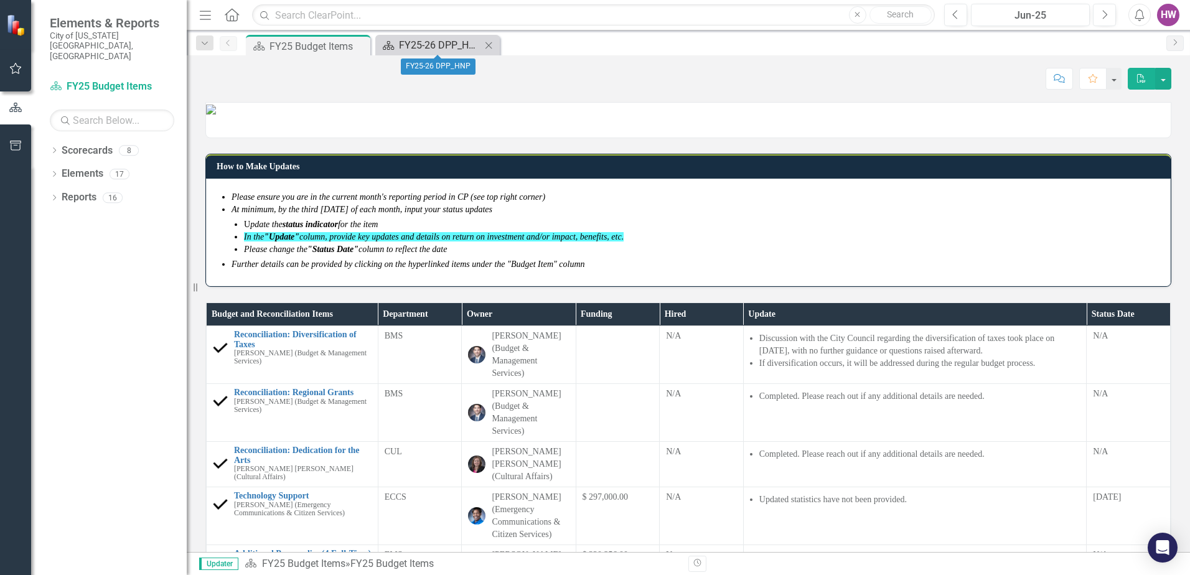
click at [458, 44] on div "FY25-26 DPP_HNP" at bounding box center [440, 45] width 82 height 16
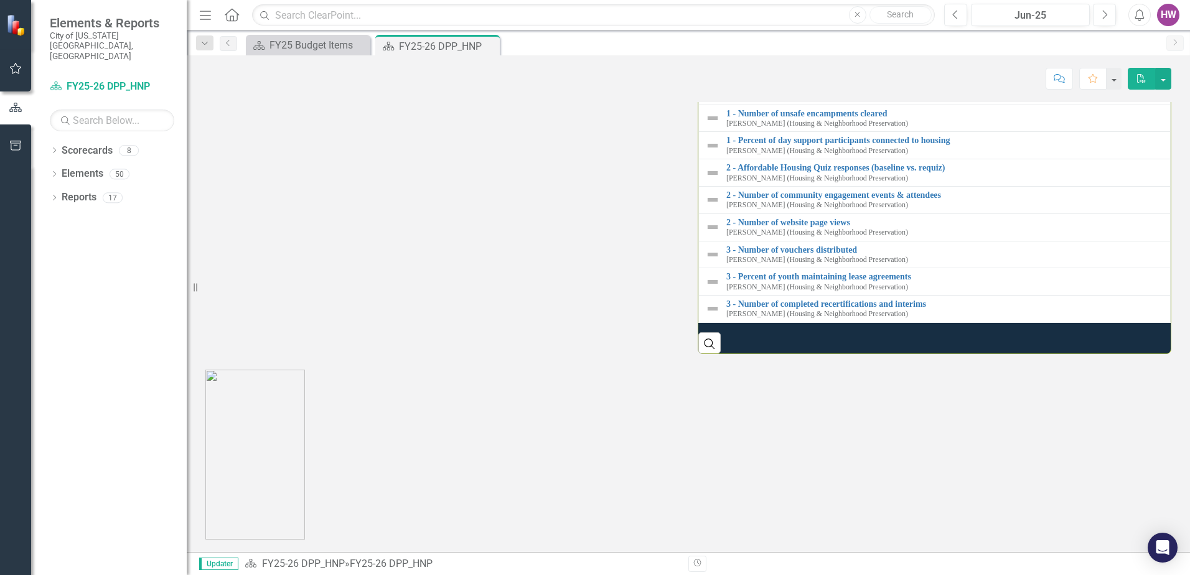
scroll to position [954, 0]
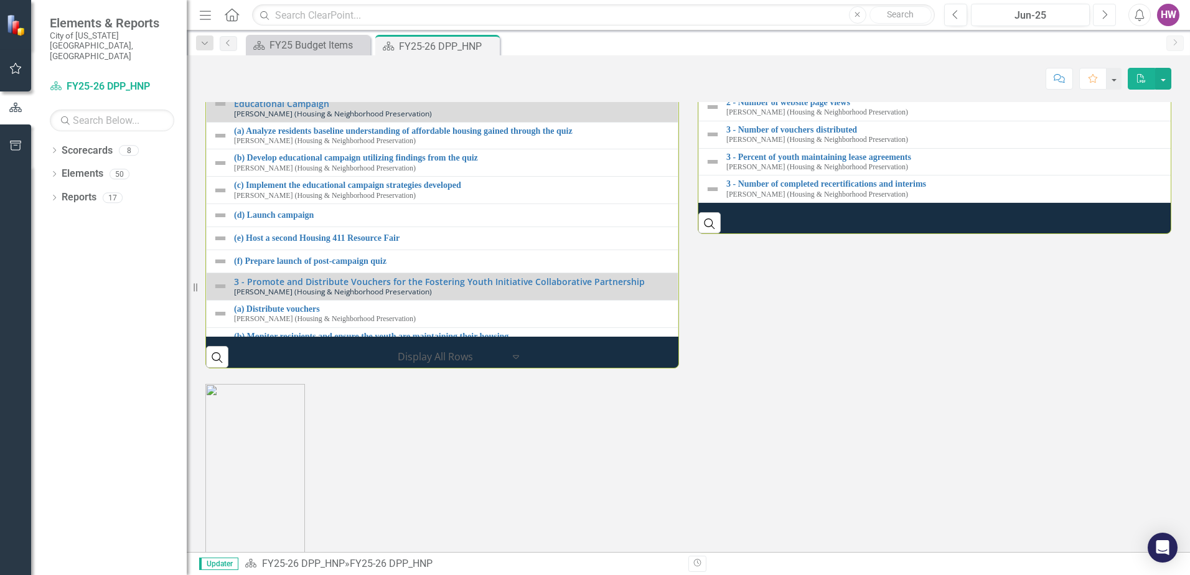
click at [1108, 17] on icon "Next" at bounding box center [1104, 14] width 7 height 11
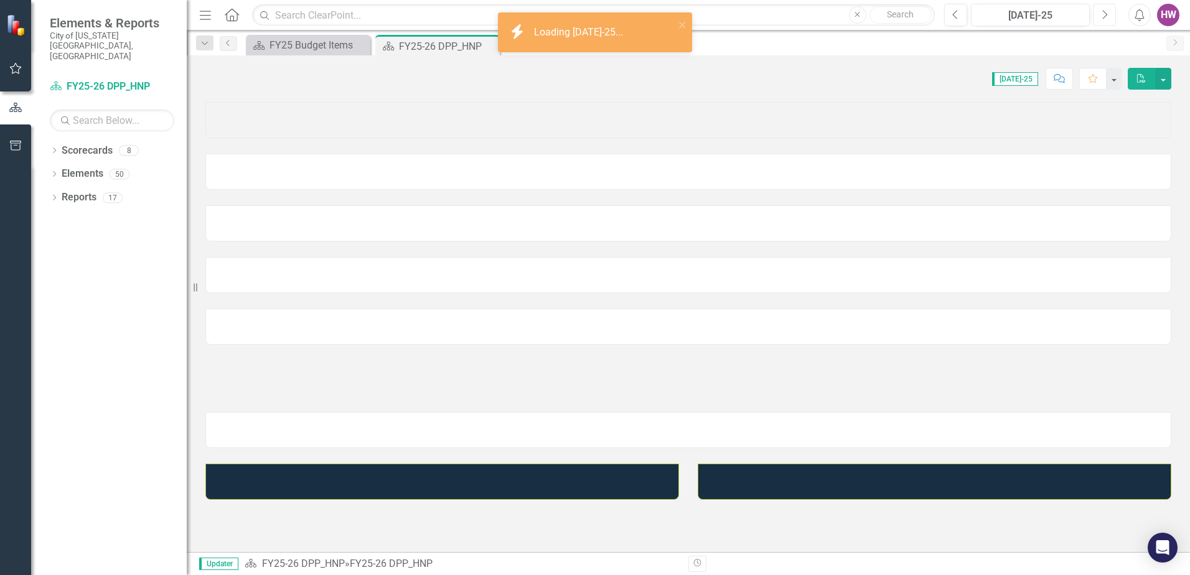
click at [1107, 17] on icon "Next" at bounding box center [1104, 14] width 7 height 11
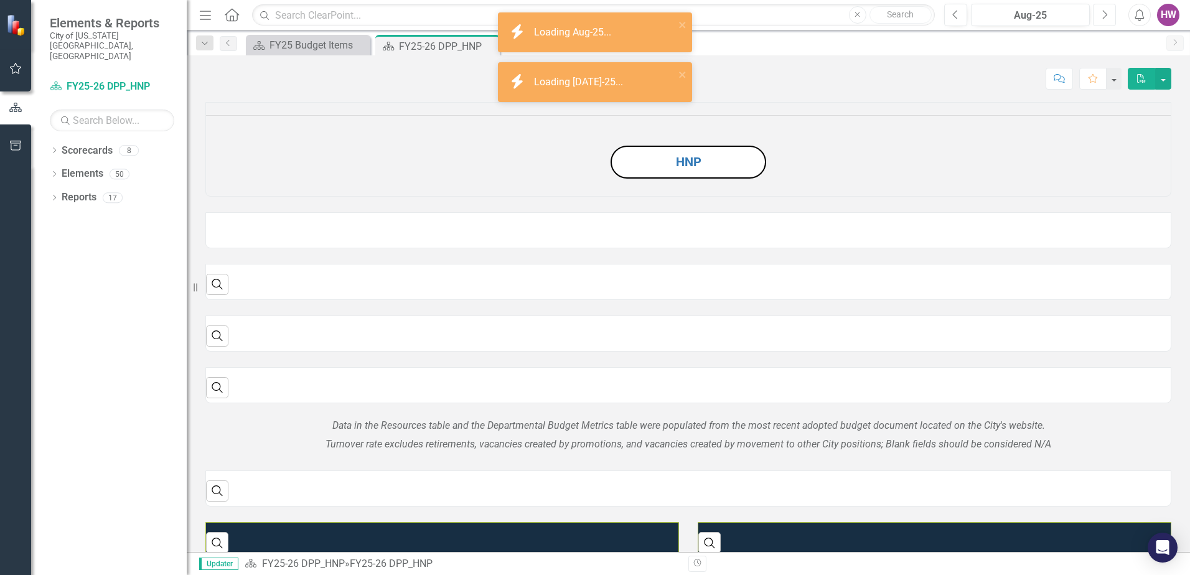
click at [1107, 17] on icon "Next" at bounding box center [1104, 14] width 7 height 11
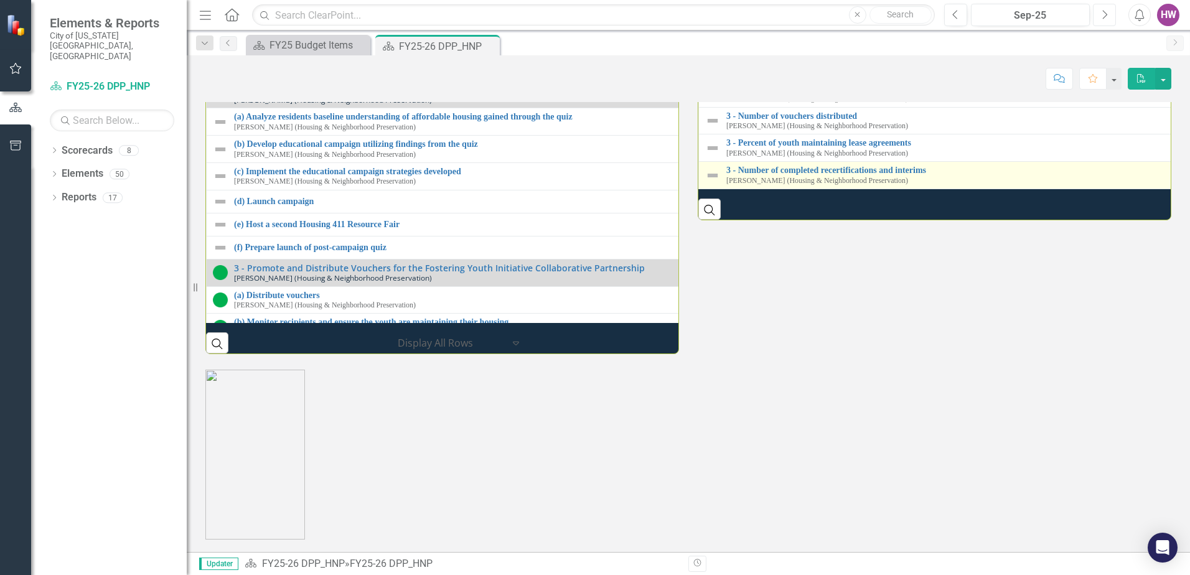
scroll to position [1743, 0]
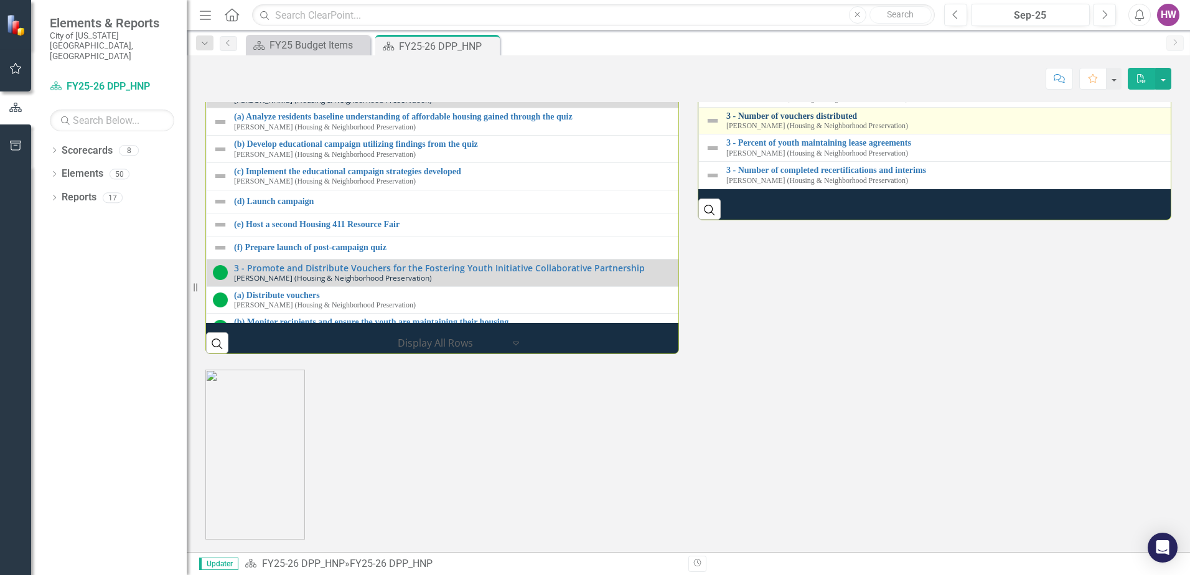
click at [803, 121] on link "3 - Number of vouchers distributed" at bounding box center [951, 115] width 448 height 9
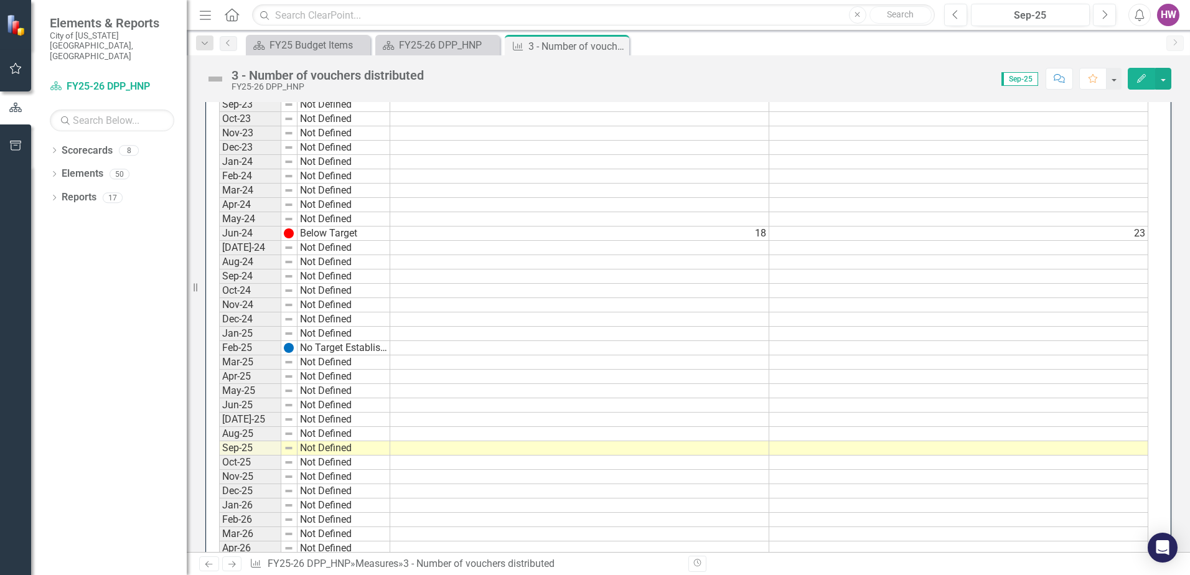
scroll to position [685, 0]
click at [506, 444] on td at bounding box center [579, 447] width 379 height 14
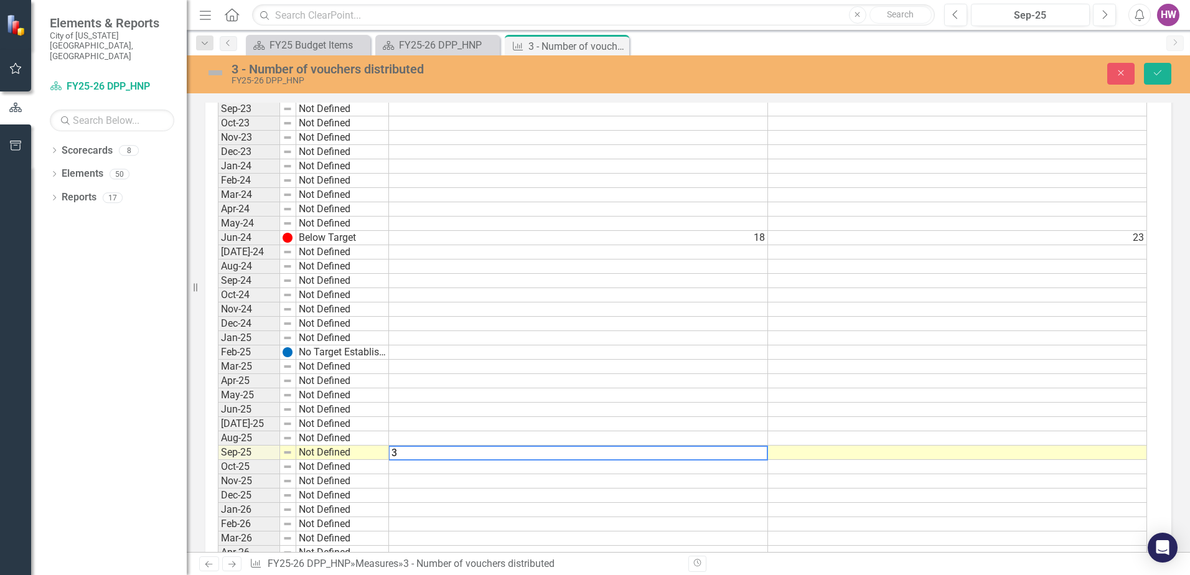
scroll to position [689, 0]
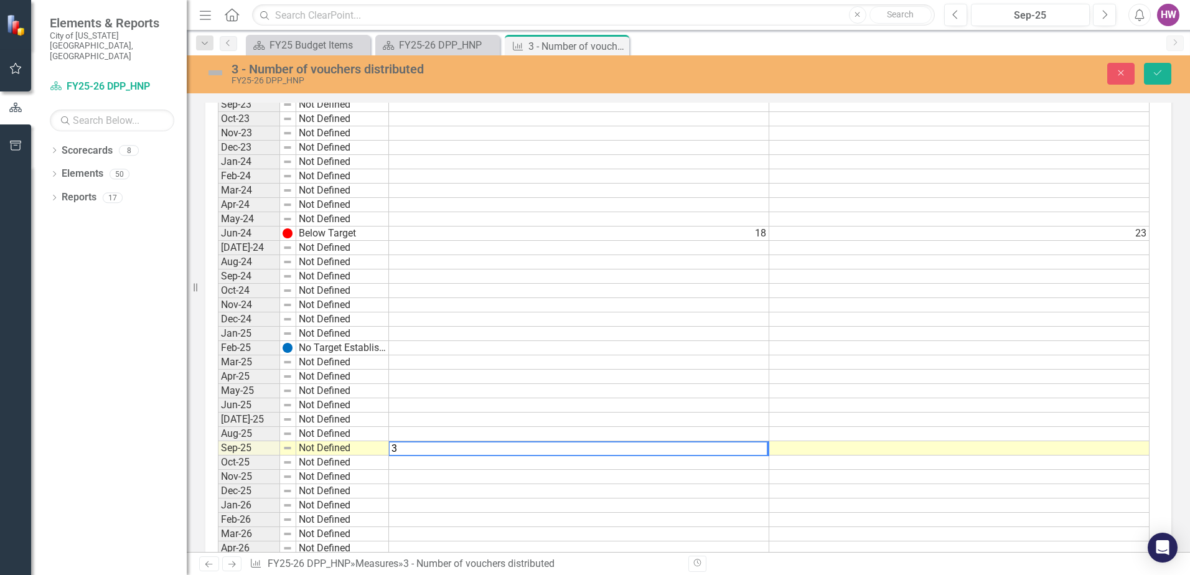
type textarea "3"
click at [836, 448] on td at bounding box center [960, 448] width 380 height 14
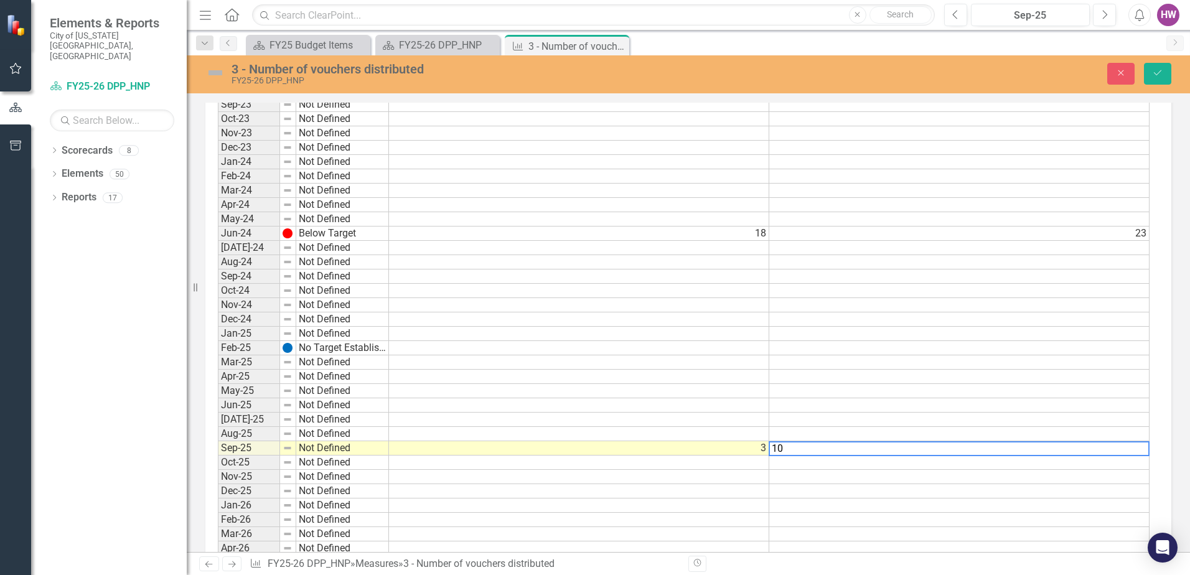
type textarea "10"
click at [1160, 70] on icon "Save" at bounding box center [1157, 72] width 11 height 9
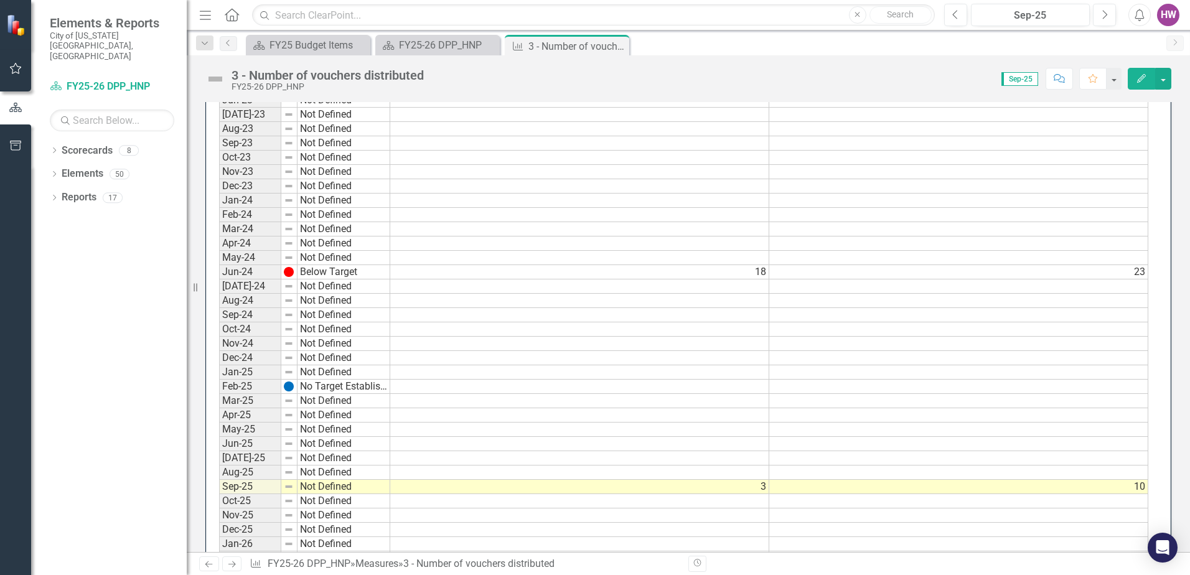
scroll to position [748, 0]
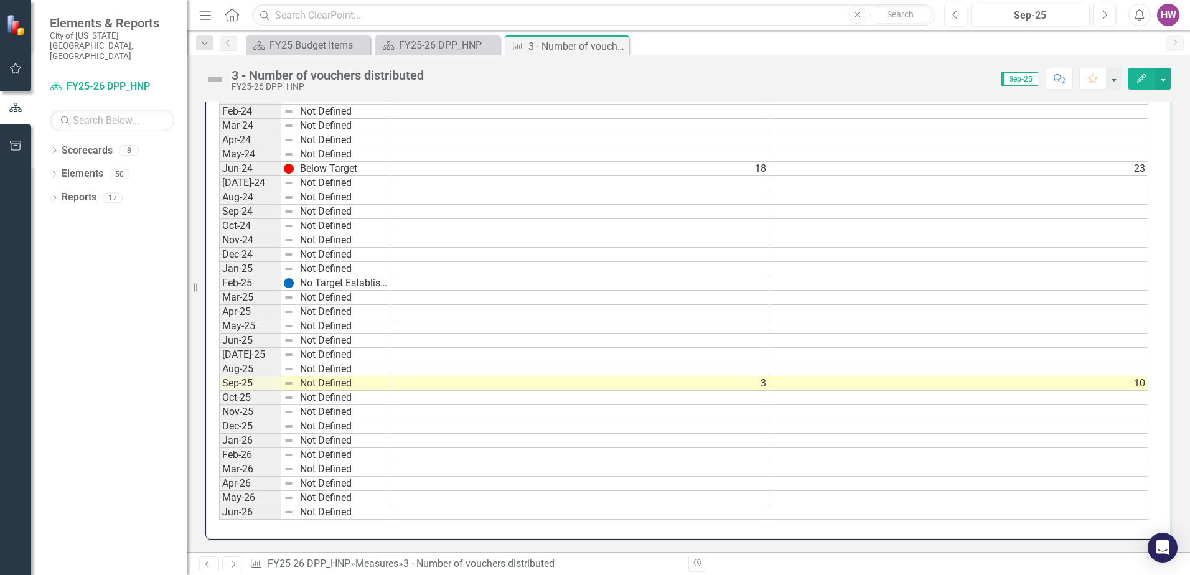
click at [0, 0] on icon "Close" at bounding box center [0, 0] width 0 height 0
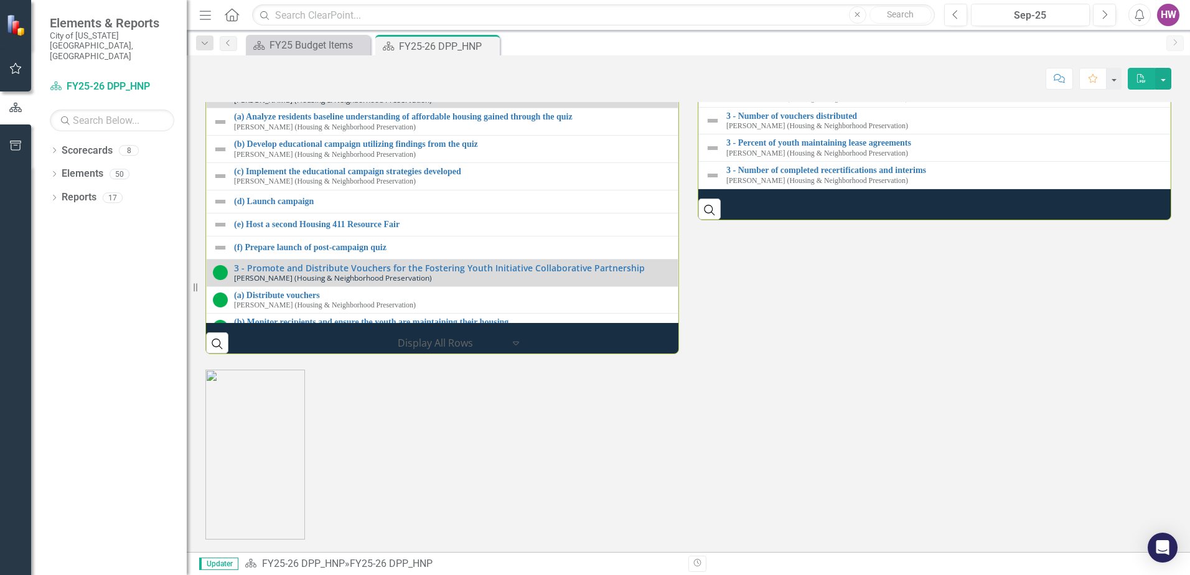
scroll to position [1806, 0]
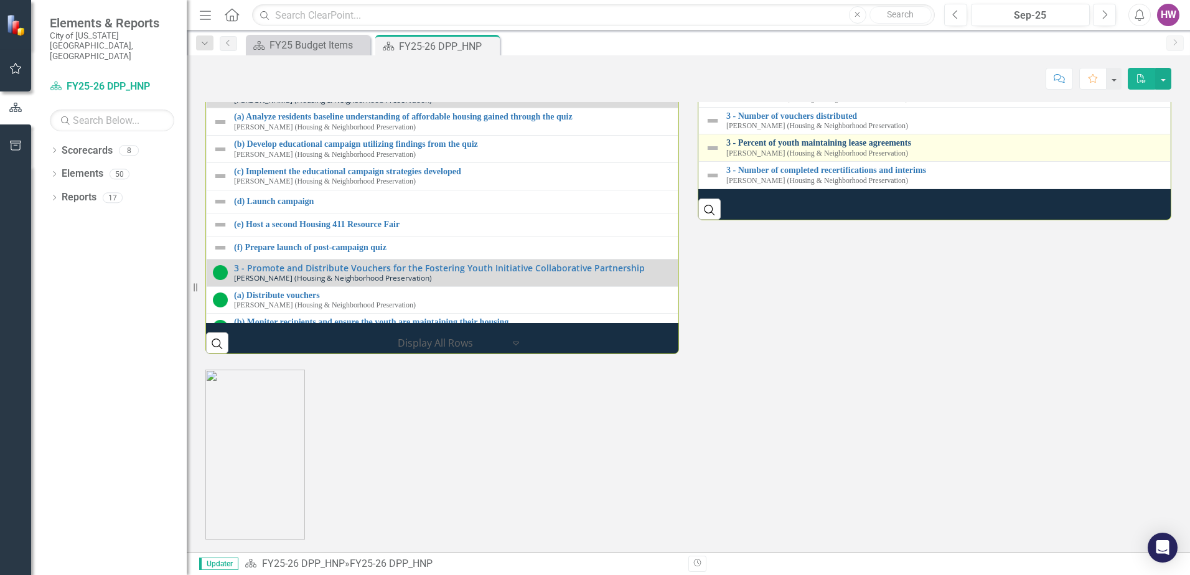
click at [789, 148] on link "3 - Percent of youth maintaining lease agreements" at bounding box center [946, 142] width 438 height 9
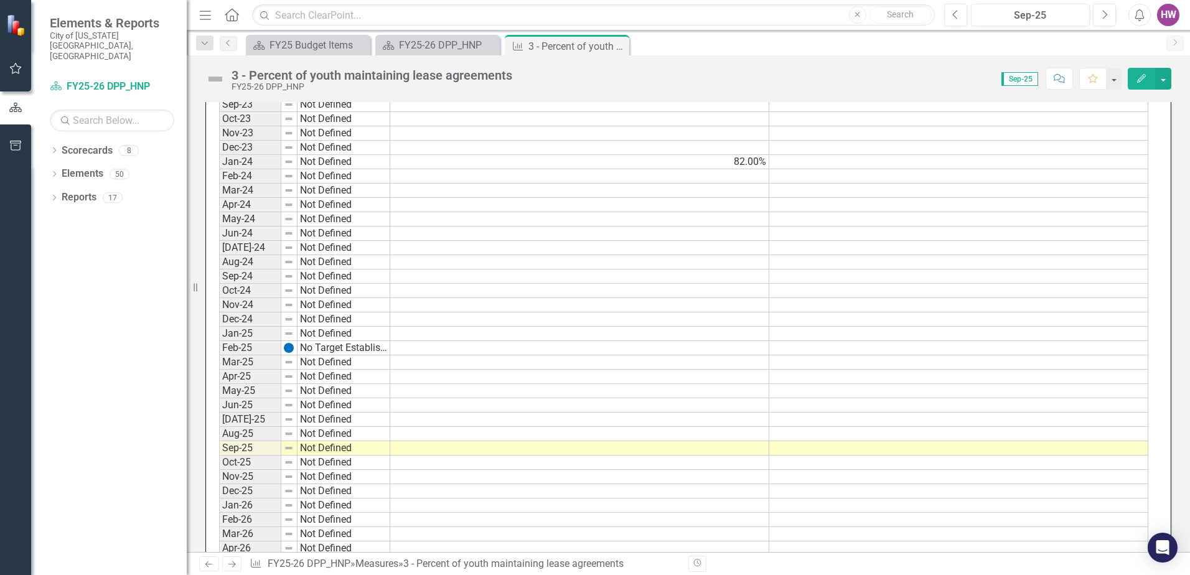
scroll to position [685, 0]
click at [499, 451] on td at bounding box center [579, 447] width 379 height 14
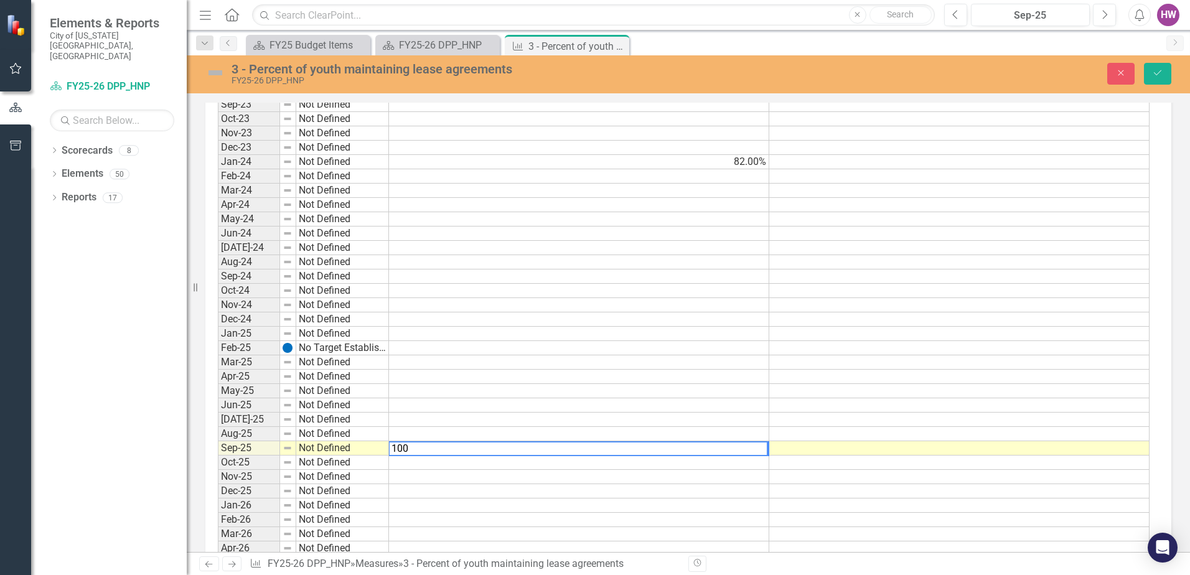
click at [886, 450] on td at bounding box center [960, 448] width 380 height 14
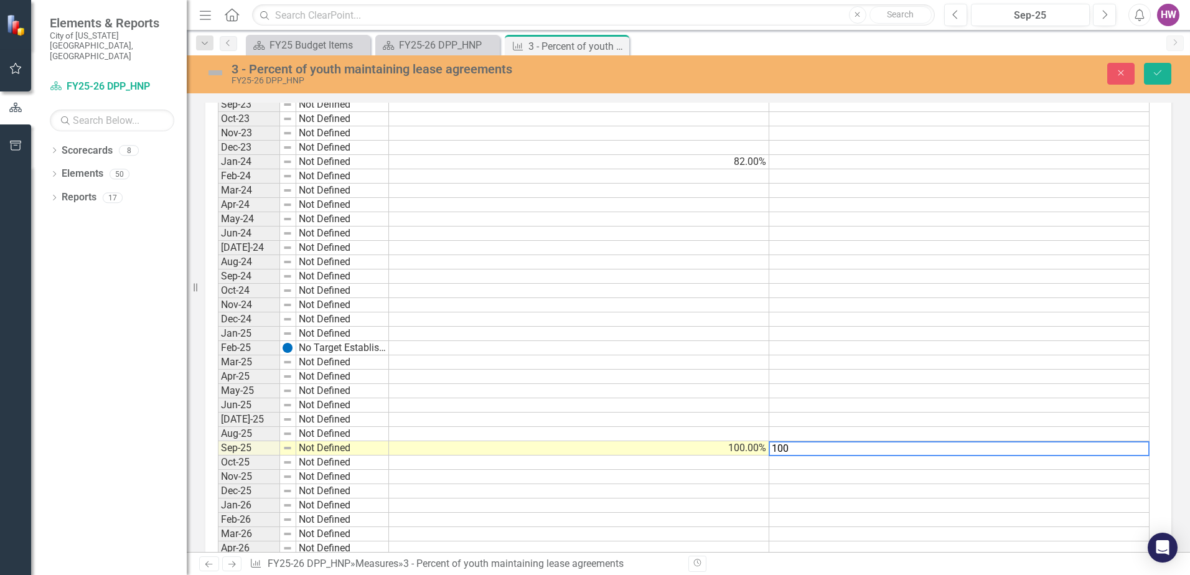
click at [749, 464] on td at bounding box center [579, 463] width 380 height 14
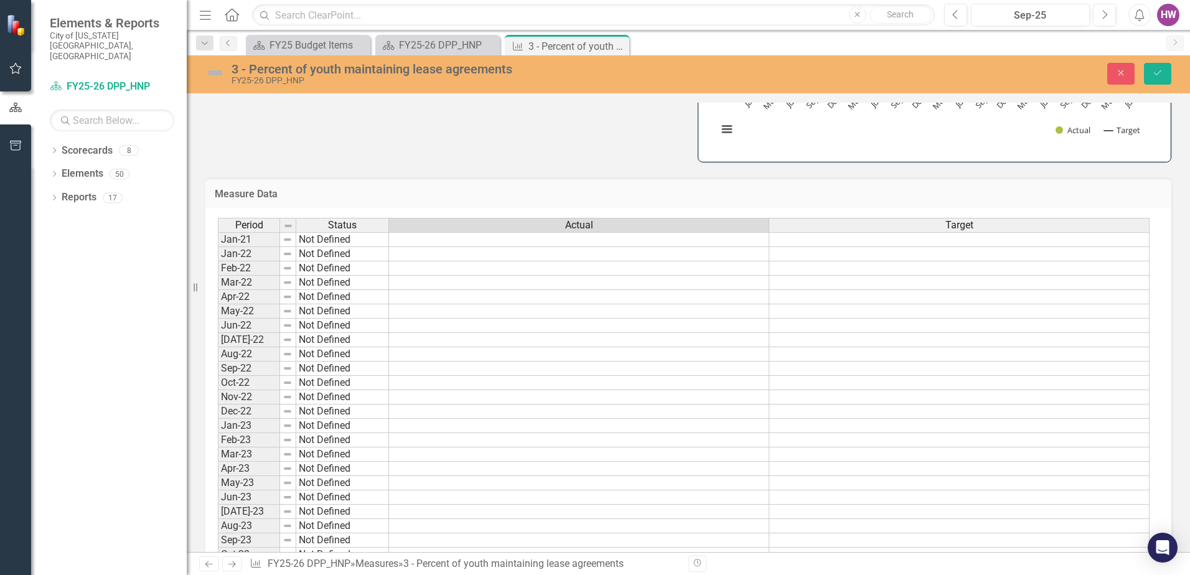
scroll to position [627, 0]
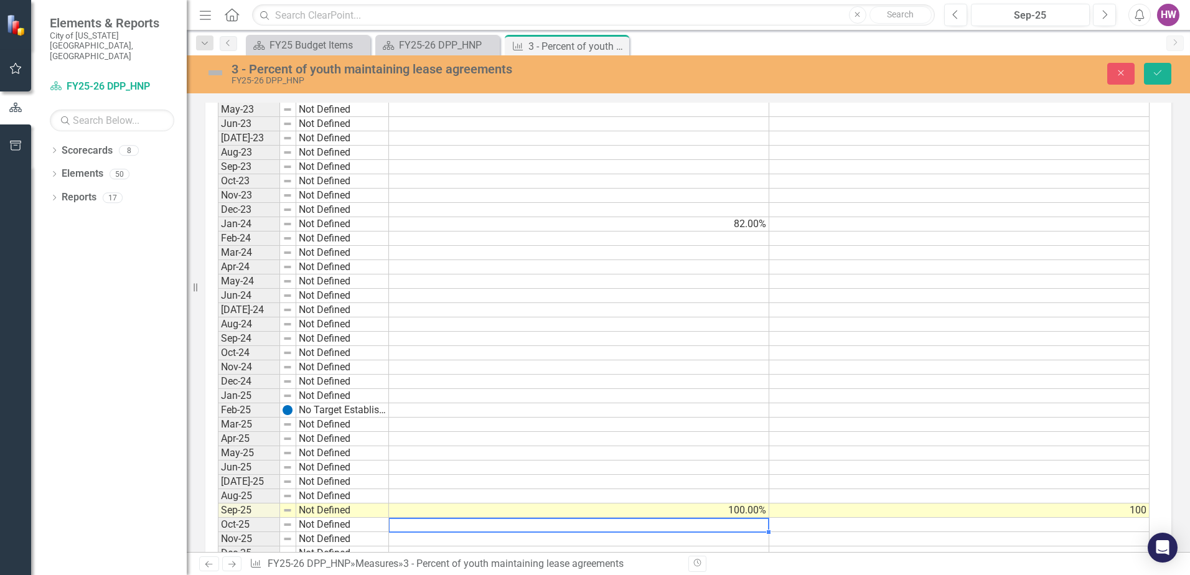
click at [1123, 512] on td "100" at bounding box center [960, 511] width 380 height 14
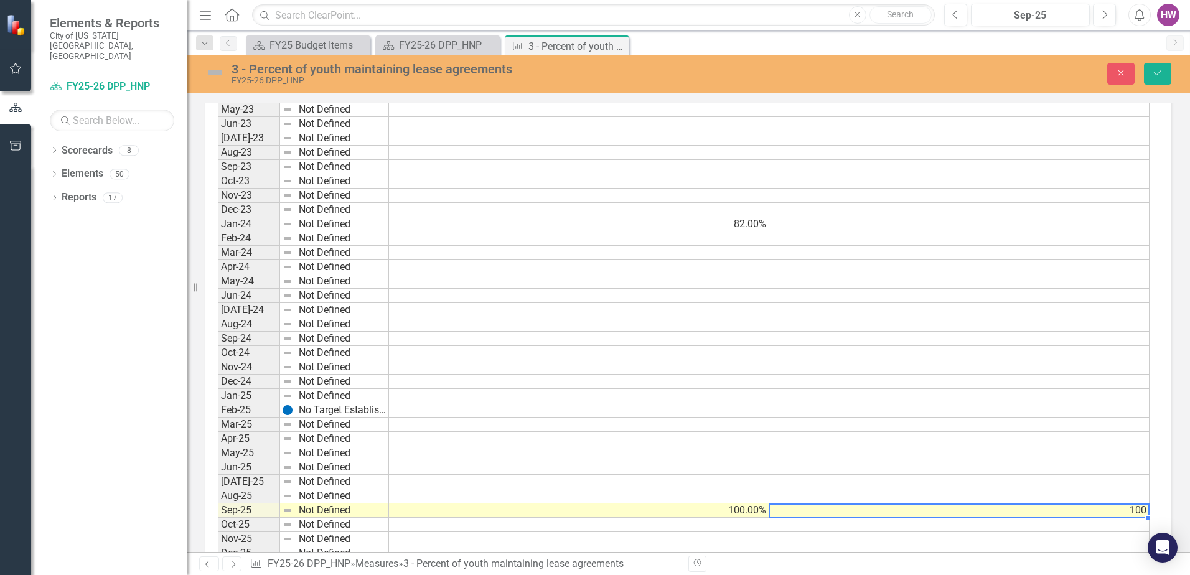
drag, startPoint x: 1144, startPoint y: 511, endPoint x: 1146, endPoint y: 520, distance: 9.4
click at [1143, 511] on td "100" at bounding box center [960, 511] width 380 height 14
click at [797, 481] on td at bounding box center [960, 482] width 380 height 14
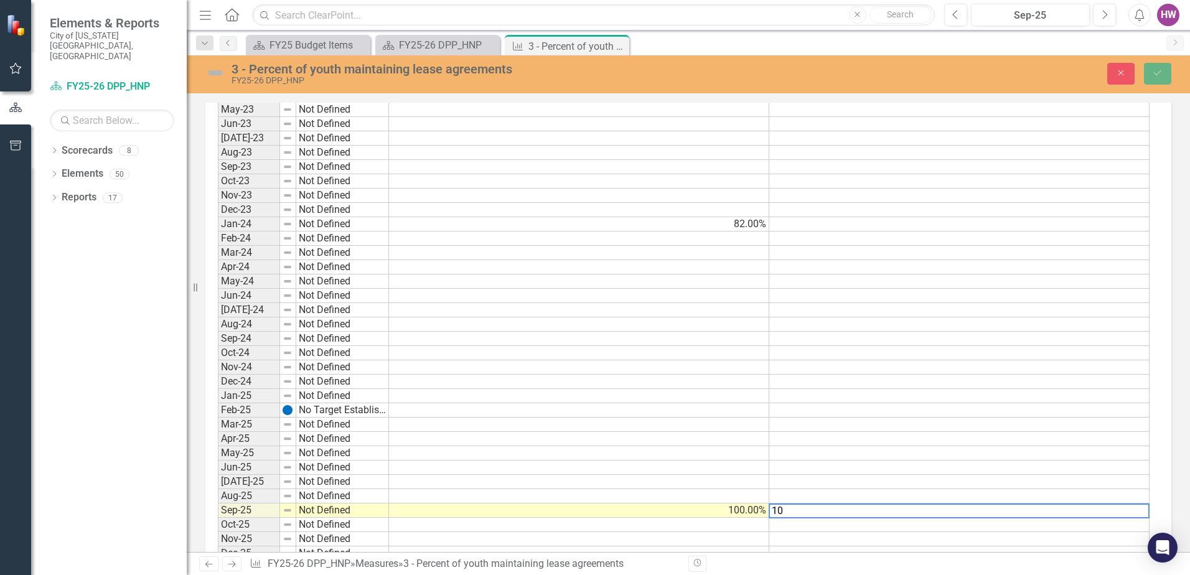
type textarea "1"
click at [794, 527] on td at bounding box center [960, 525] width 380 height 14
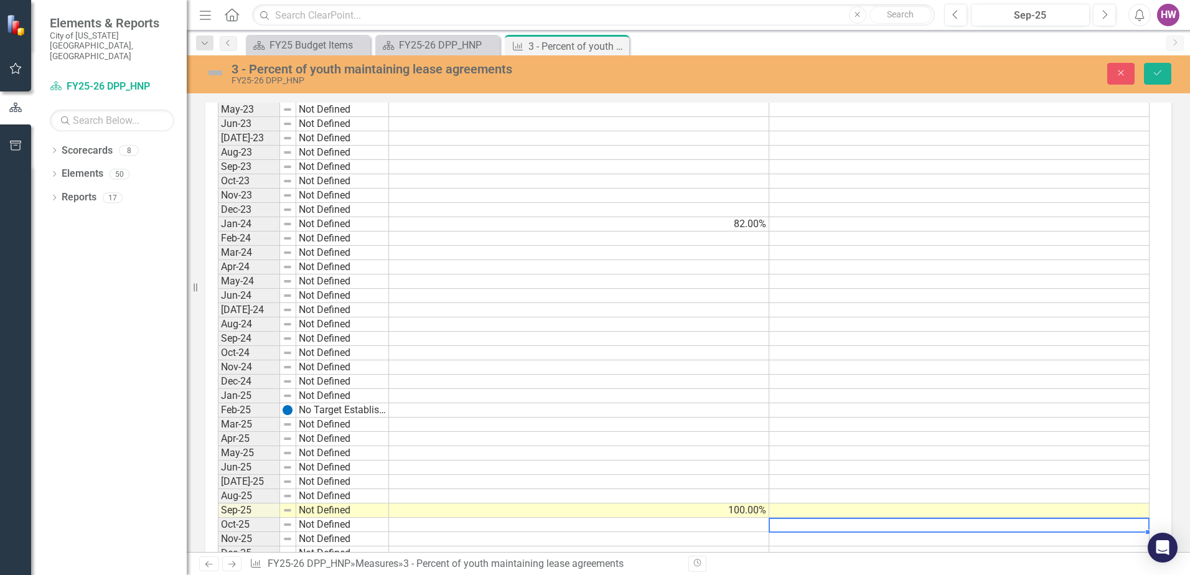
click at [794, 512] on td at bounding box center [960, 511] width 380 height 14
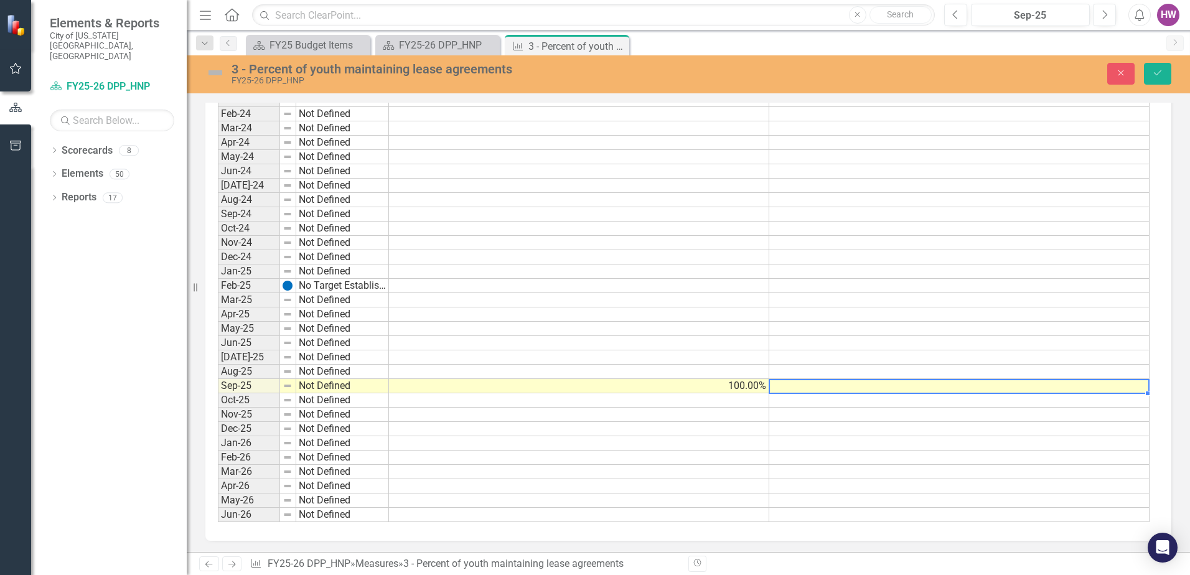
scroll to position [752, 0]
click at [1156, 74] on icon "Save" at bounding box center [1157, 72] width 11 height 9
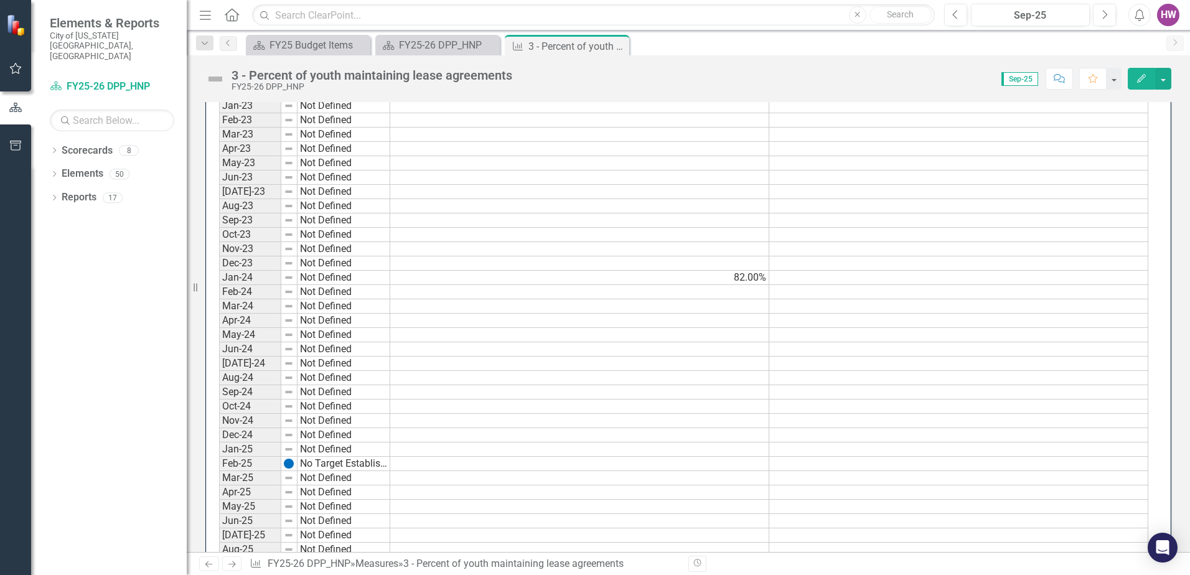
scroll to position [748, 0]
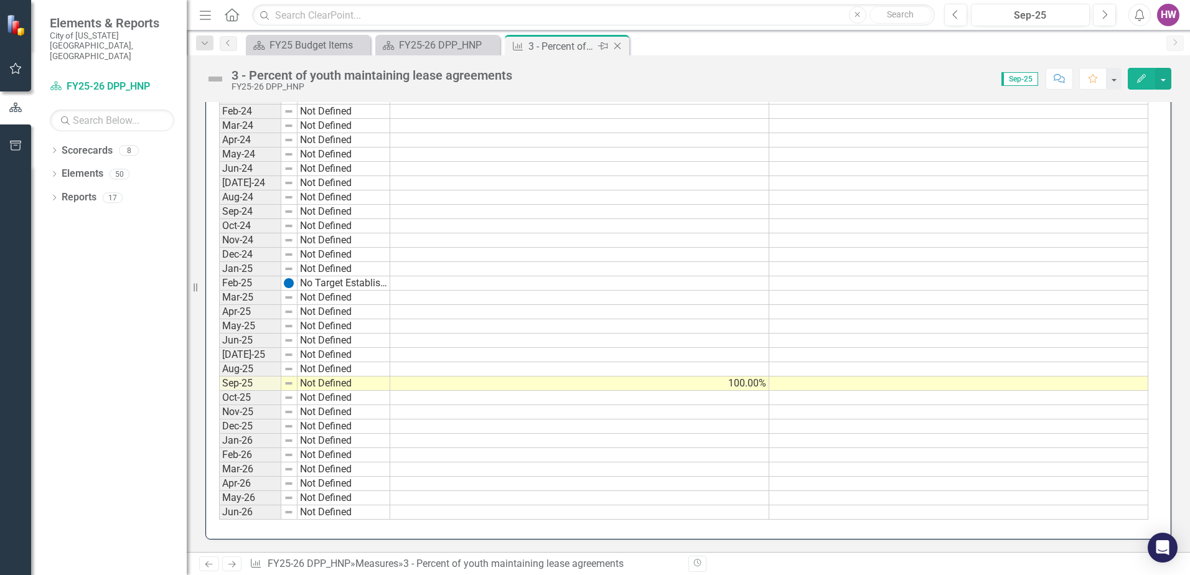
click at [617, 48] on icon "Close" at bounding box center [617, 46] width 12 height 10
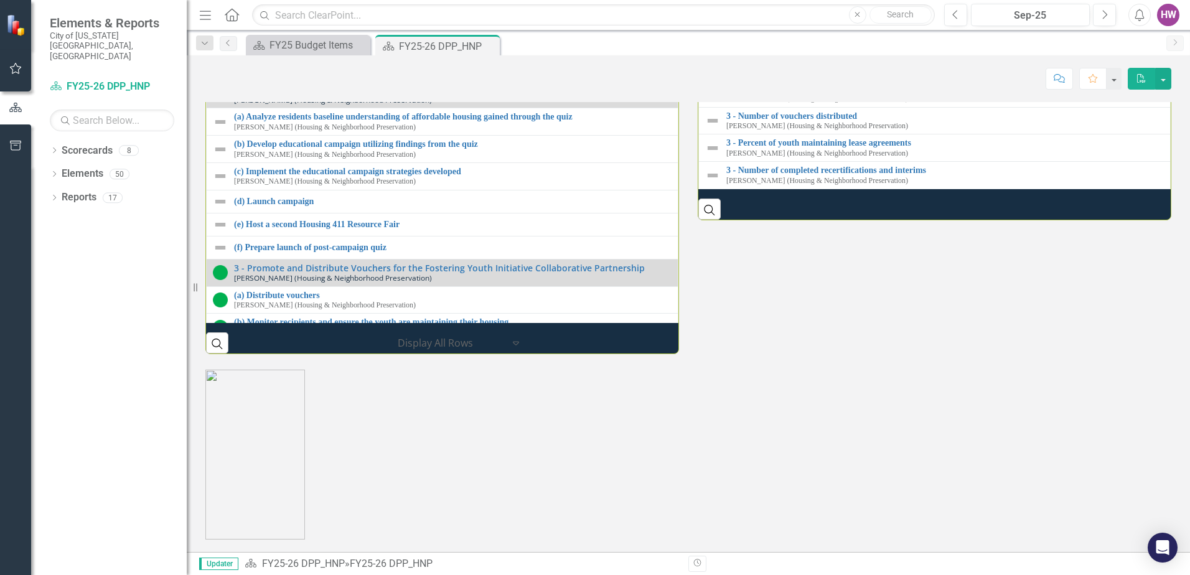
scroll to position [1806, 0]
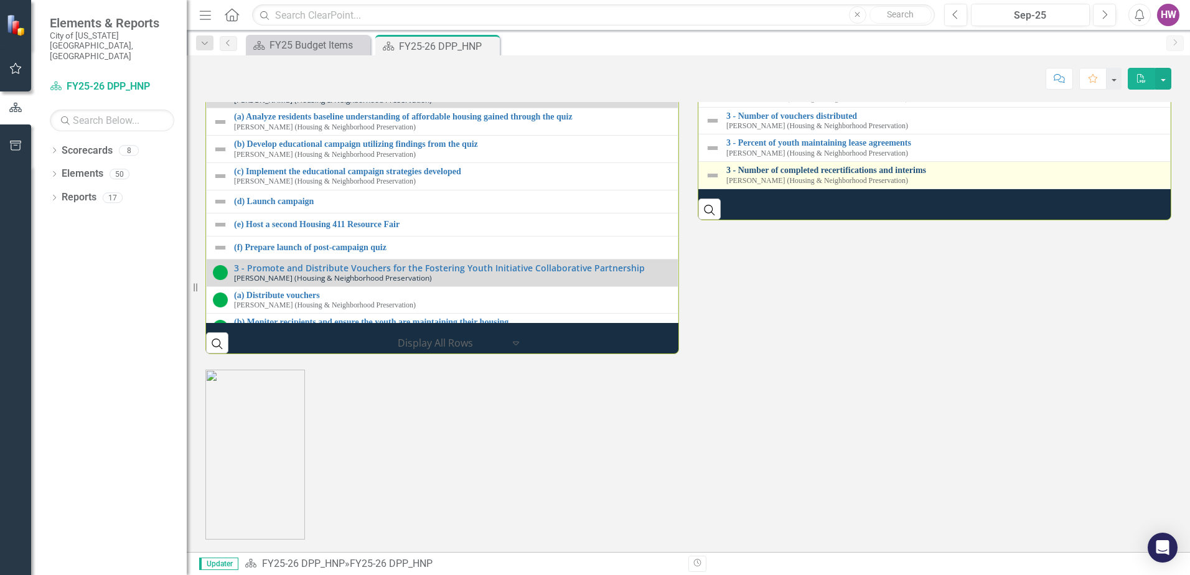
click at [810, 175] on link "3 - Number of completed recertifications and interims" at bounding box center [946, 170] width 438 height 9
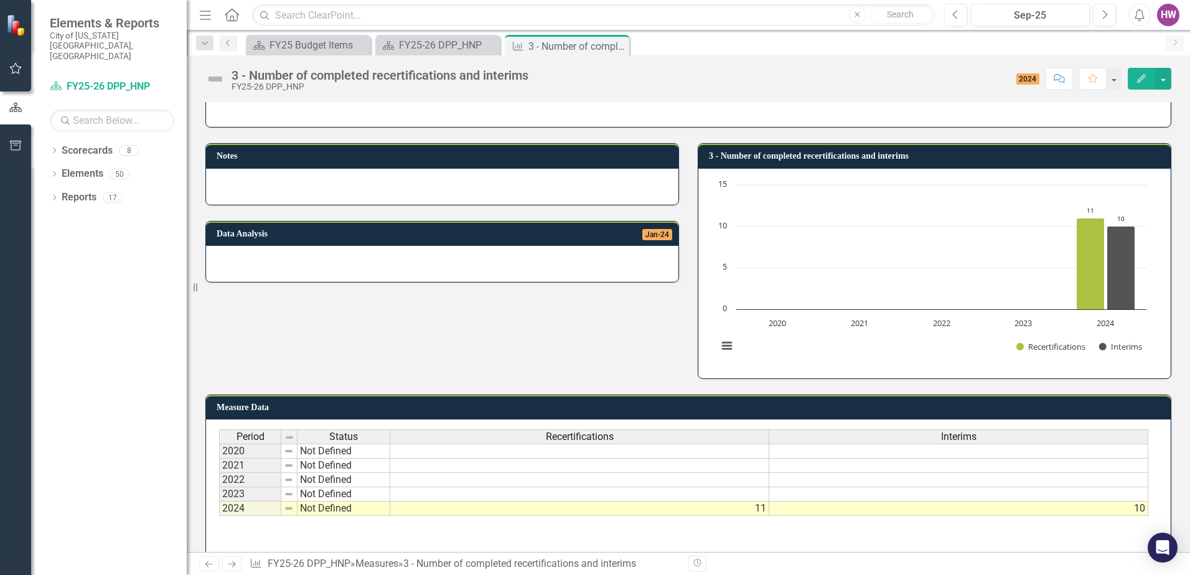
scroll to position [70, 0]
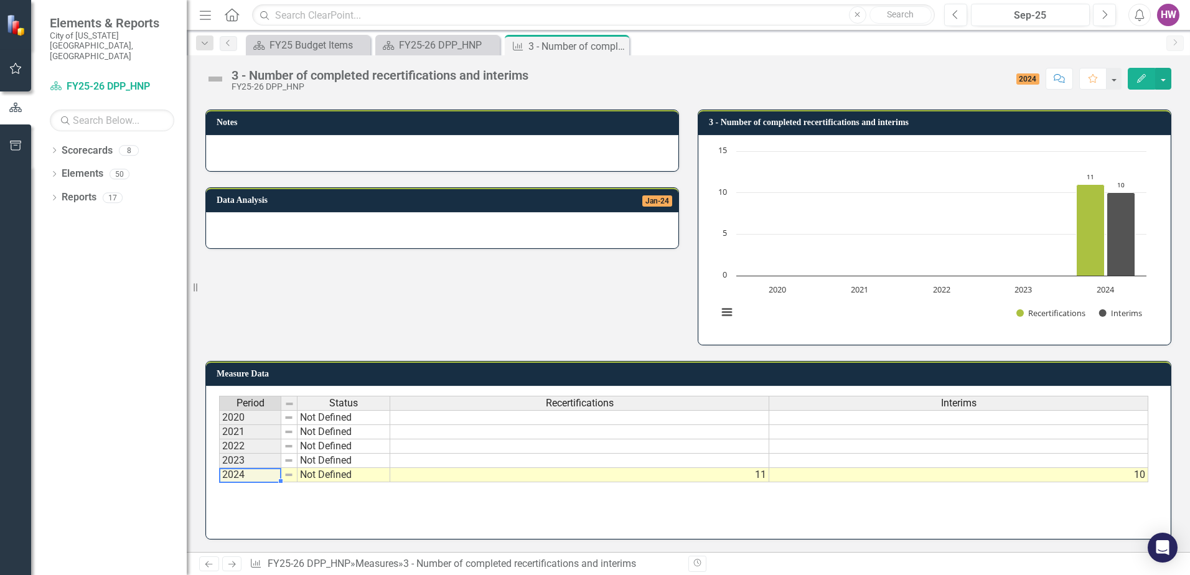
click at [233, 509] on div "Period Status Recertifications Interims 2020 Not Defined 2021 Not Defined 2022 …" at bounding box center [688, 458] width 939 height 125
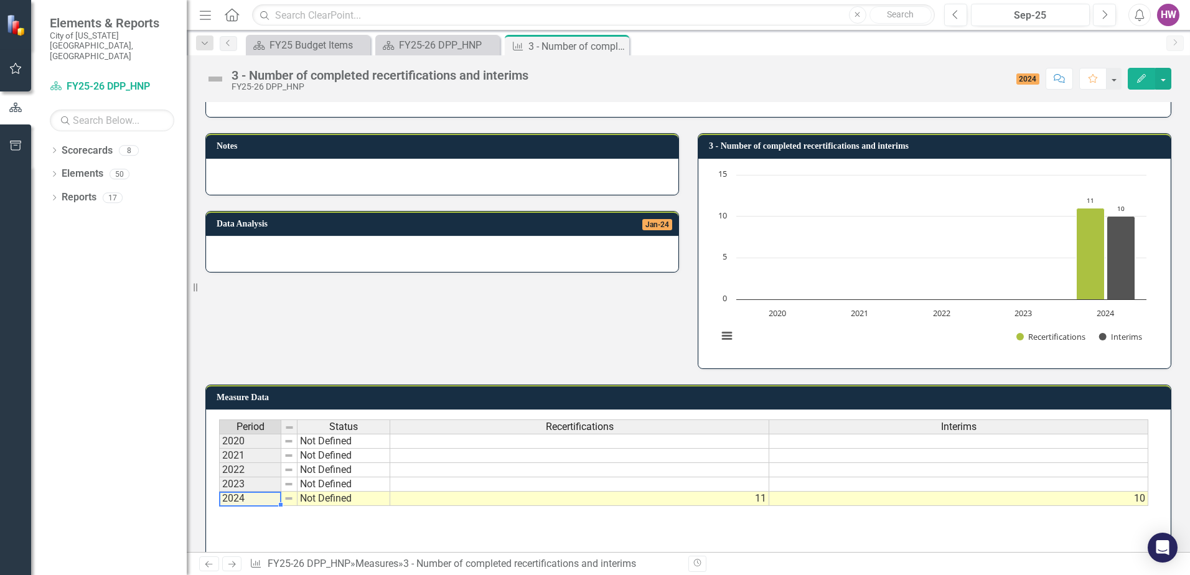
scroll to position [7, 0]
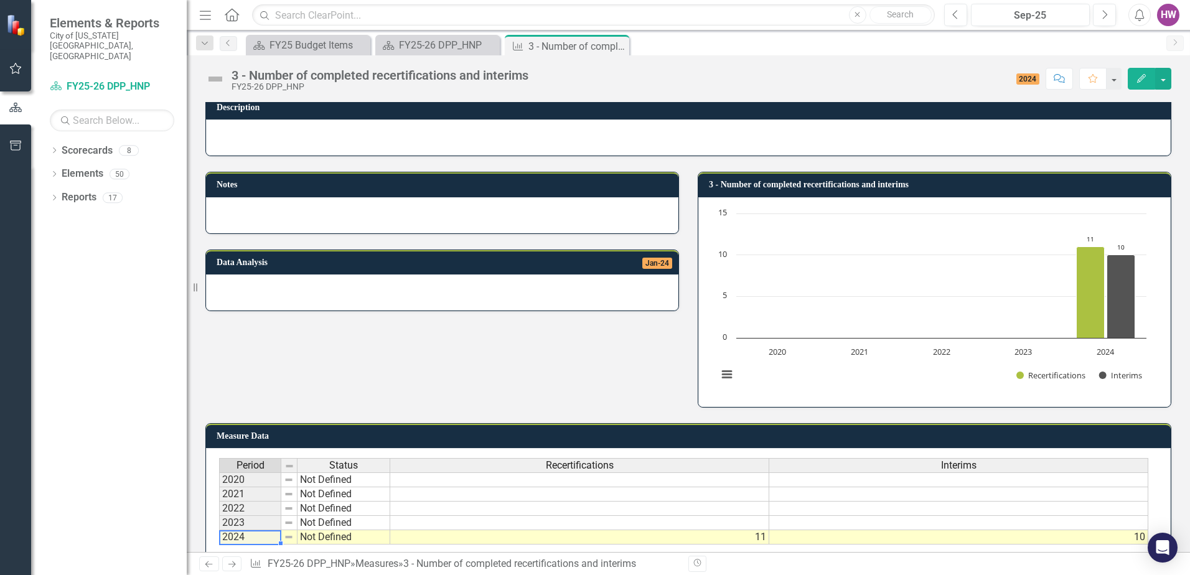
drag, startPoint x: 619, startPoint y: 45, endPoint x: 632, endPoint y: 54, distance: 15.7
click at [0, 0] on icon "Close" at bounding box center [0, 0] width 0 height 0
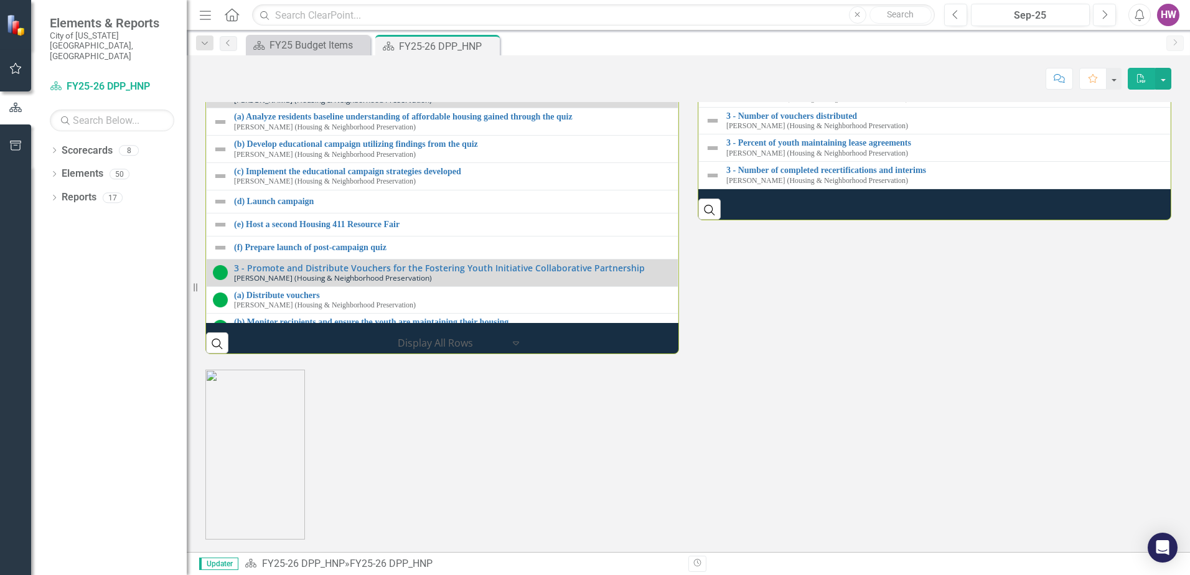
scroll to position [1654, 0]
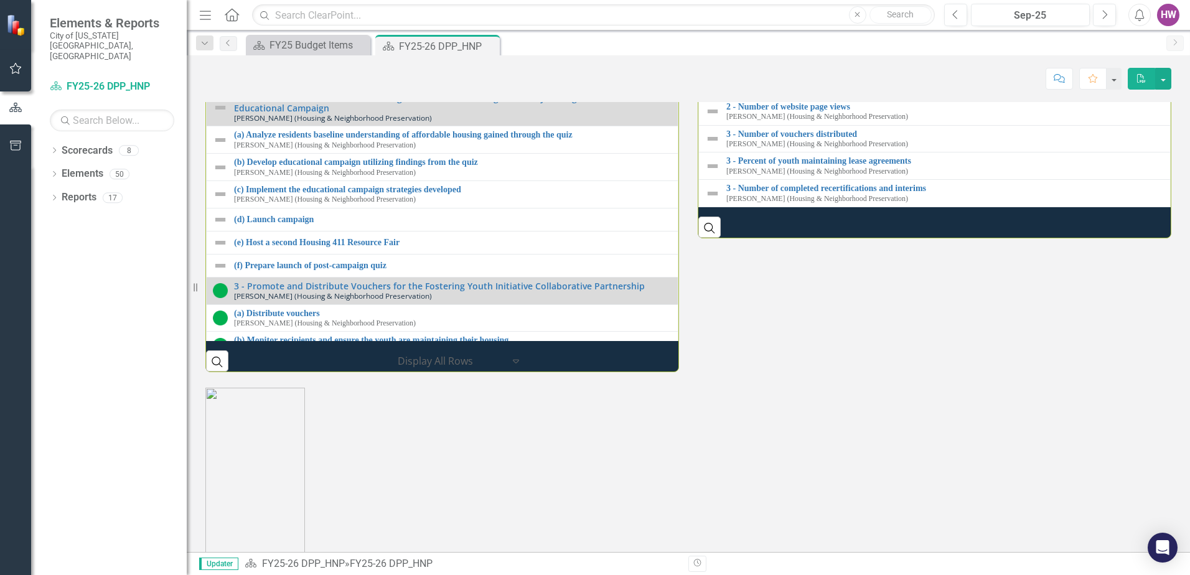
drag, startPoint x: 695, startPoint y: 412, endPoint x: 871, endPoint y: 440, distance: 178.4
click at [871, 207] on div "Performance Measures 1 - Single shelter participant vacancy rate [PERSON_NAME] …" at bounding box center [935, 59] width 473 height 298
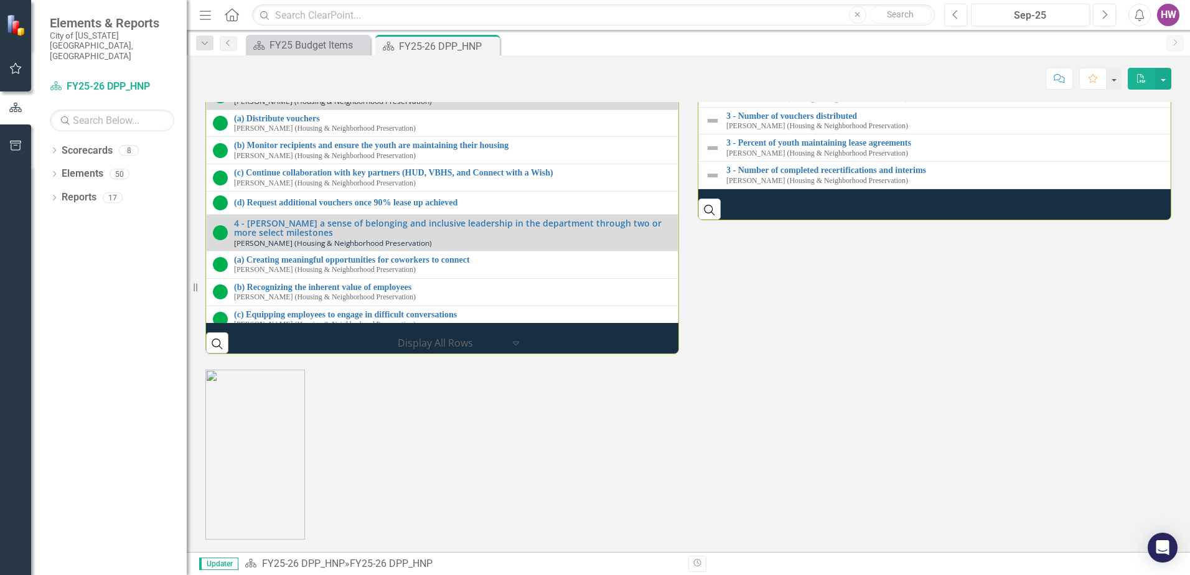
scroll to position [1778, 0]
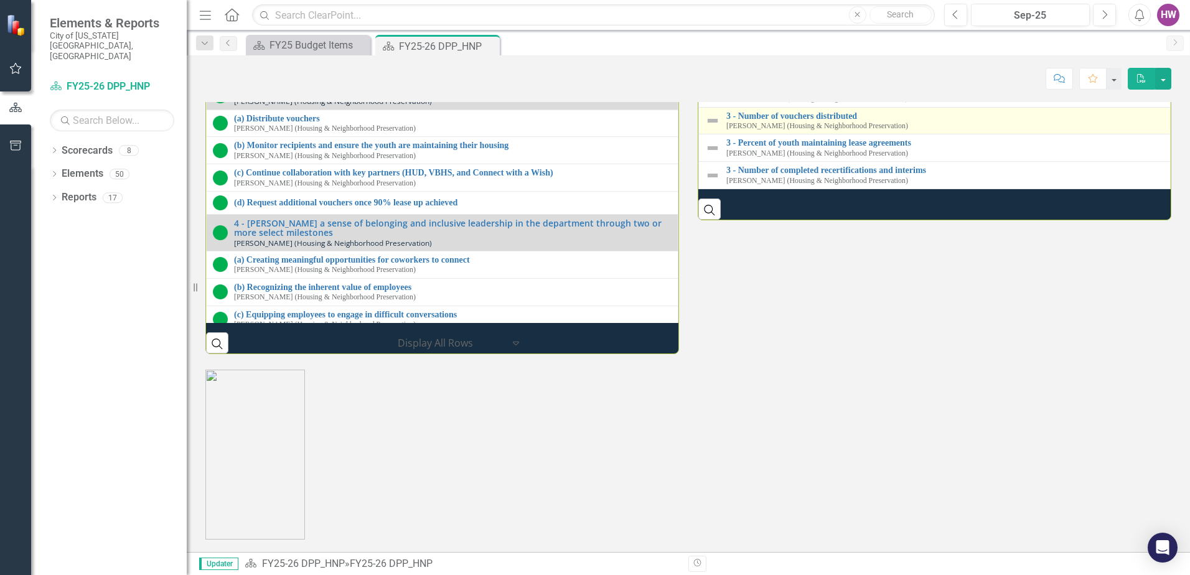
click at [709, 128] on img at bounding box center [712, 120] width 15 height 15
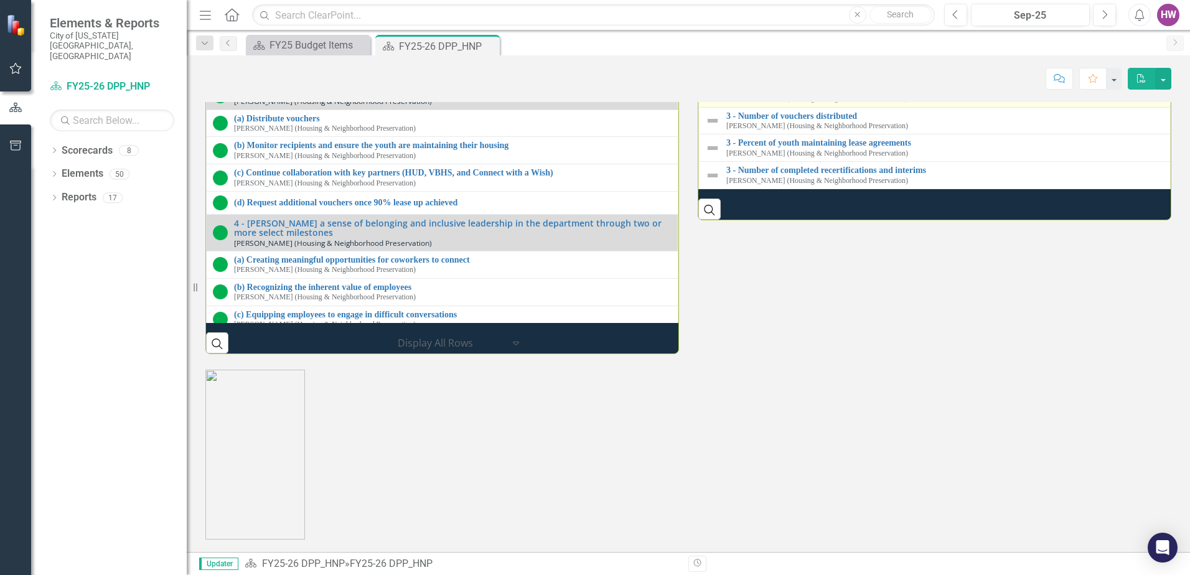
click at [708, 128] on img at bounding box center [712, 120] width 15 height 15
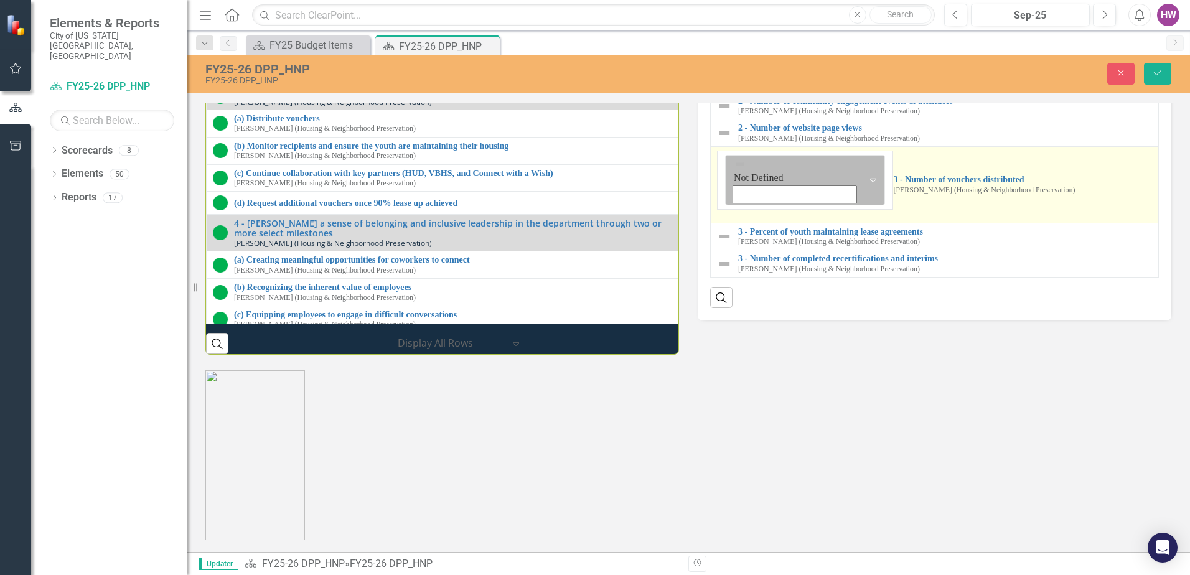
click at [867, 185] on icon "Expand" at bounding box center [873, 180] width 12 height 10
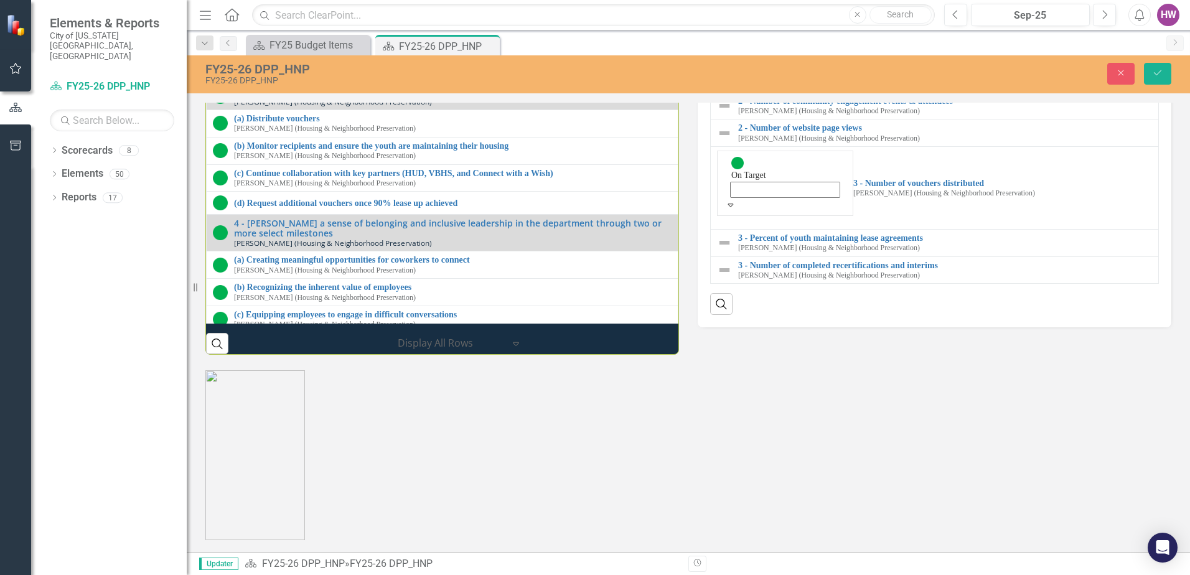
click at [743, 355] on div "Performance Initiatives 1 - Enhance Offerings of the Housing Resource Center (H…" at bounding box center [688, 115] width 985 height 479
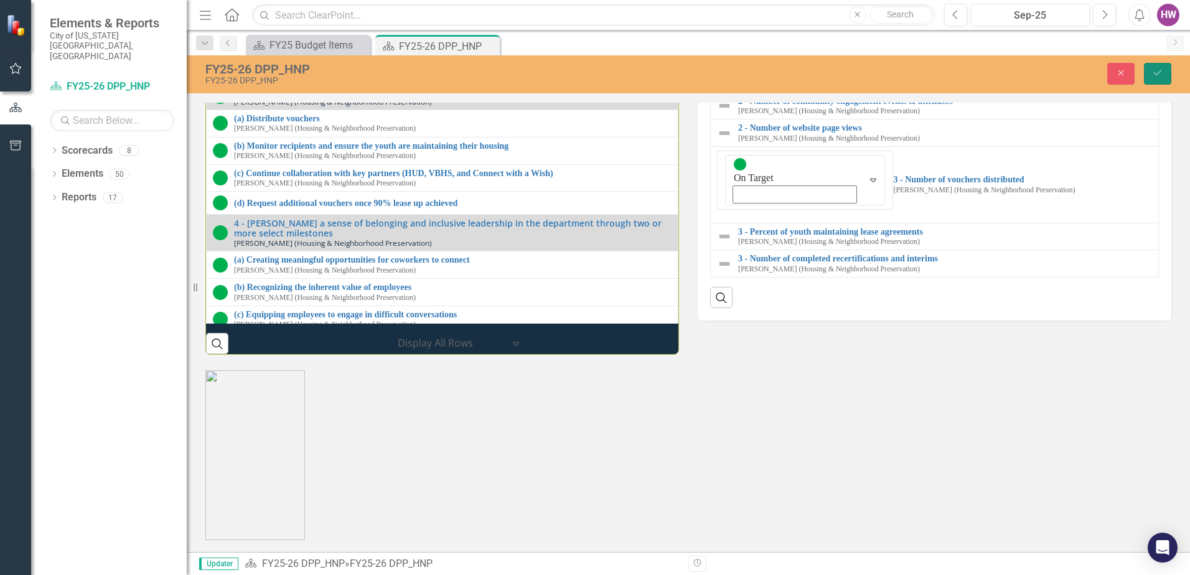
click at [1168, 71] on button "Save" at bounding box center [1157, 74] width 27 height 22
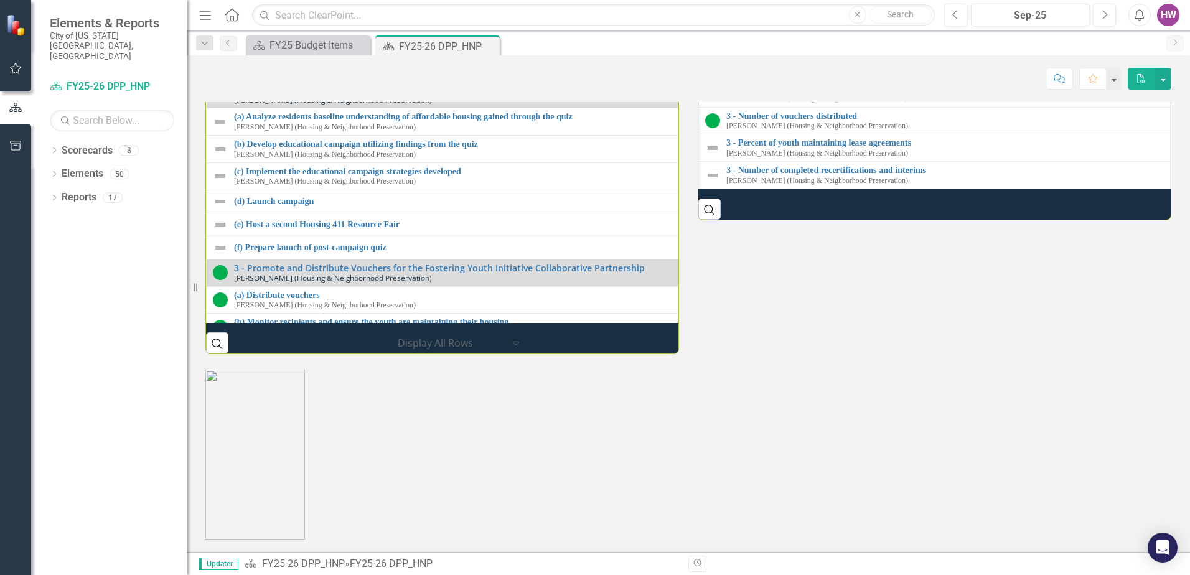
scroll to position [1743, 0]
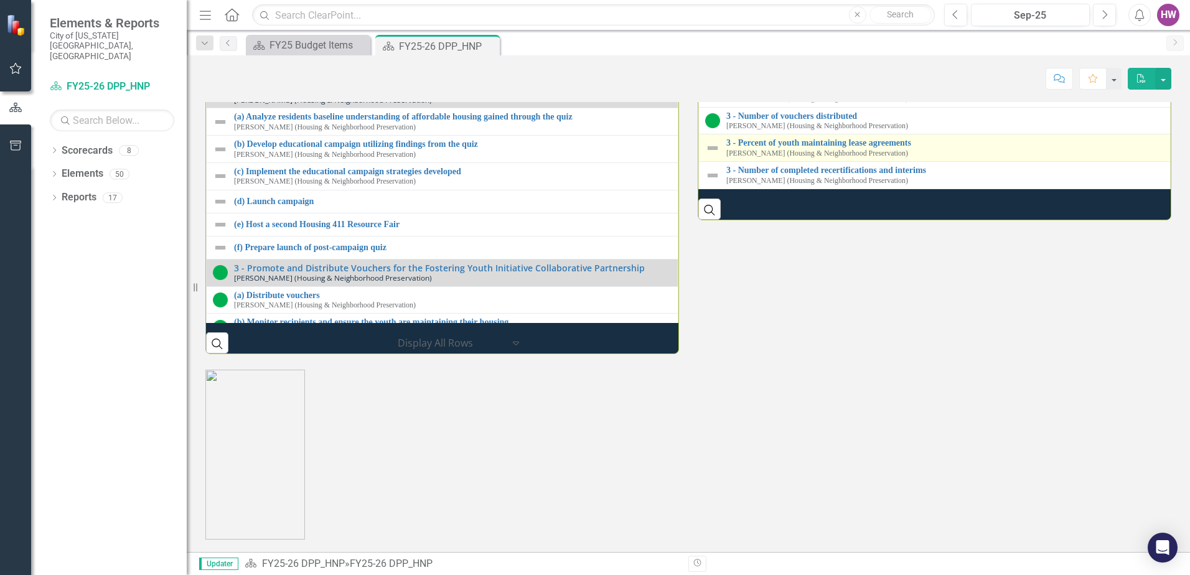
click at [706, 156] on img at bounding box center [712, 148] width 15 height 15
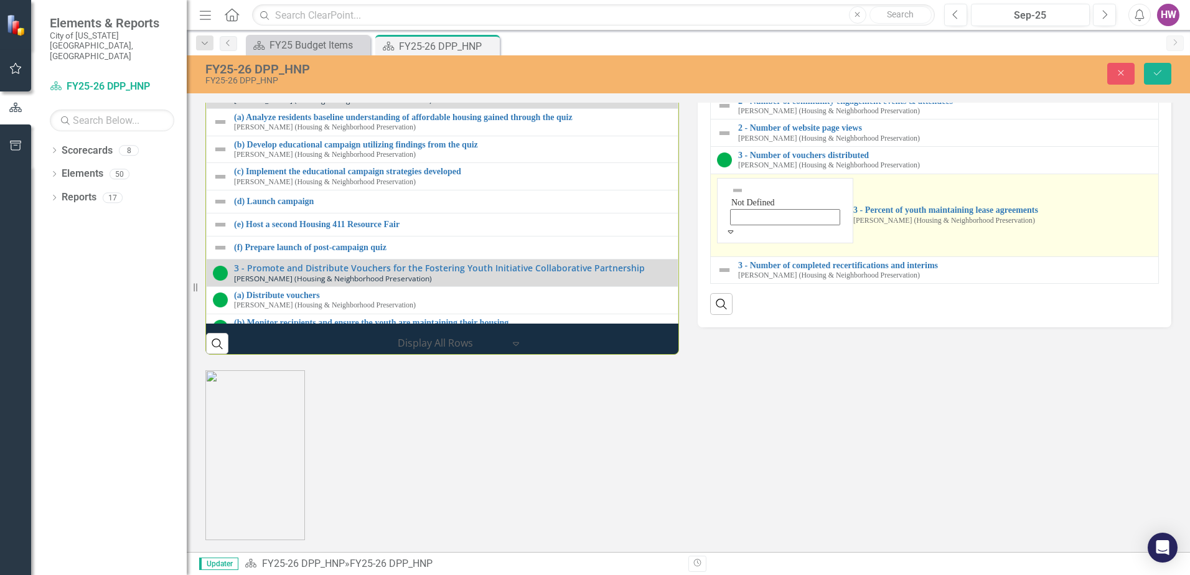
click at [737, 236] on icon "Expand" at bounding box center [730, 231] width 11 height 9
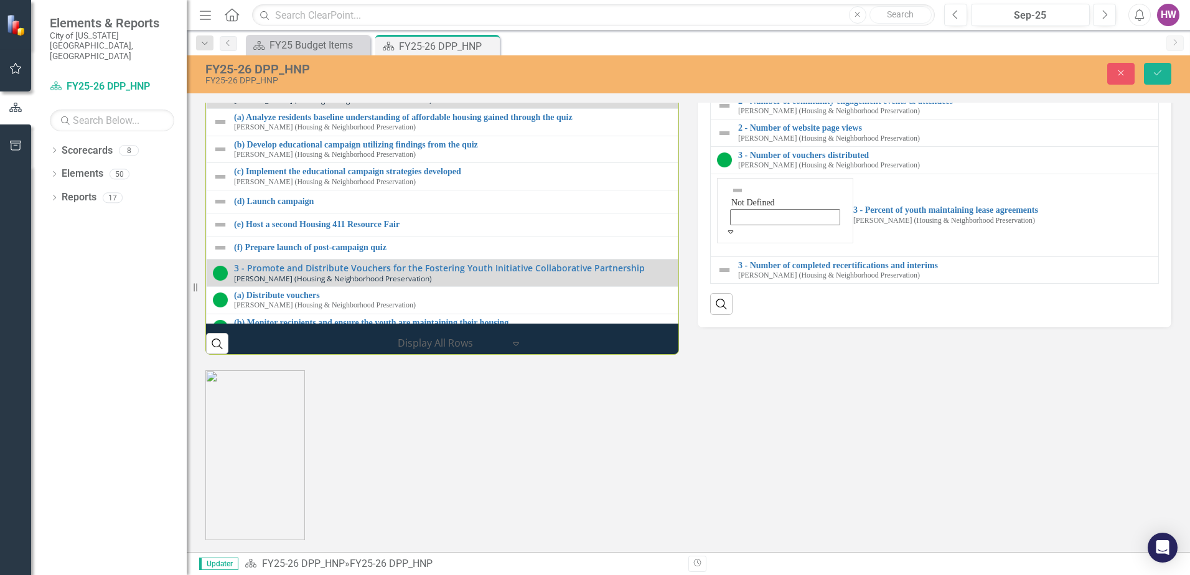
click at [1150, 72] on button "Save" at bounding box center [1157, 74] width 27 height 22
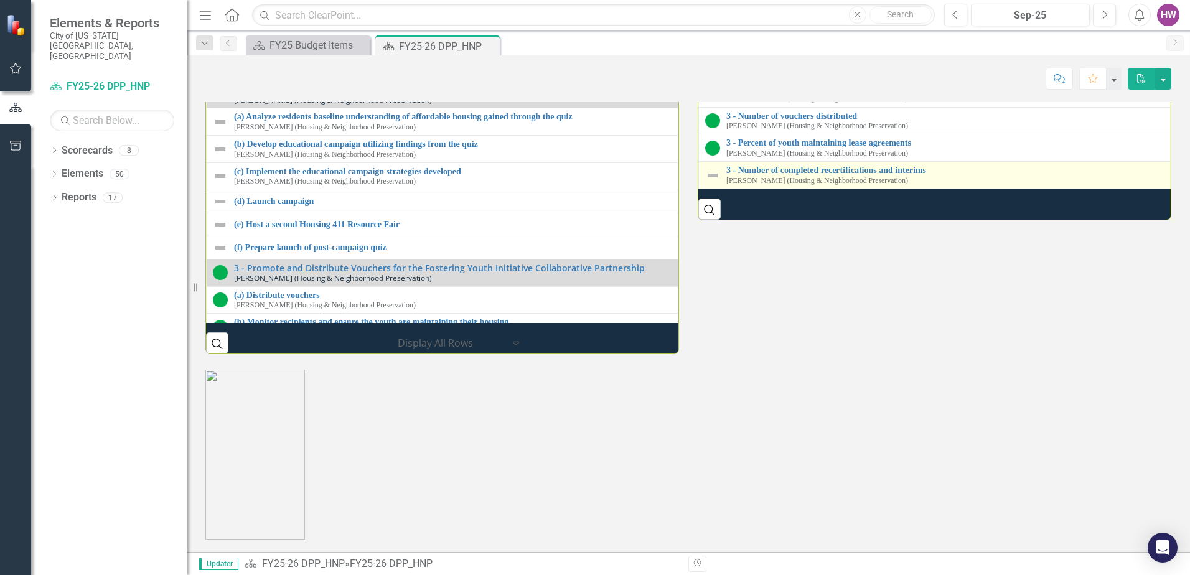
click at [710, 183] on img at bounding box center [712, 175] width 15 height 15
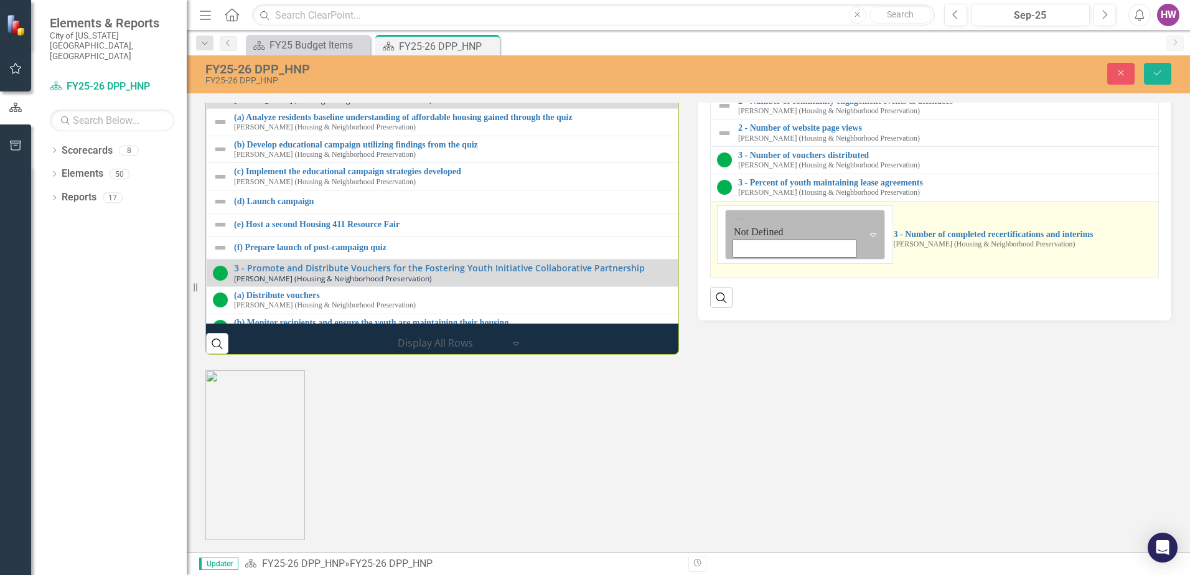
click at [867, 240] on icon "Expand" at bounding box center [873, 235] width 12 height 10
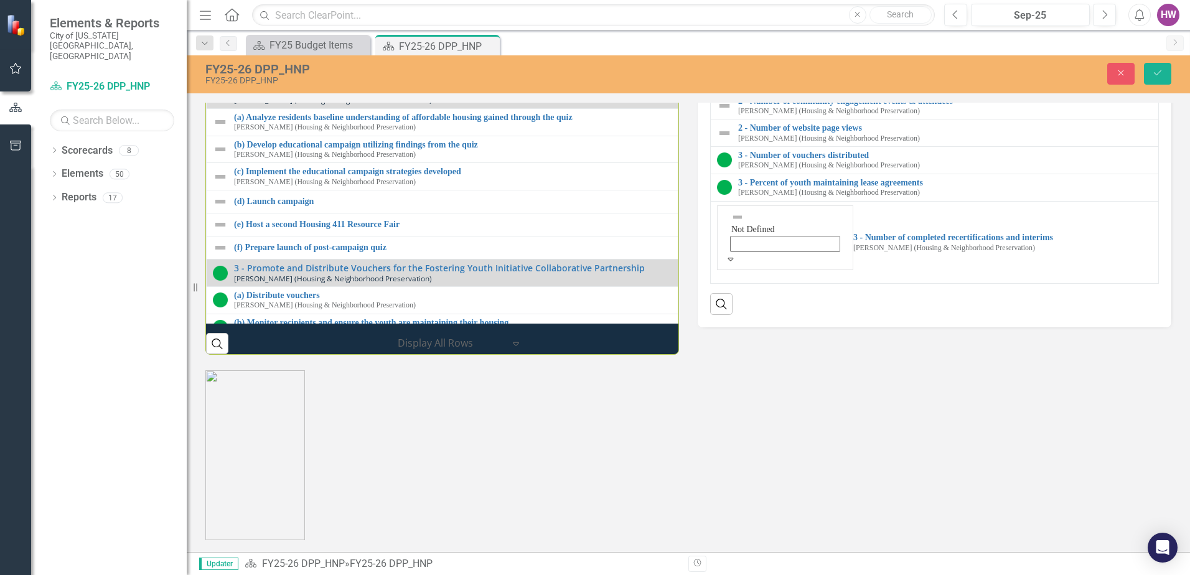
click at [1166, 73] on button "Save" at bounding box center [1157, 74] width 27 height 22
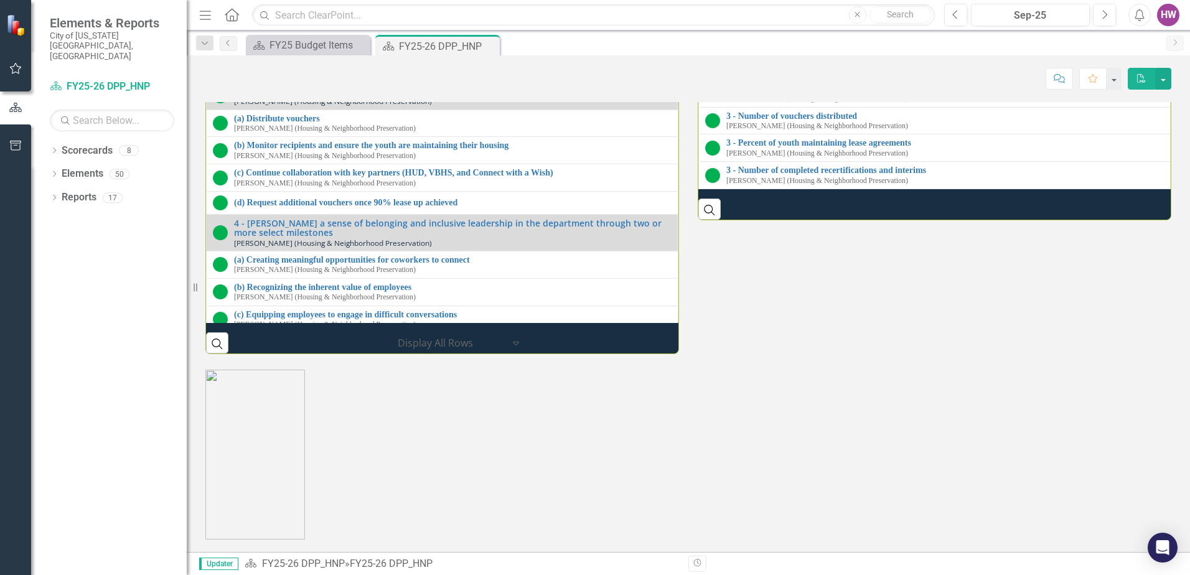
scroll to position [1681, 0]
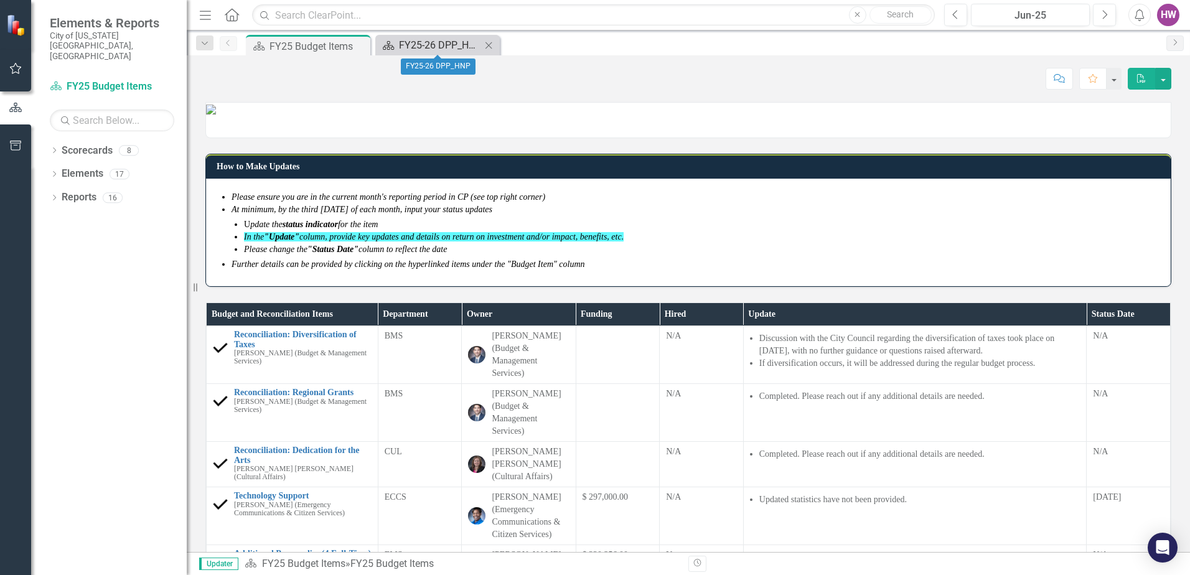
click at [441, 42] on div "FY25-26 DPP_HNP" at bounding box center [440, 45] width 82 height 16
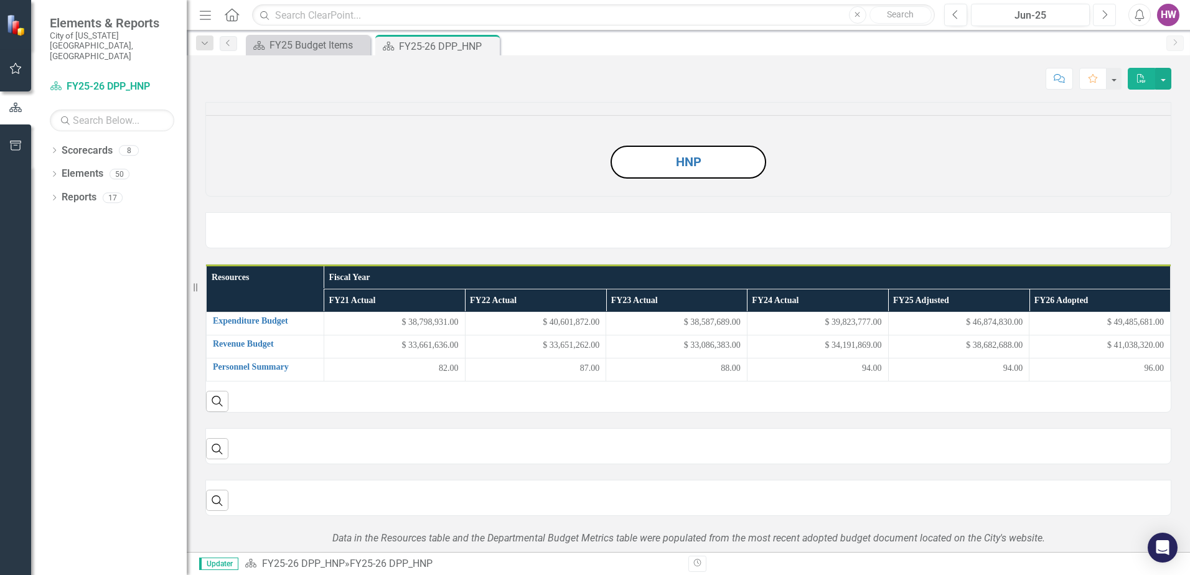
click at [1108, 16] on button "Next" at bounding box center [1104, 15] width 23 height 22
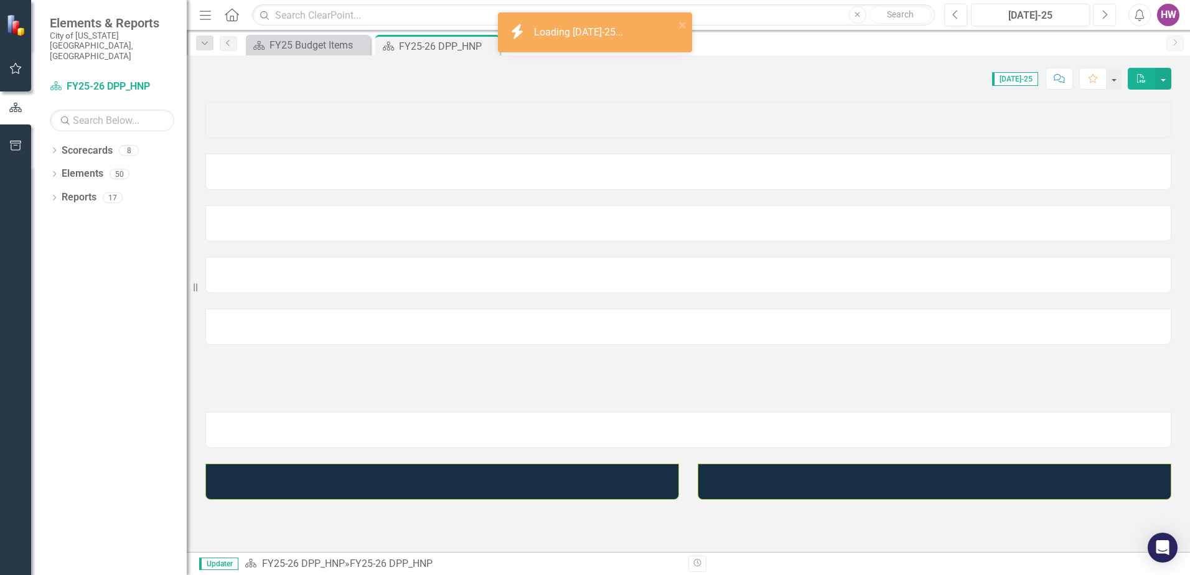
click at [1108, 16] on icon "Next" at bounding box center [1104, 14] width 7 height 11
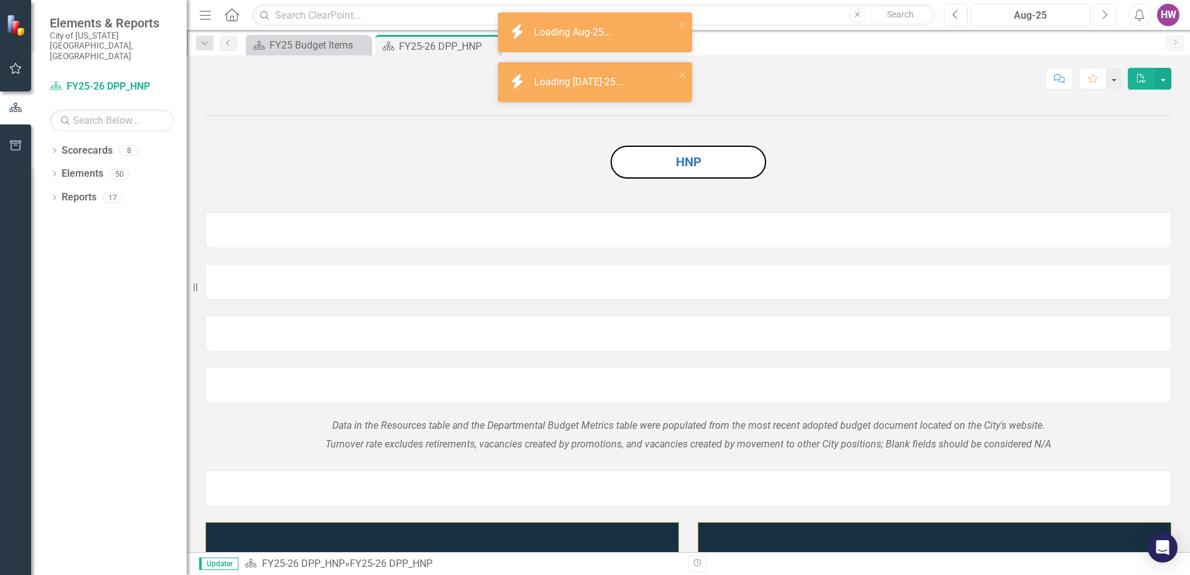
click at [1108, 16] on icon "Next" at bounding box center [1104, 14] width 7 height 11
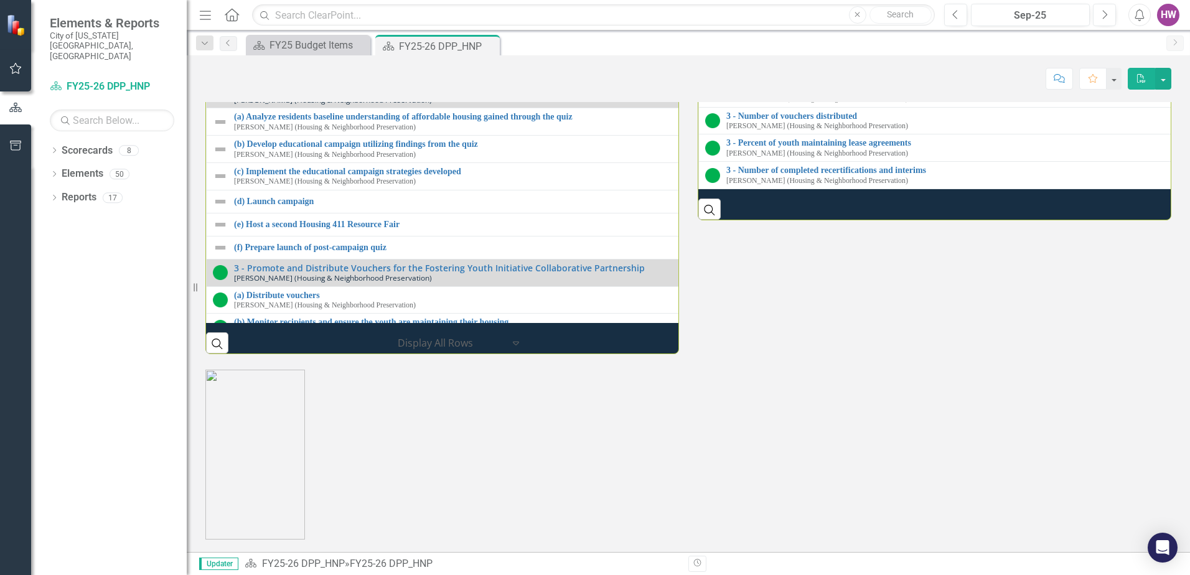
scroll to position [62, 0]
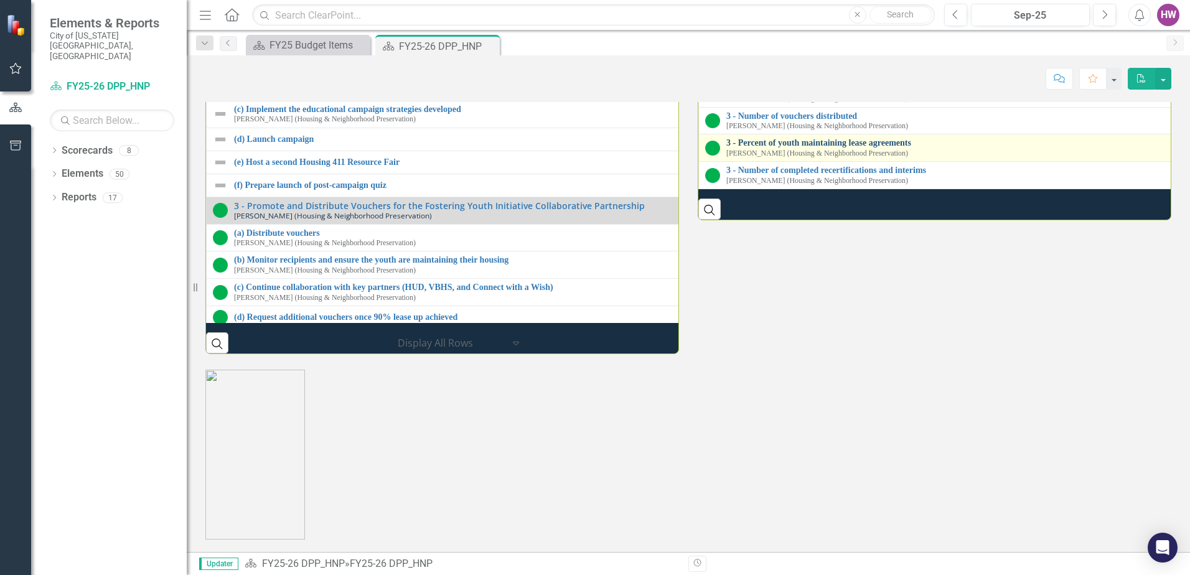
click at [855, 148] on link "3 - Percent of youth maintaining lease agreements" at bounding box center [952, 142] width 450 height 9
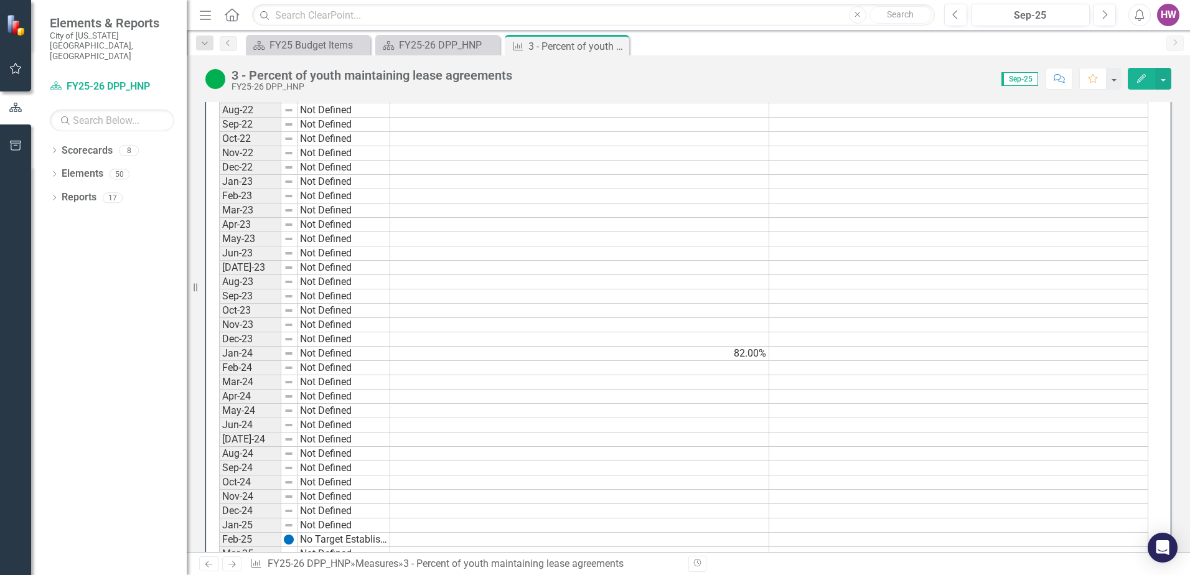
scroll to position [747, 0]
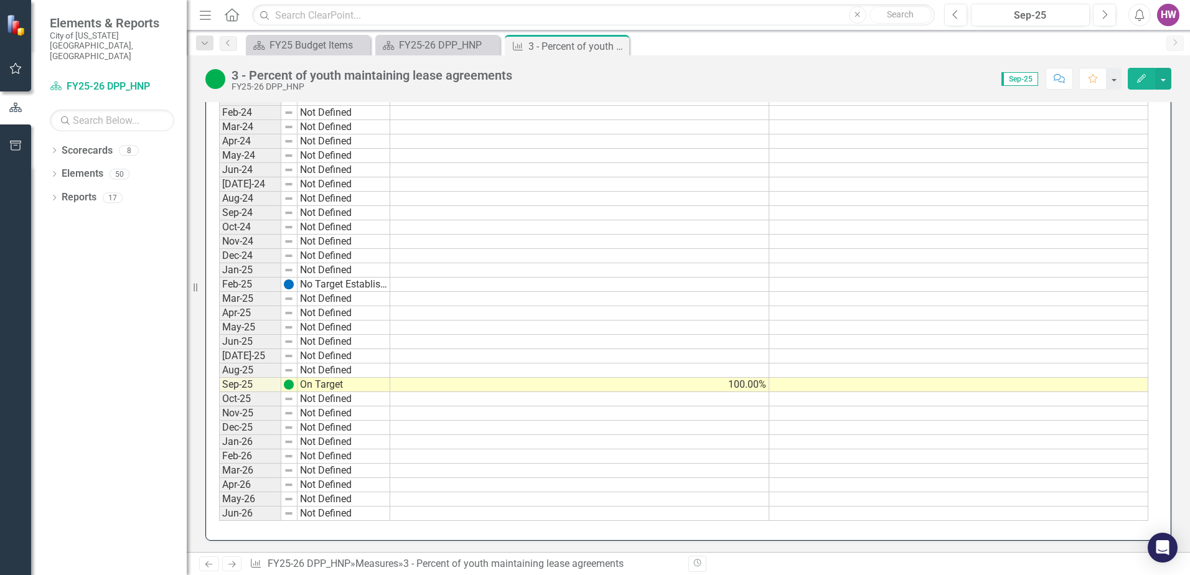
click at [887, 385] on td at bounding box center [959, 385] width 379 height 14
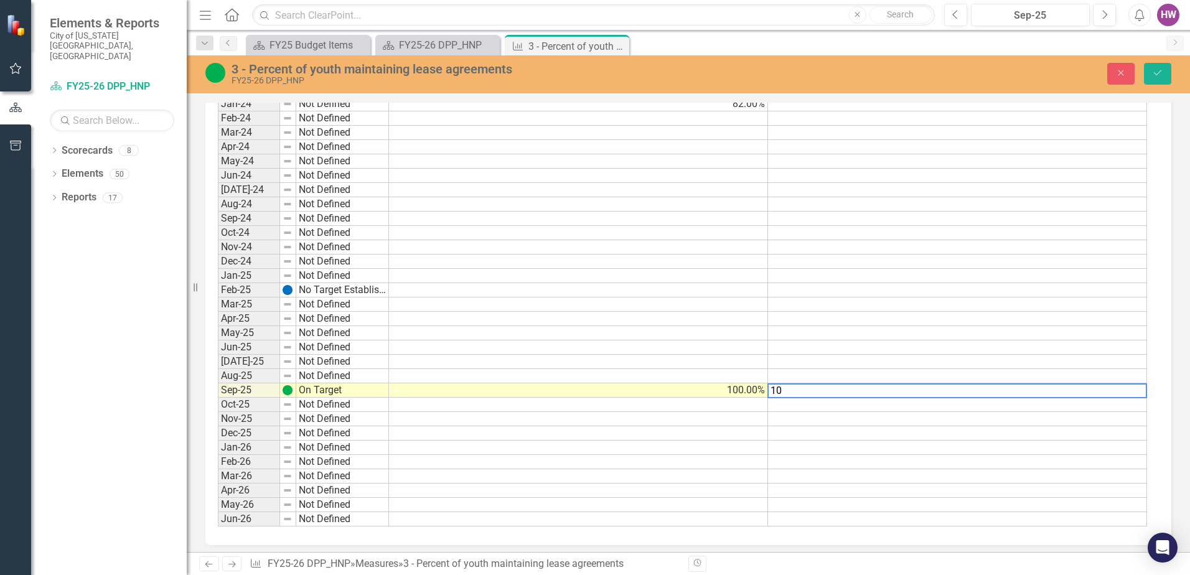
scroll to position [751, 0]
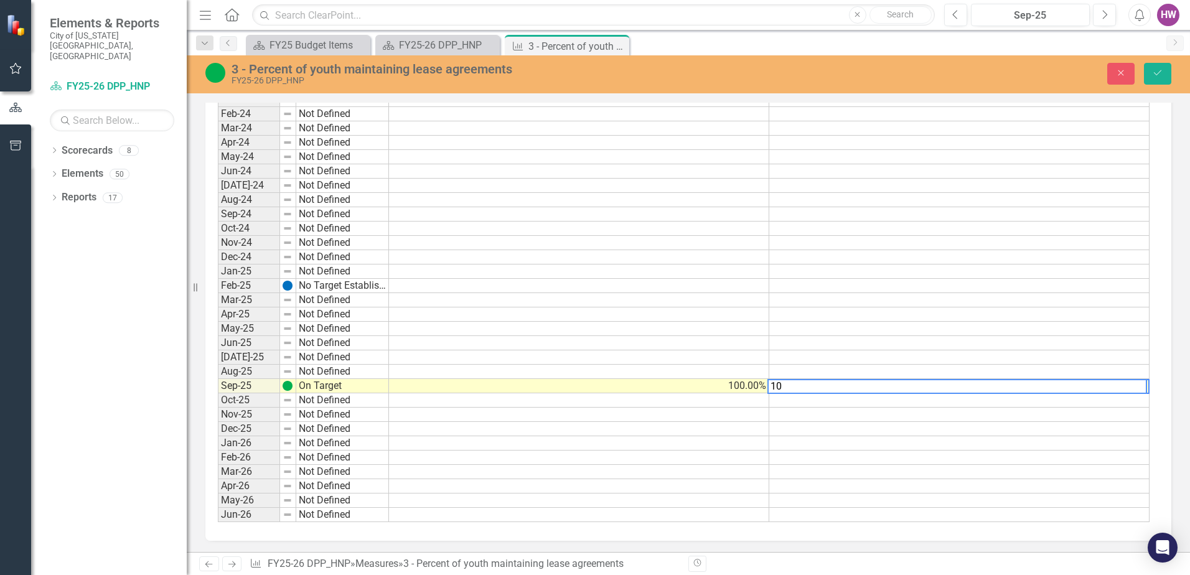
type textarea "10"
click at [1159, 71] on icon "Save" at bounding box center [1157, 72] width 11 height 9
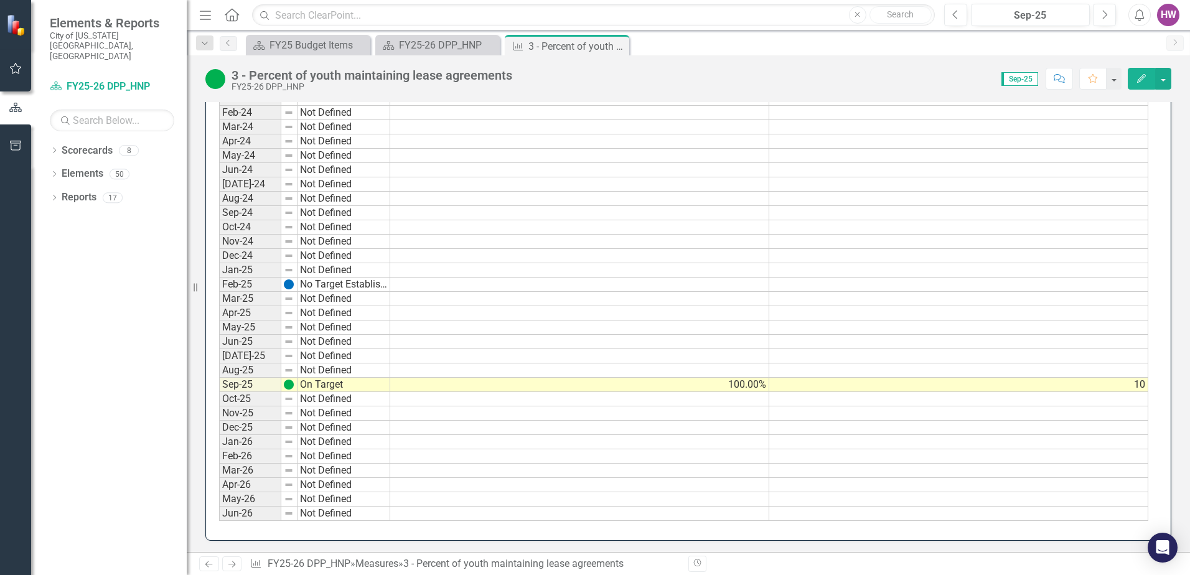
scroll to position [311, 0]
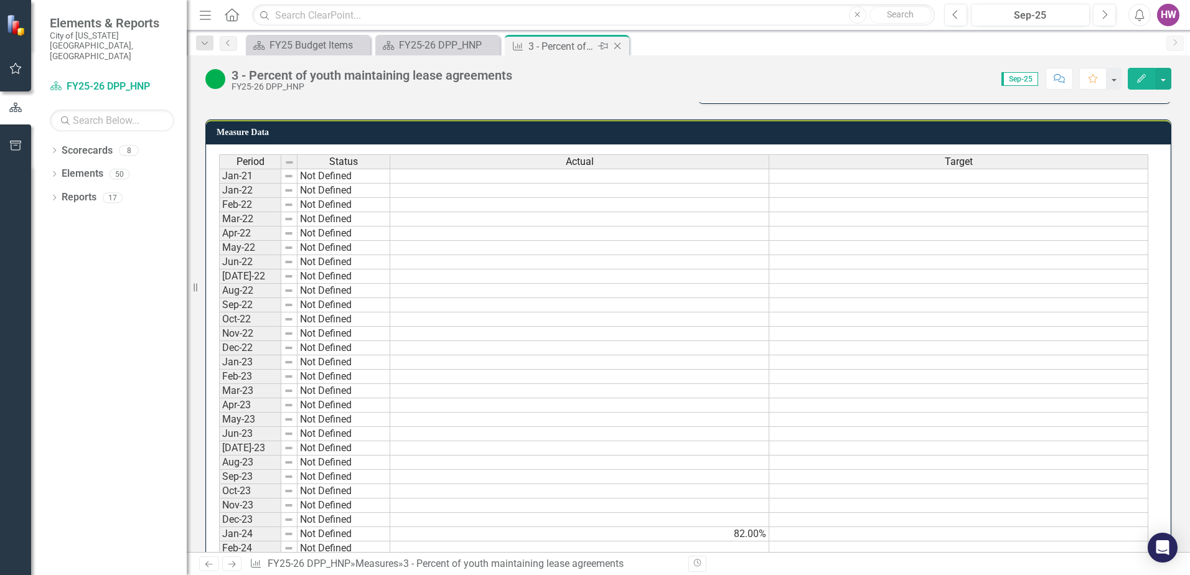
click at [620, 42] on icon "Close" at bounding box center [617, 46] width 12 height 10
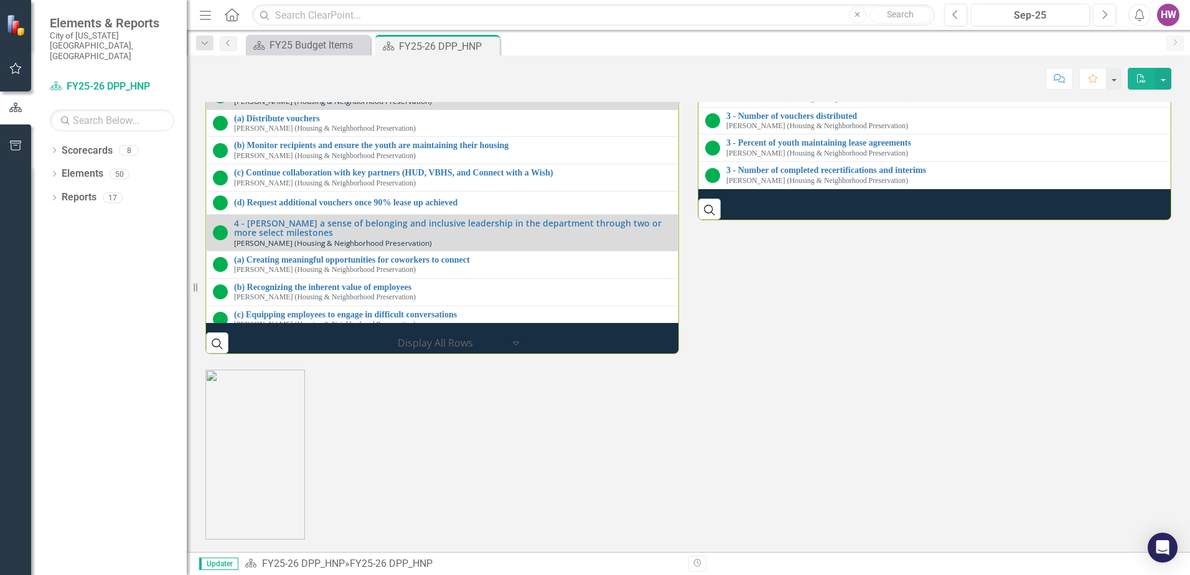
scroll to position [1806, 0]
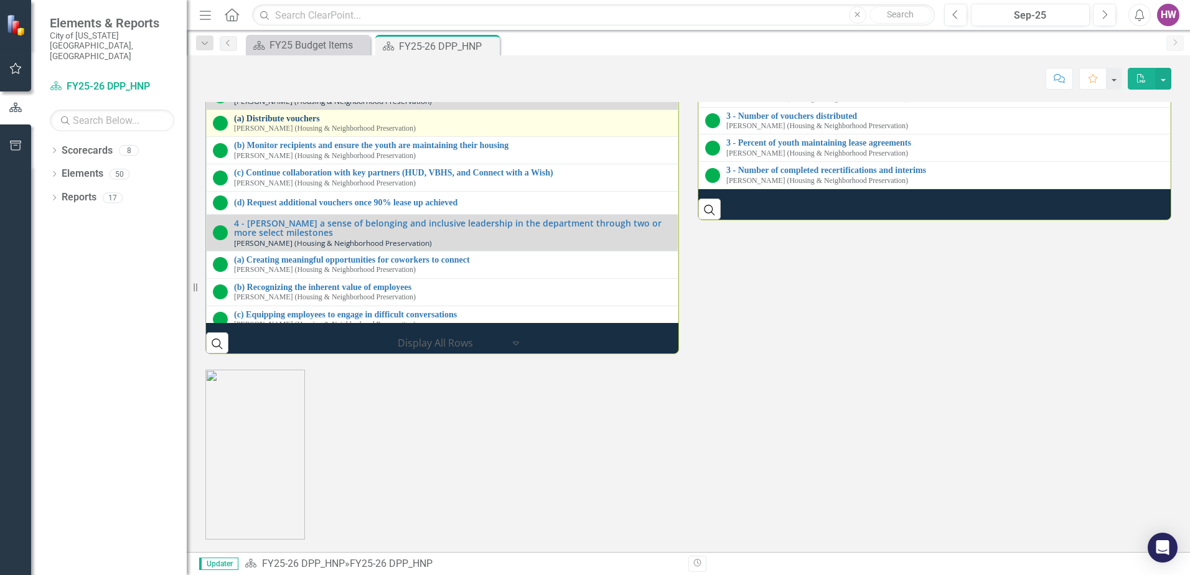
click at [309, 123] on link "(a) Distribute vouchers" at bounding box center [453, 118] width 438 height 9
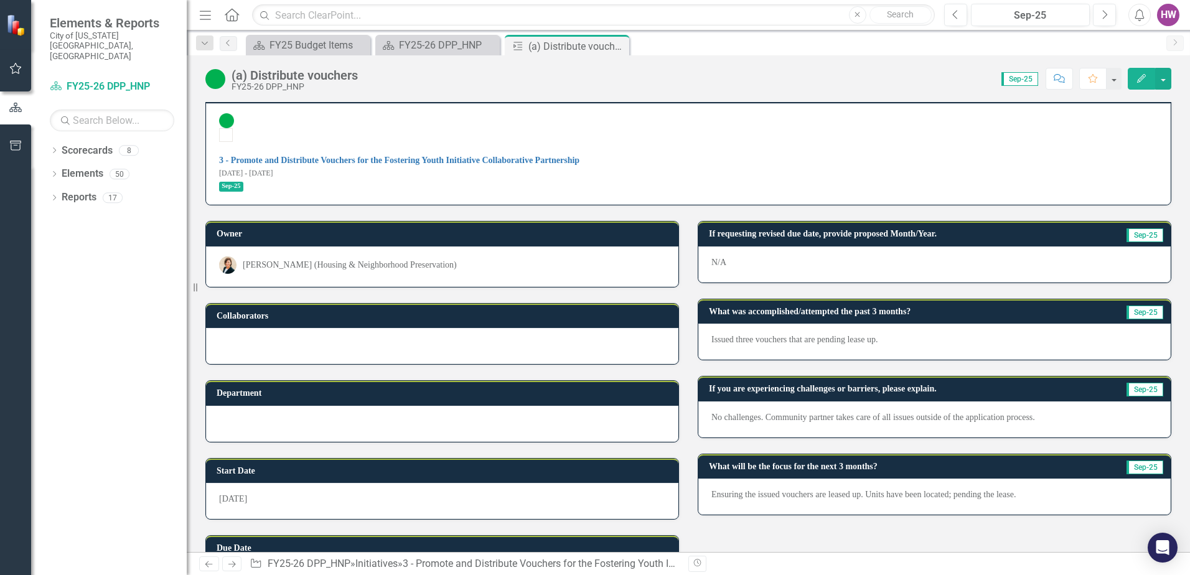
scroll to position [36, 0]
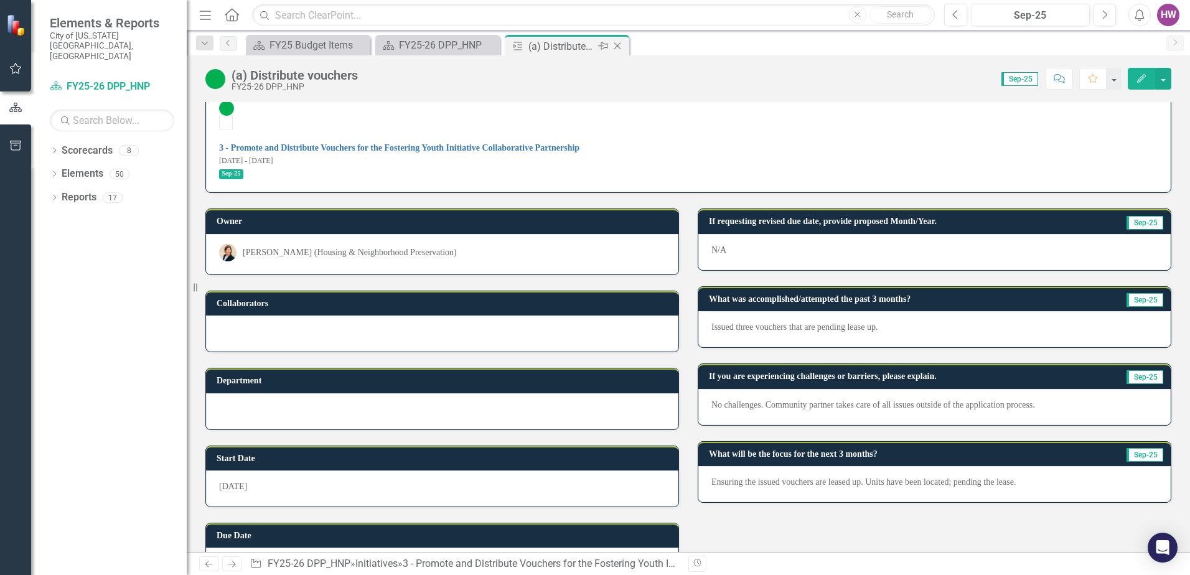
click at [621, 47] on icon "Close" at bounding box center [617, 46] width 12 height 10
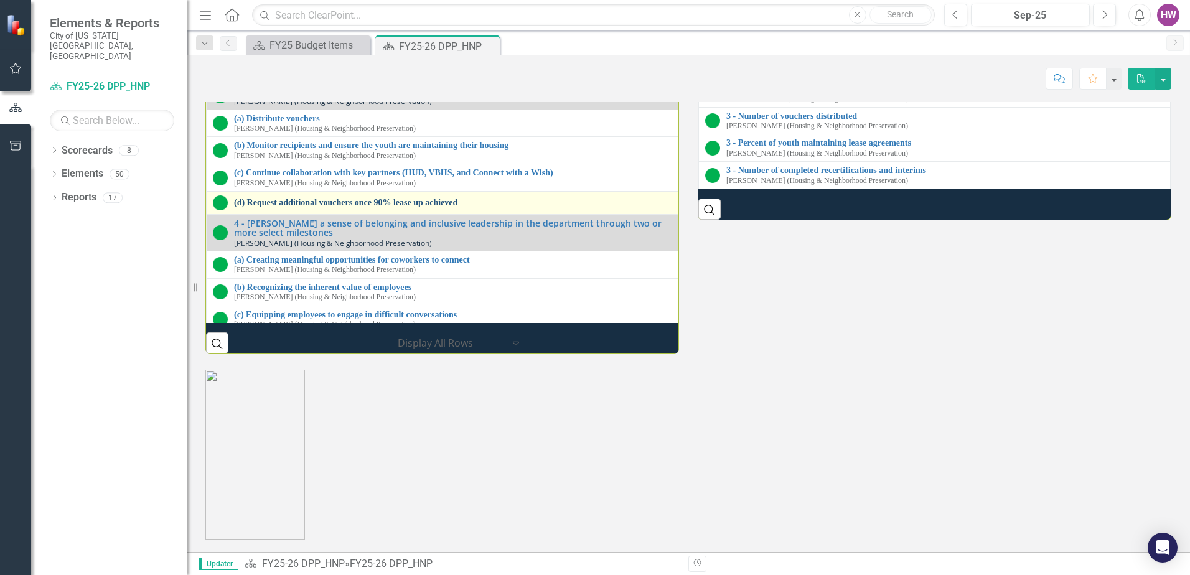
scroll to position [1681, 0]
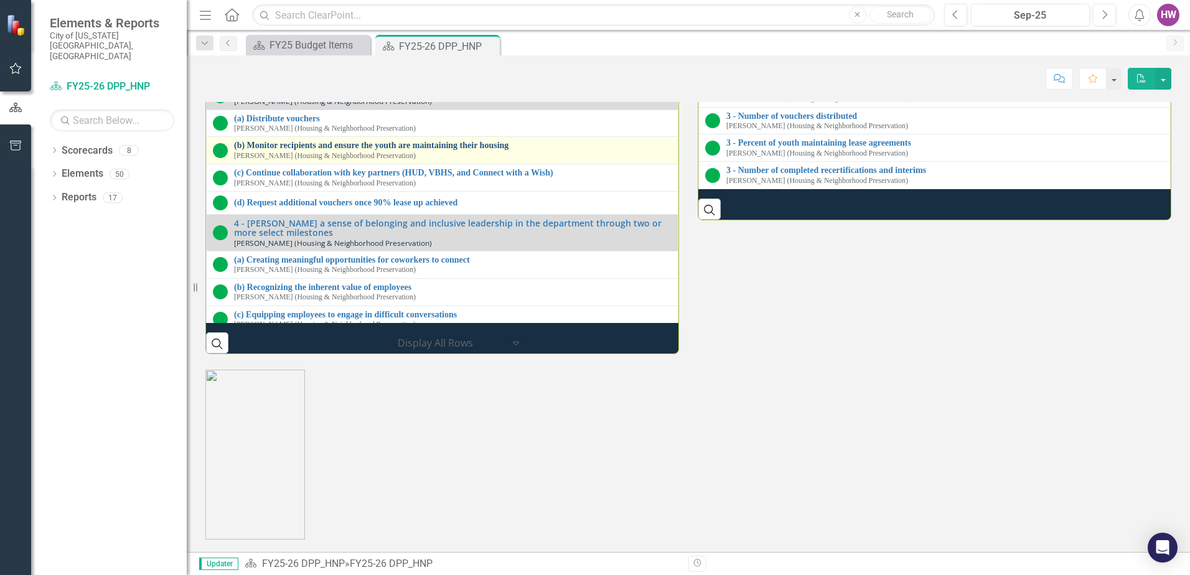
click at [309, 150] on link "(b) Monitor recipients and ensure the youth are maintaining their housing" at bounding box center [453, 145] width 438 height 9
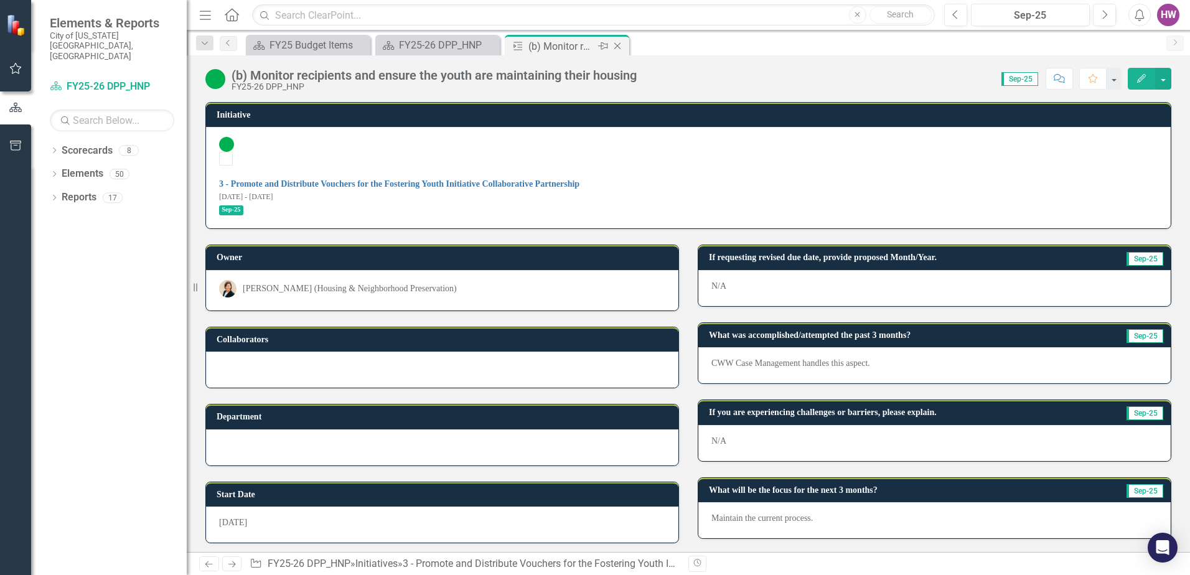
click at [622, 46] on icon "Close" at bounding box center [617, 46] width 12 height 10
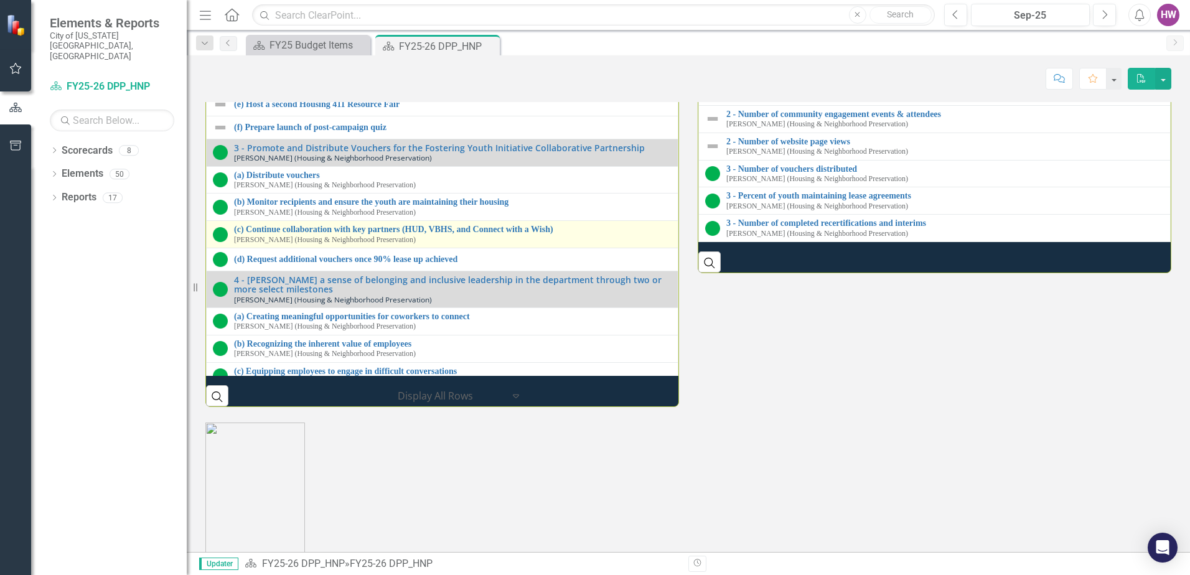
scroll to position [177, 0]
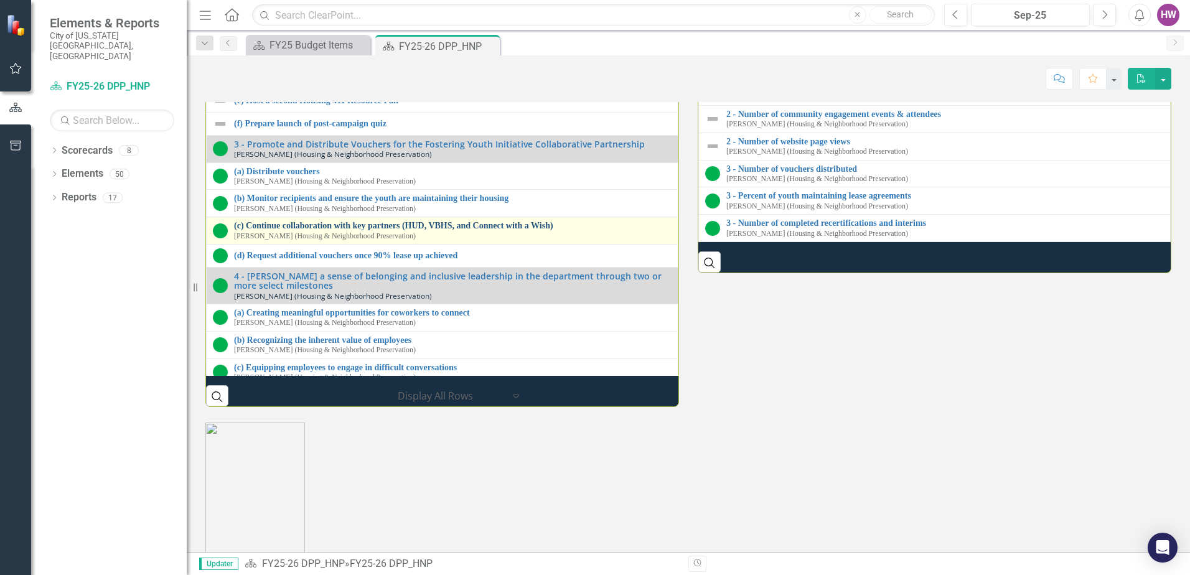
click at [314, 230] on link "(c) Continue collaboration with key partners (HUD, VBHS, and Connect with a Wis…" at bounding box center [453, 225] width 438 height 9
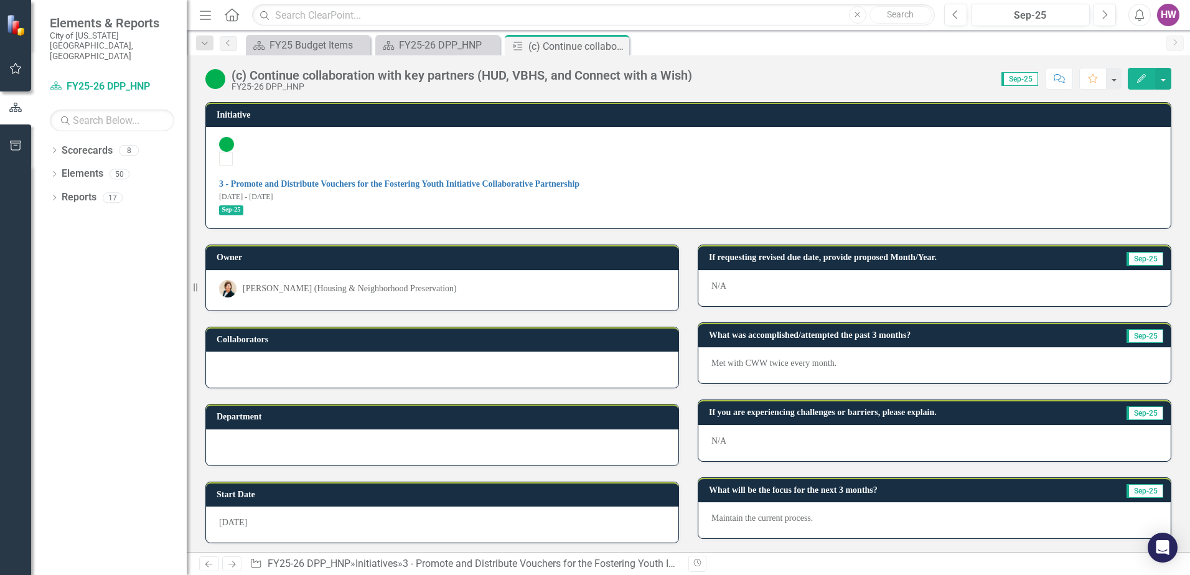
click at [0, 0] on icon "Close" at bounding box center [0, 0] width 0 height 0
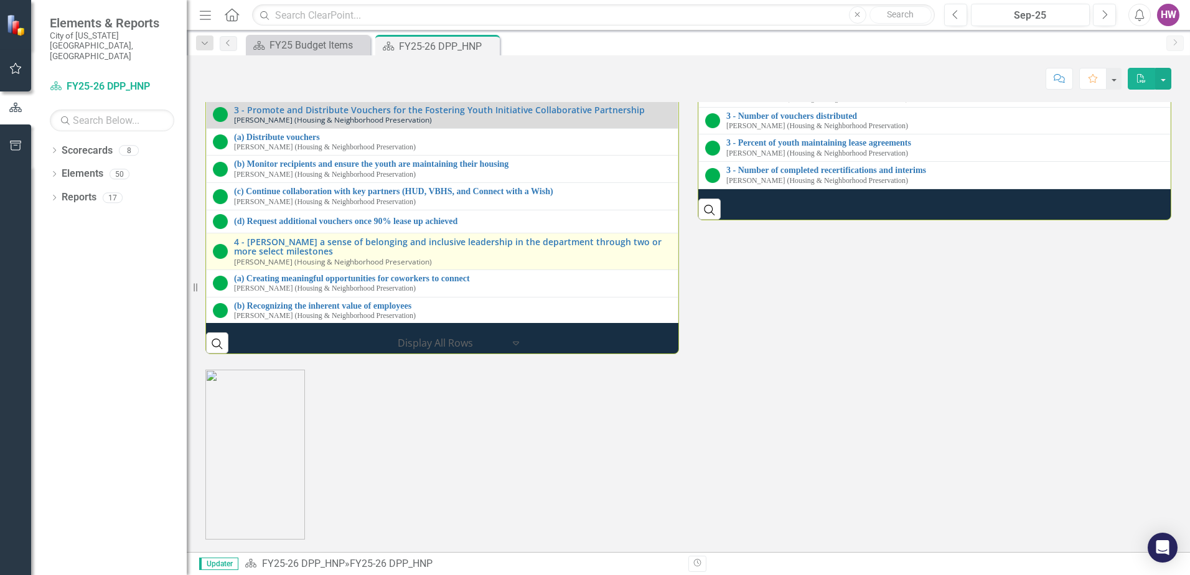
scroll to position [177, 0]
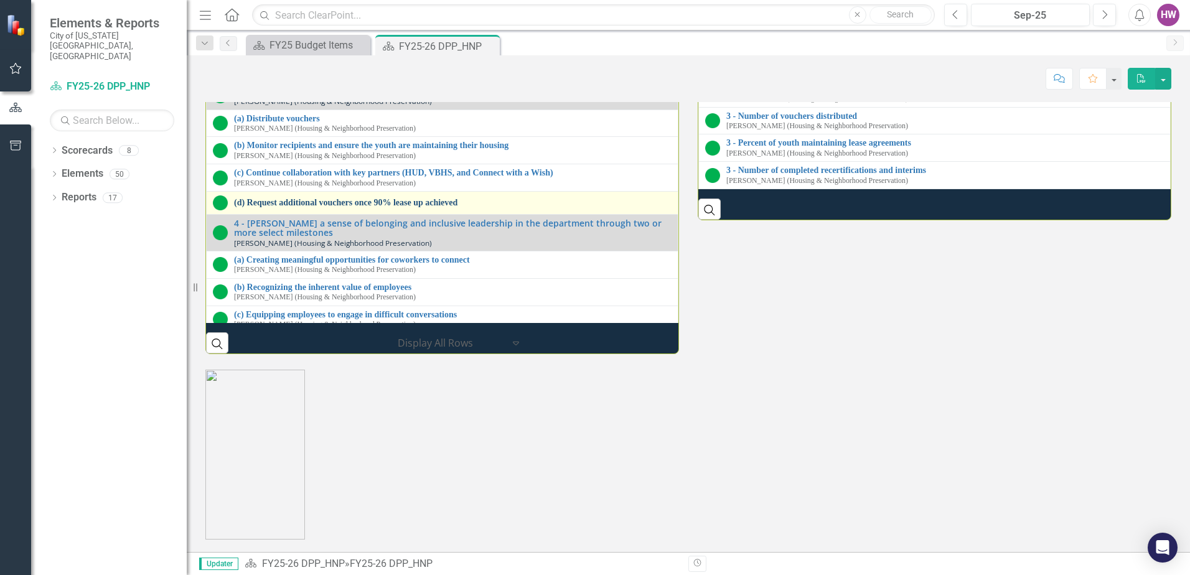
click at [293, 207] on link "(d) Request additional vouchers once 90% lease up achieved" at bounding box center [453, 202] width 438 height 9
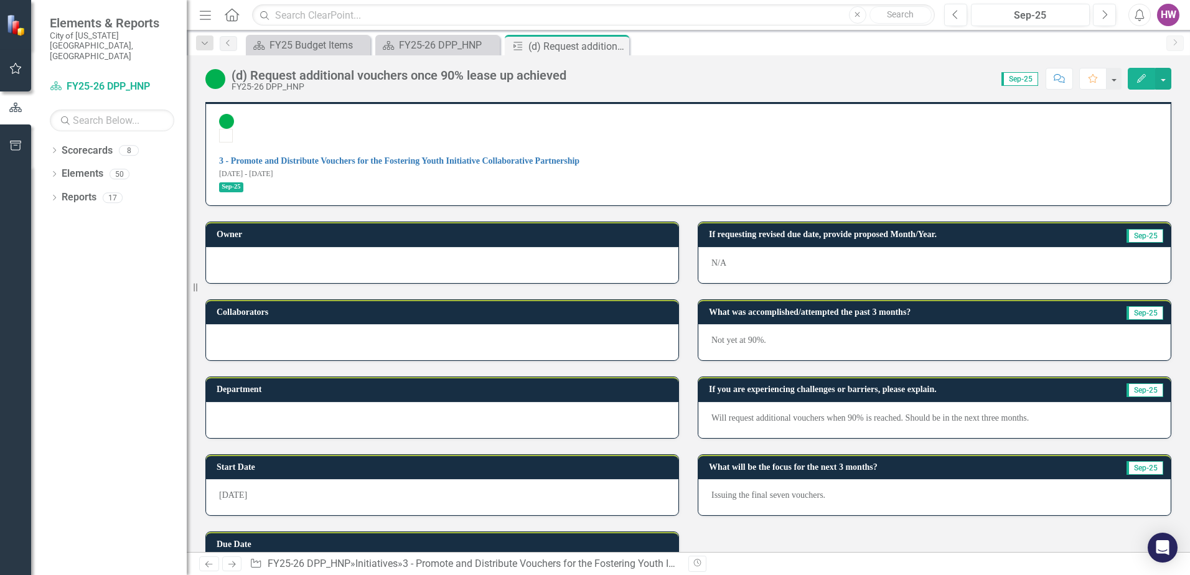
scroll to position [34, 0]
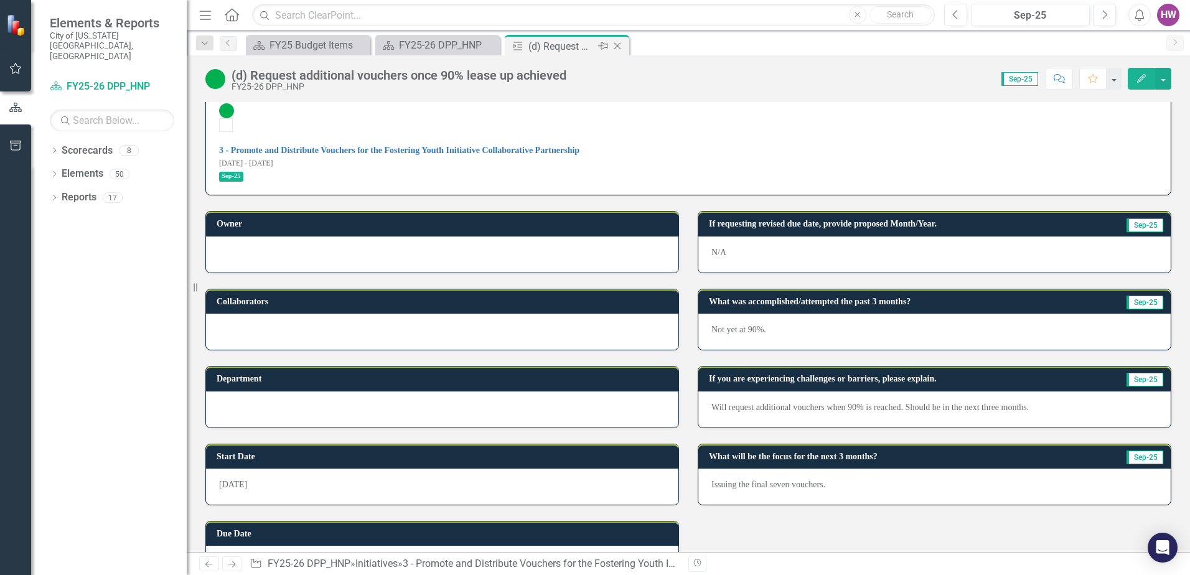
click at [618, 47] on icon "Close" at bounding box center [617, 46] width 12 height 10
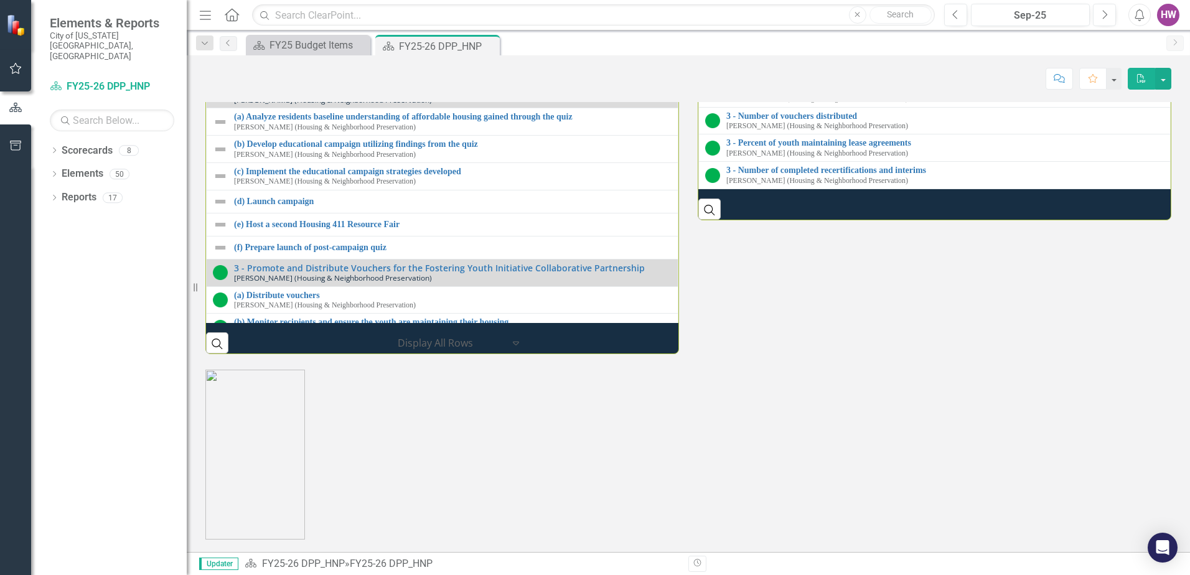
scroll to position [1716, 0]
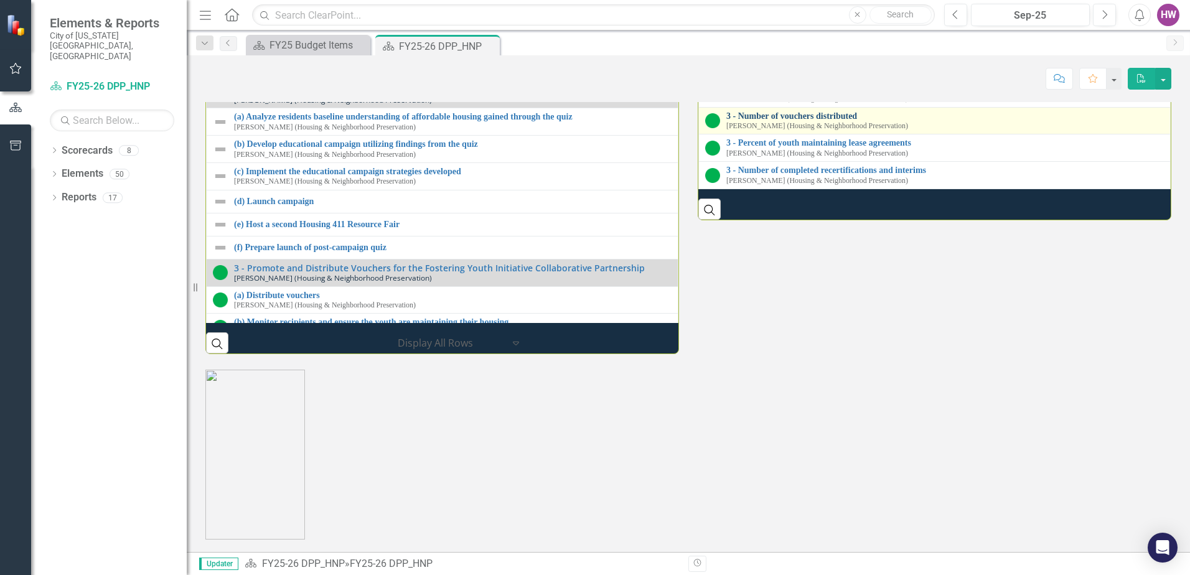
click at [783, 121] on link "3 - Number of vouchers distributed" at bounding box center [946, 115] width 438 height 9
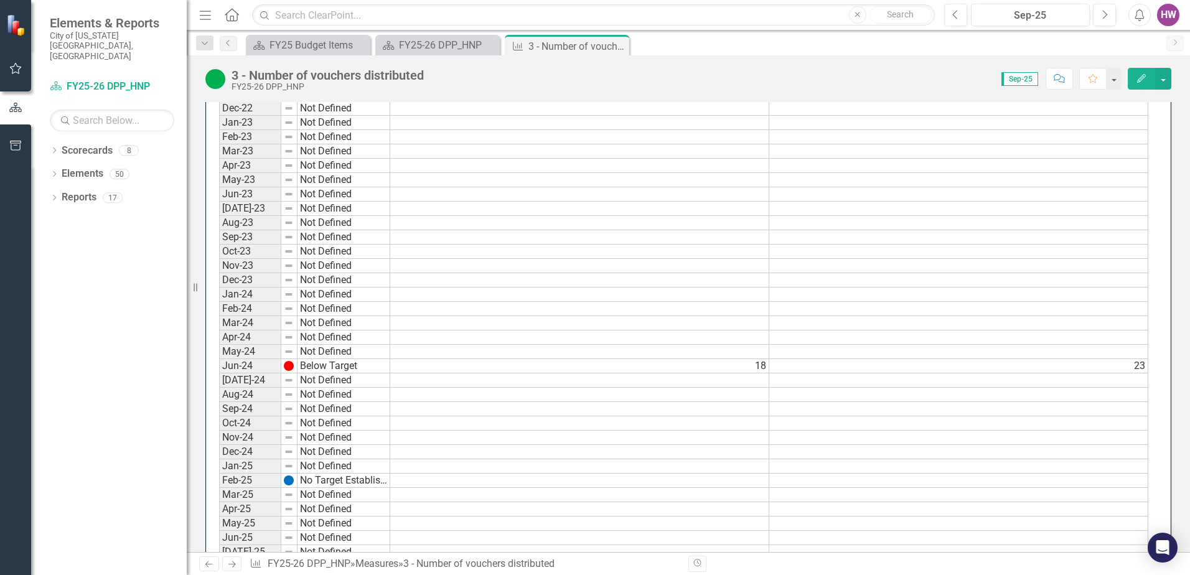
scroll to position [748, 0]
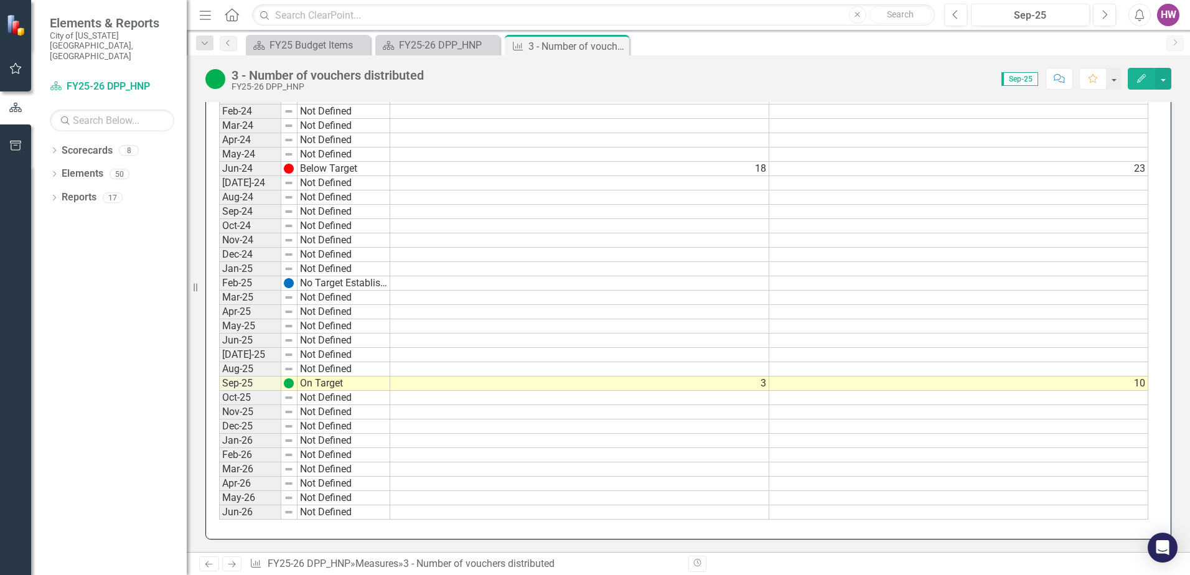
click at [0, 0] on icon at bounding box center [0, 0] width 0 height 0
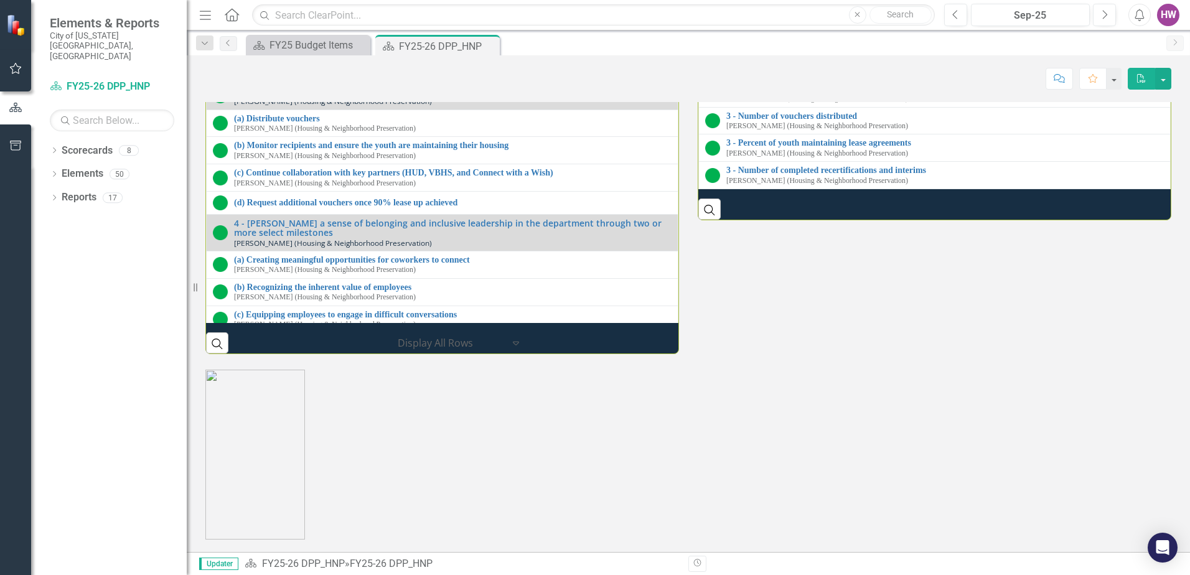
scroll to position [1806, 0]
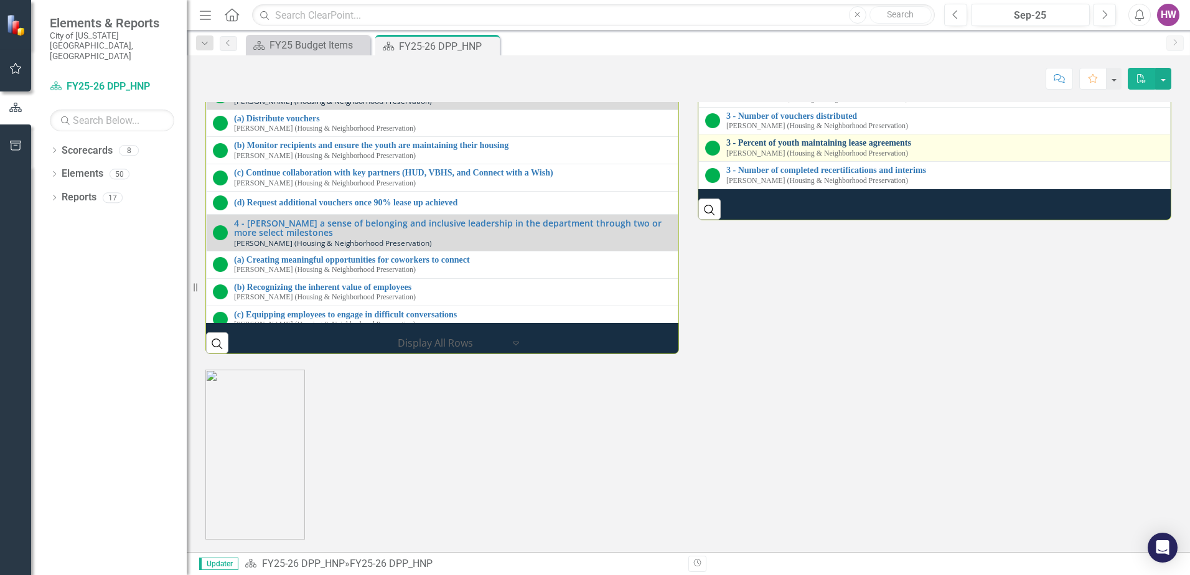
click at [818, 148] on link "3 - Percent of youth maintaining lease agreements" at bounding box center [946, 142] width 438 height 9
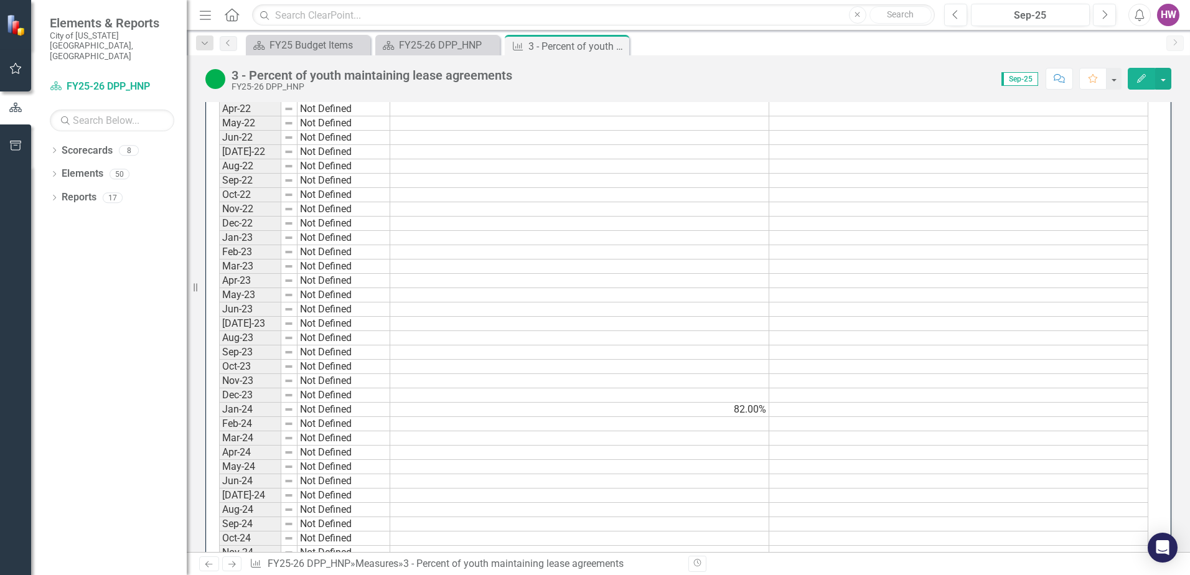
scroll to position [748, 0]
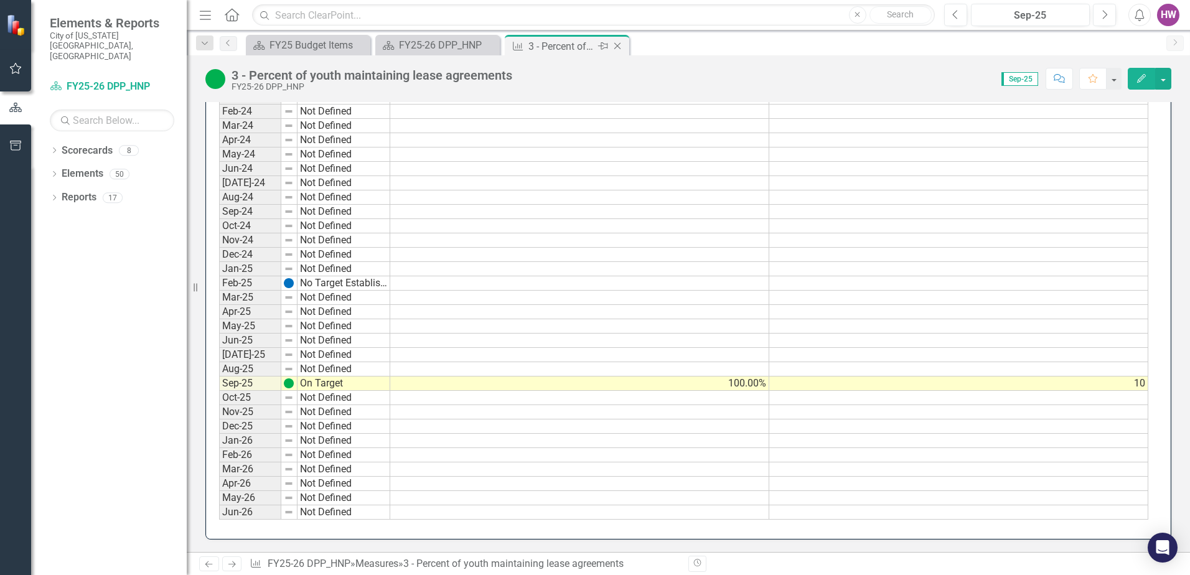
click at [616, 45] on icon at bounding box center [618, 46] width 7 height 7
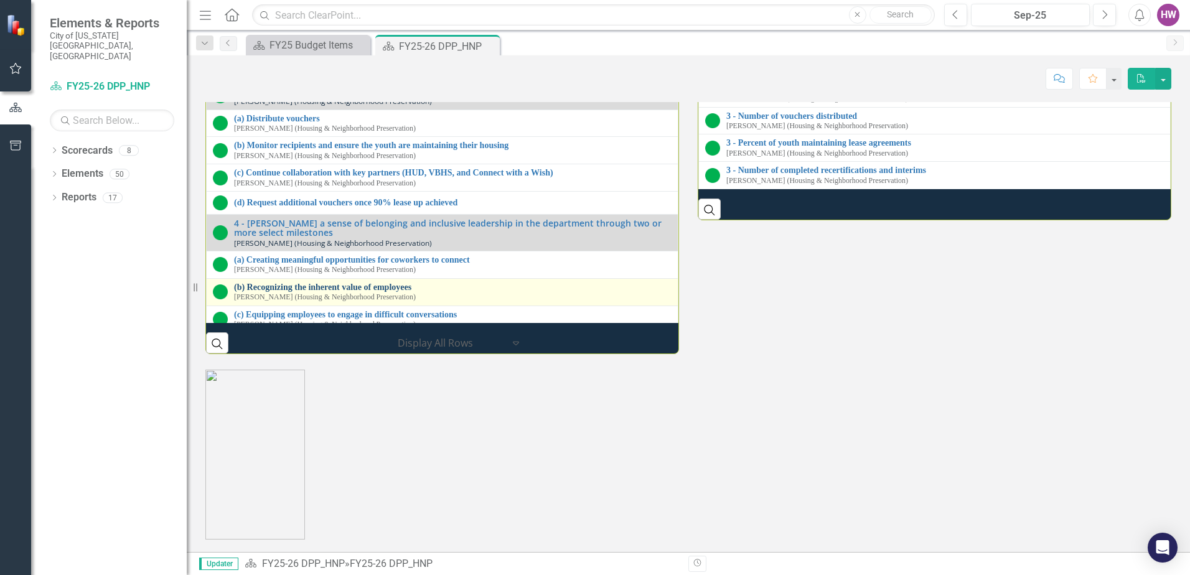
scroll to position [1806, 0]
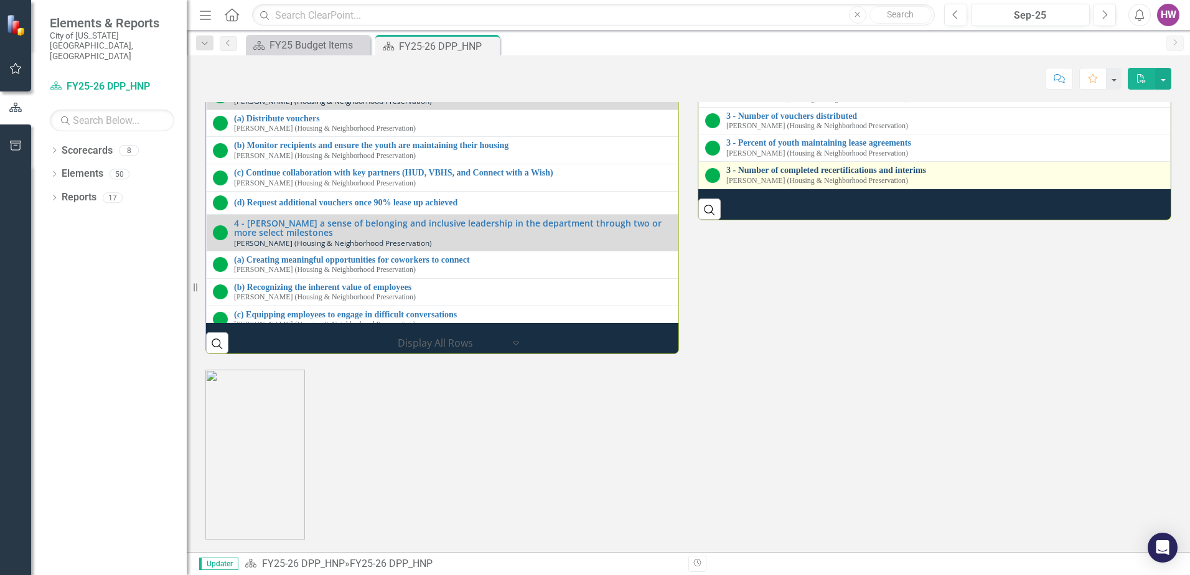
click at [826, 175] on link "3 - Number of completed recertifications and interims" at bounding box center [946, 170] width 438 height 9
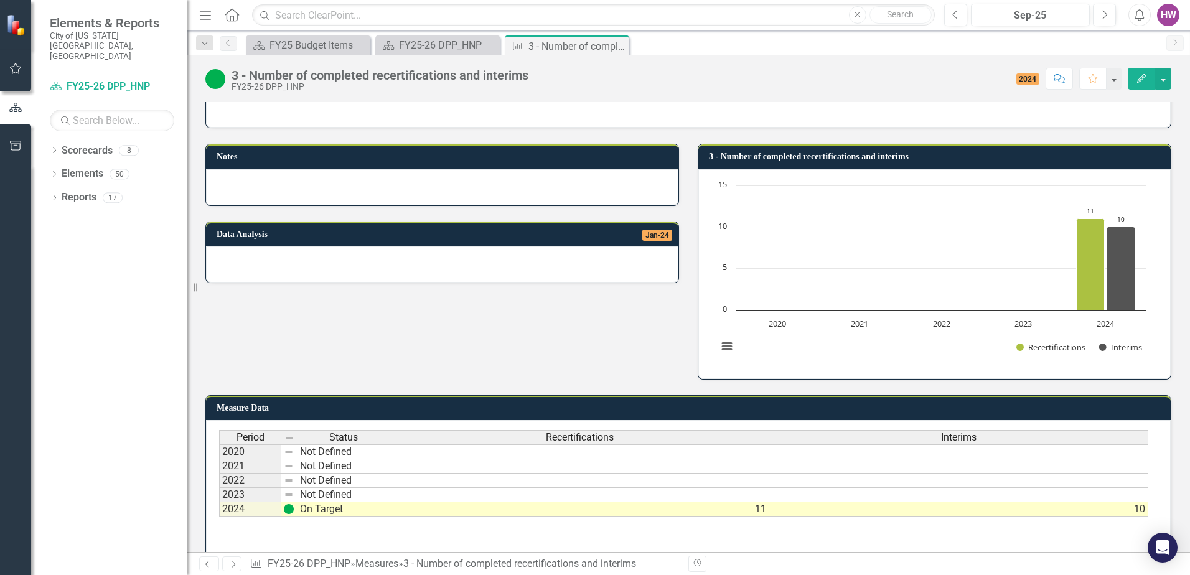
scroll to position [70, 0]
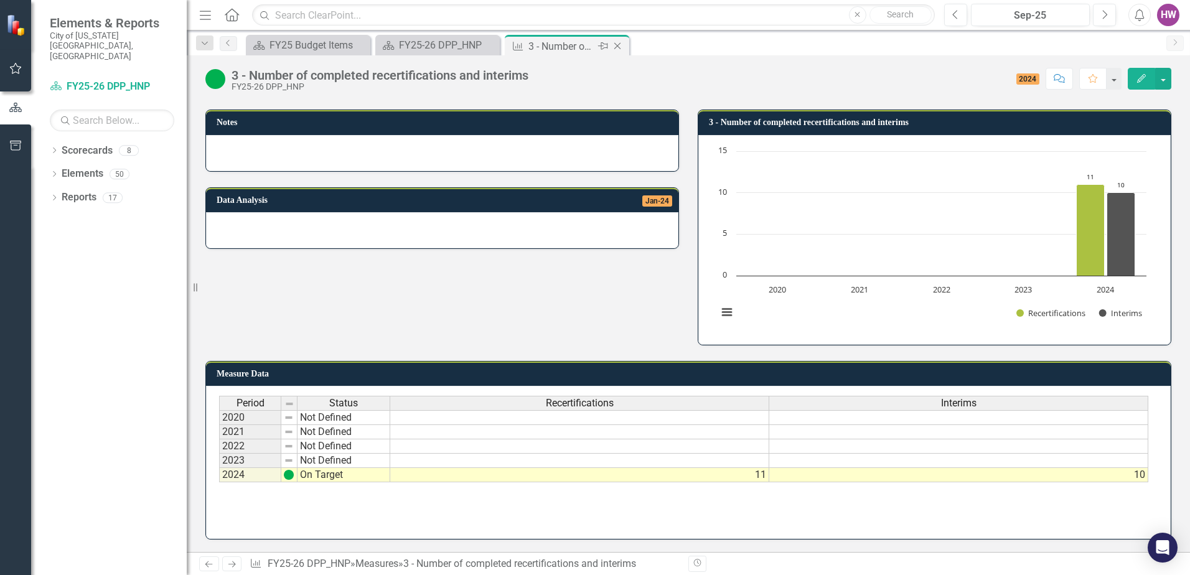
click at [619, 46] on icon "Close" at bounding box center [617, 46] width 12 height 10
